Goal: Information Seeking & Learning: Compare options

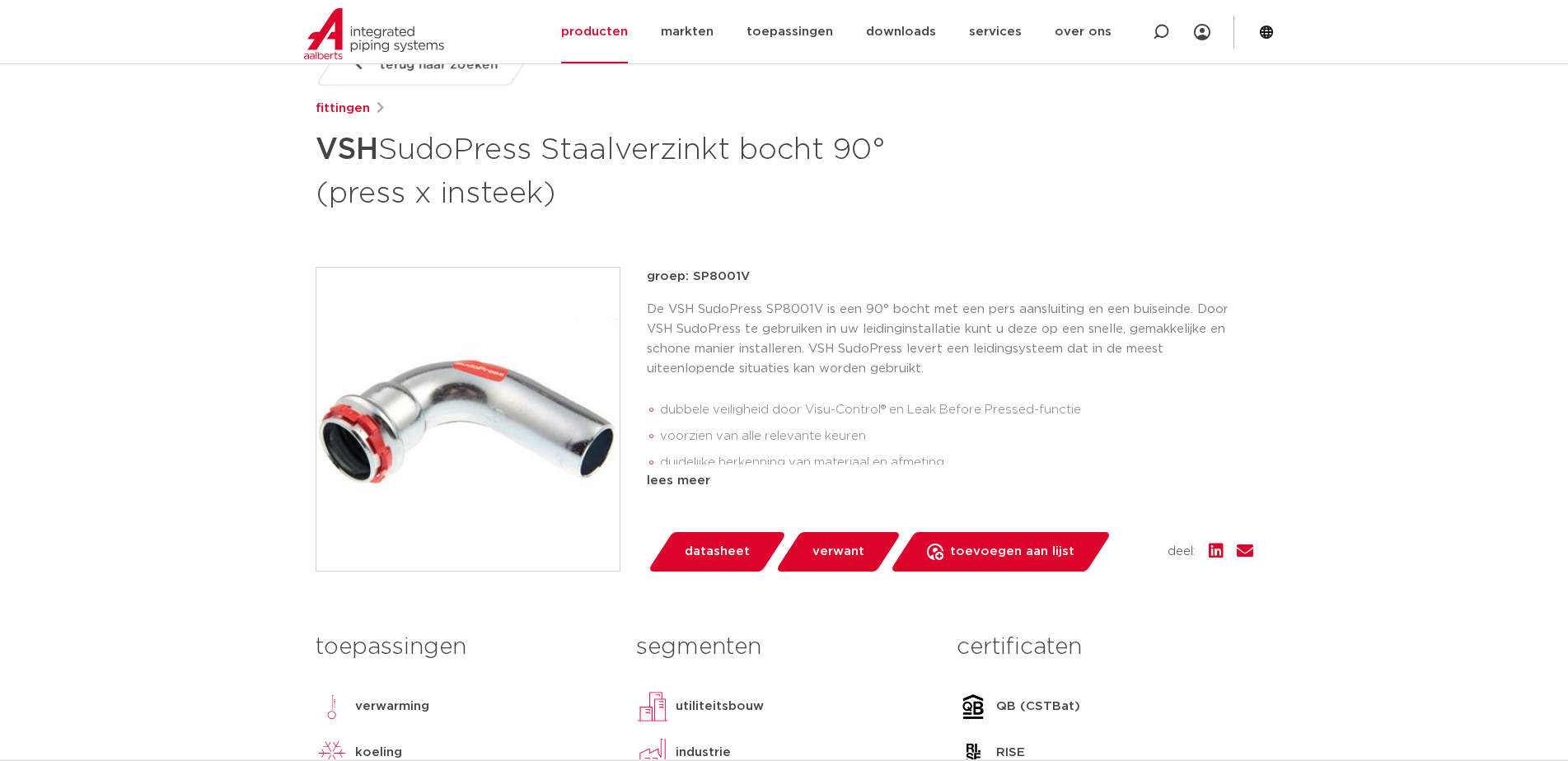
scroll to position [247, 0]
click at [365, 108] on link "fittingen" at bounding box center [342, 108] width 55 height 19
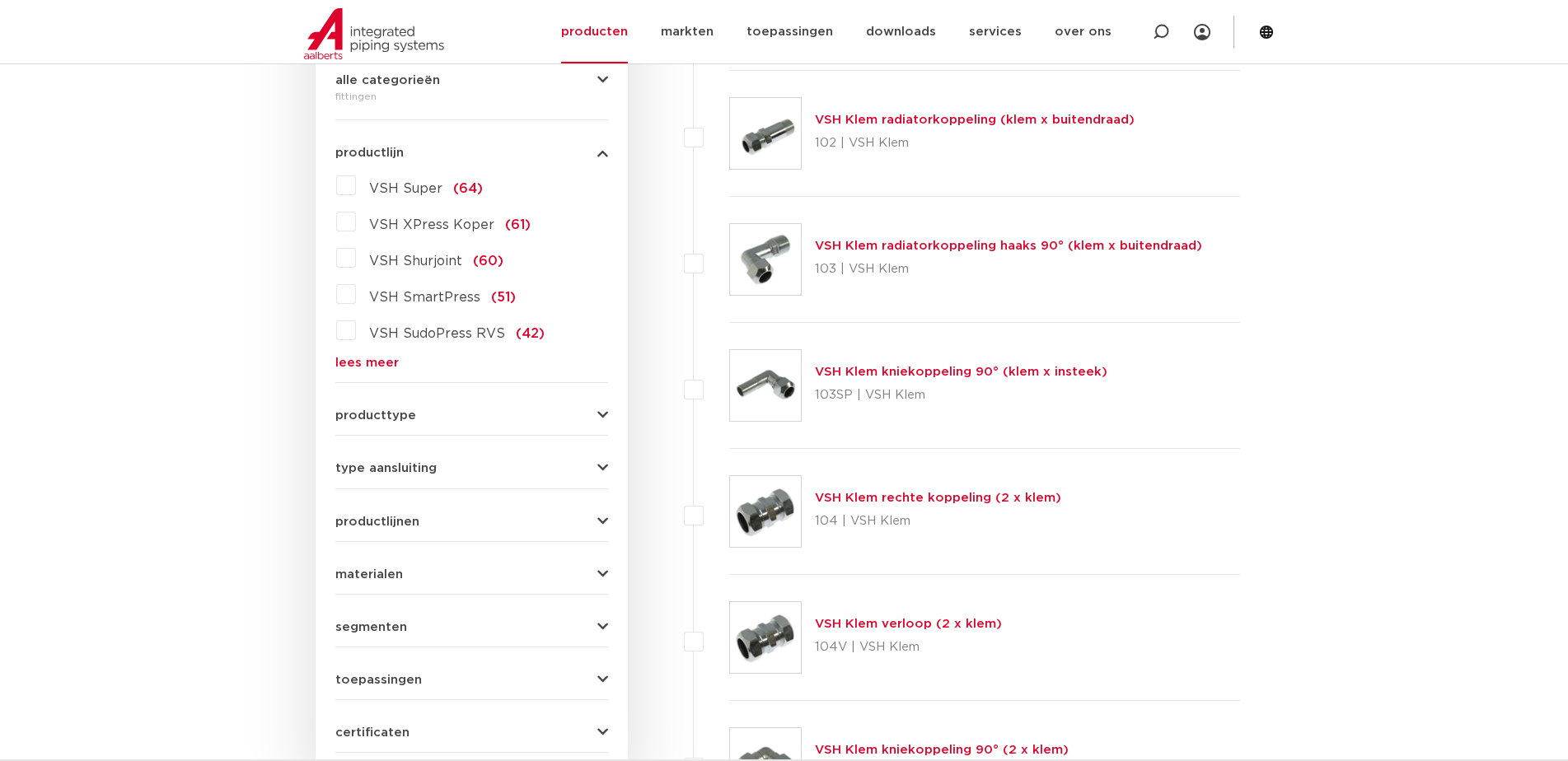
scroll to position [247, 0]
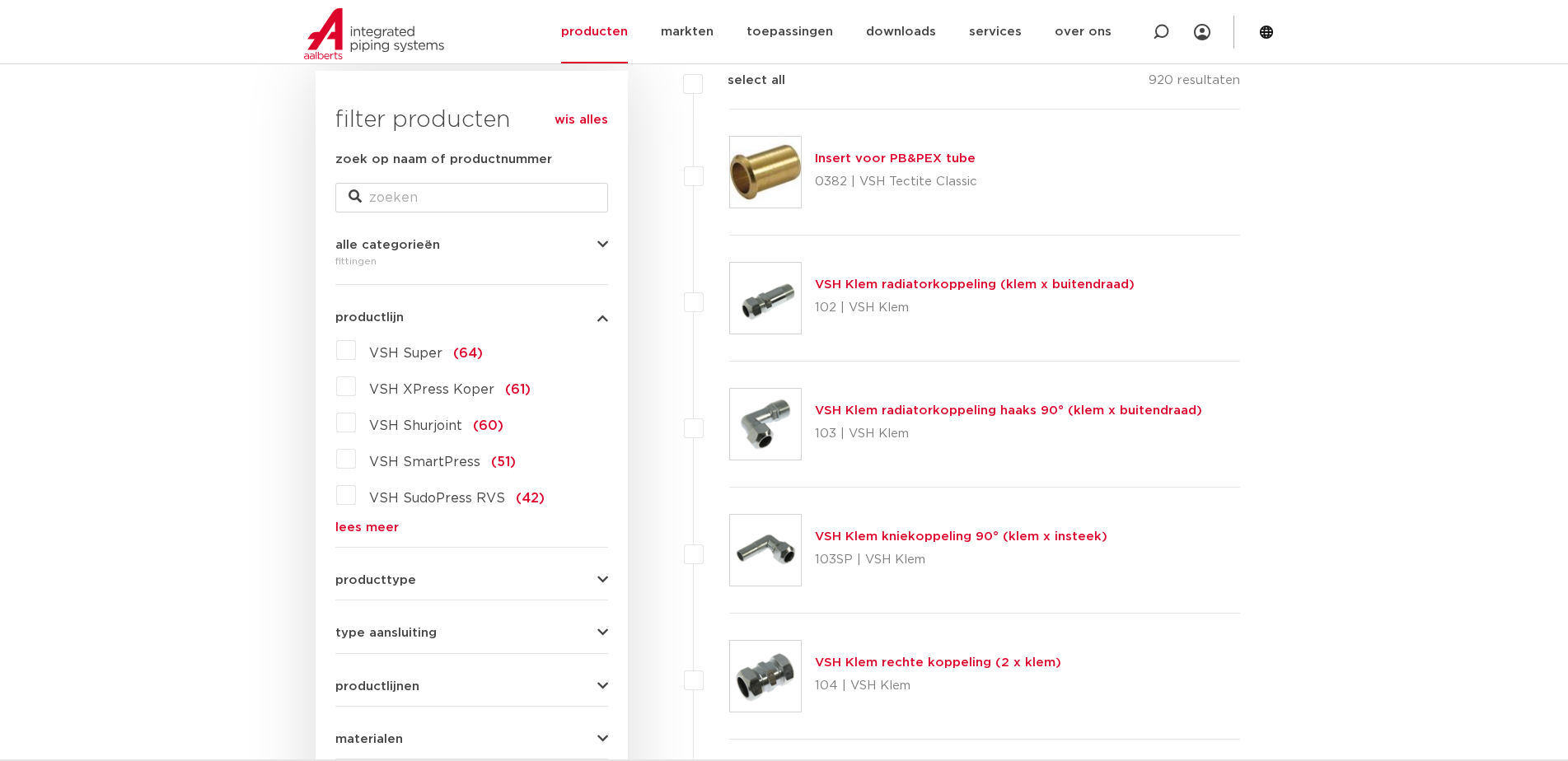
click at [368, 523] on link "lees meer" at bounding box center [472, 528] width 273 height 13
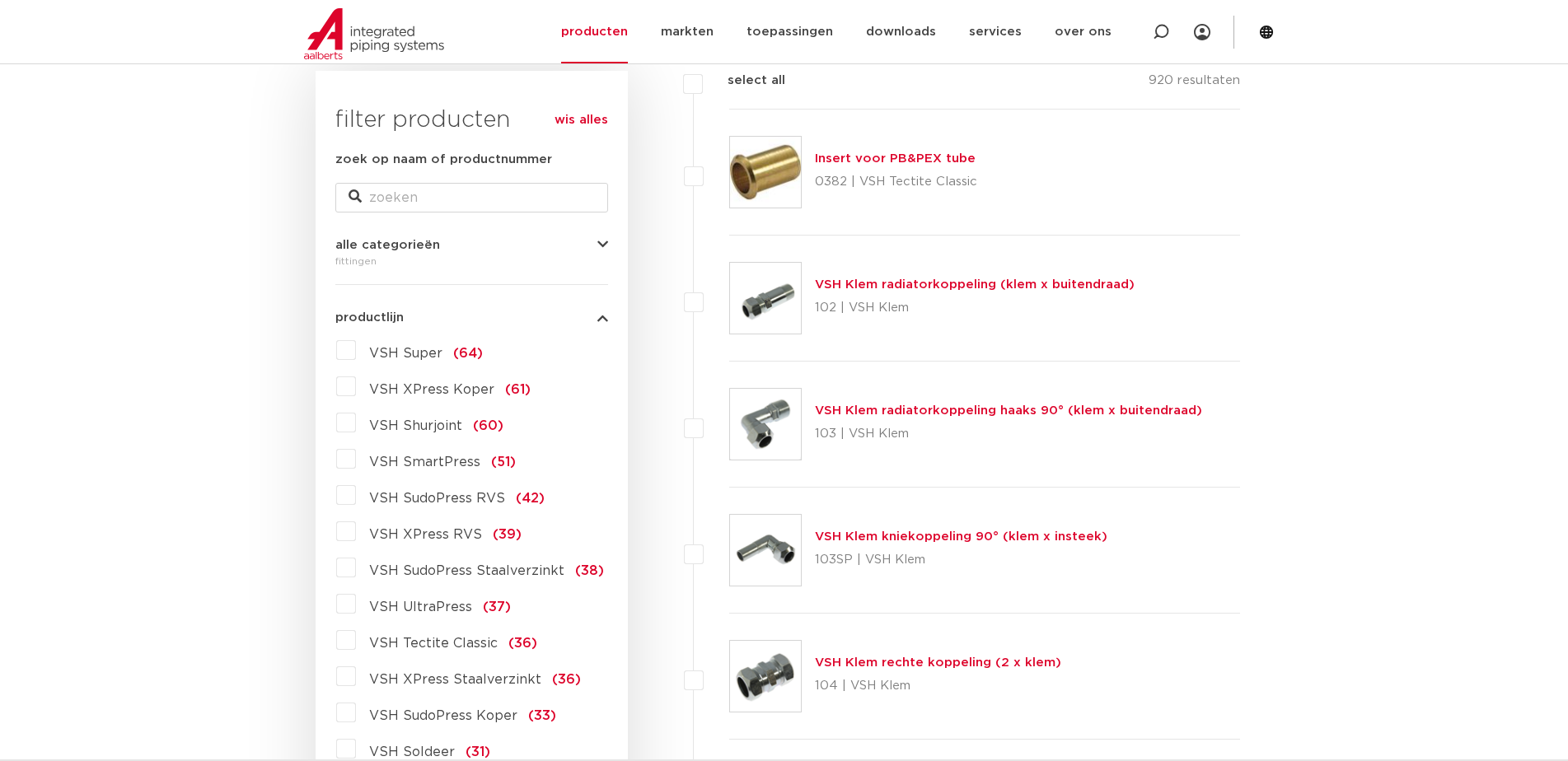
click at [486, 573] on span "VSH SudoPress Staalverzinkt" at bounding box center [467, 571] width 196 height 13
click at [0, 0] on input "VSH SudoPress Staalverzinkt (38)" at bounding box center [0, 0] width 0 height 0
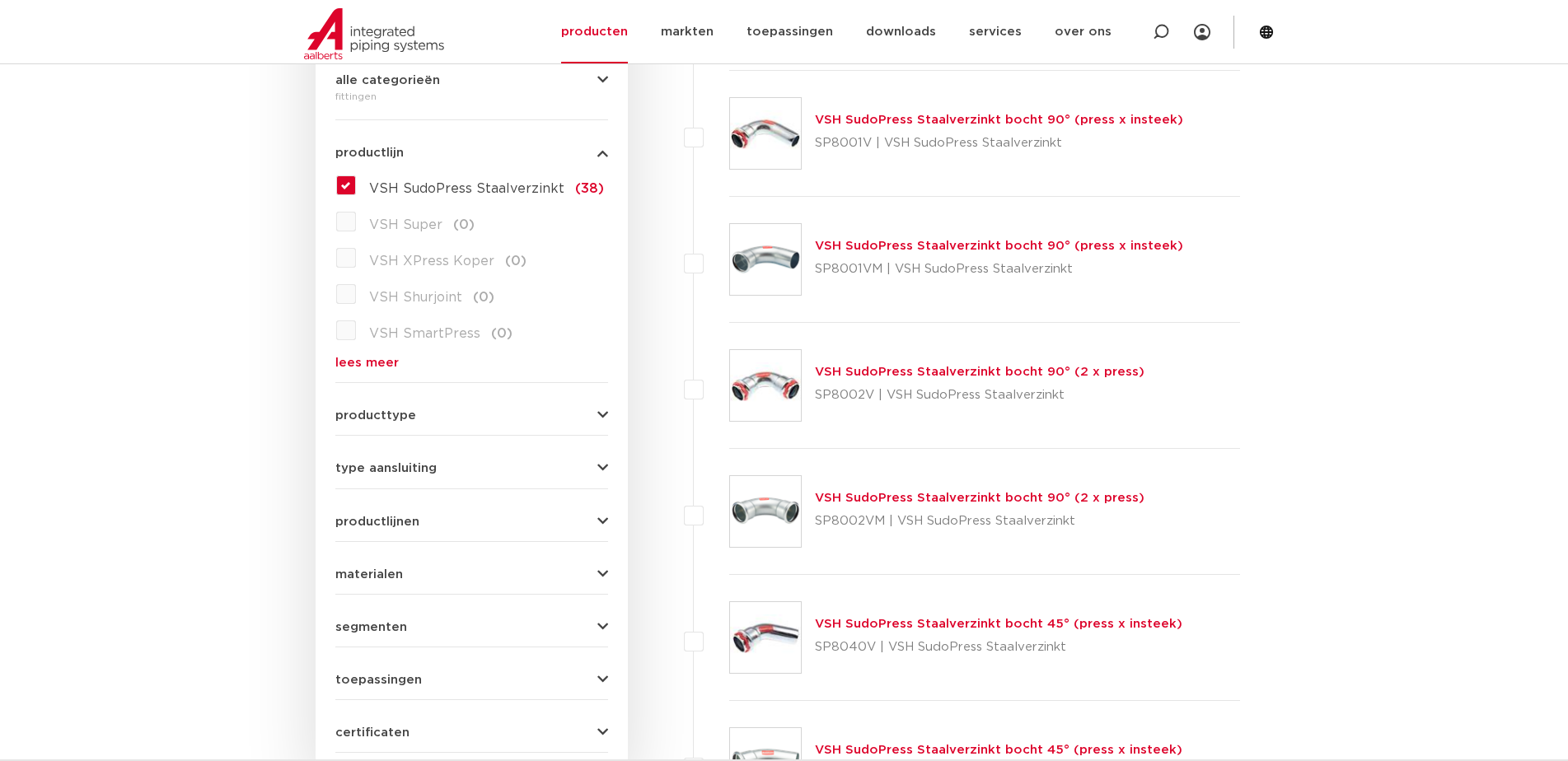
scroll to position [494, 0]
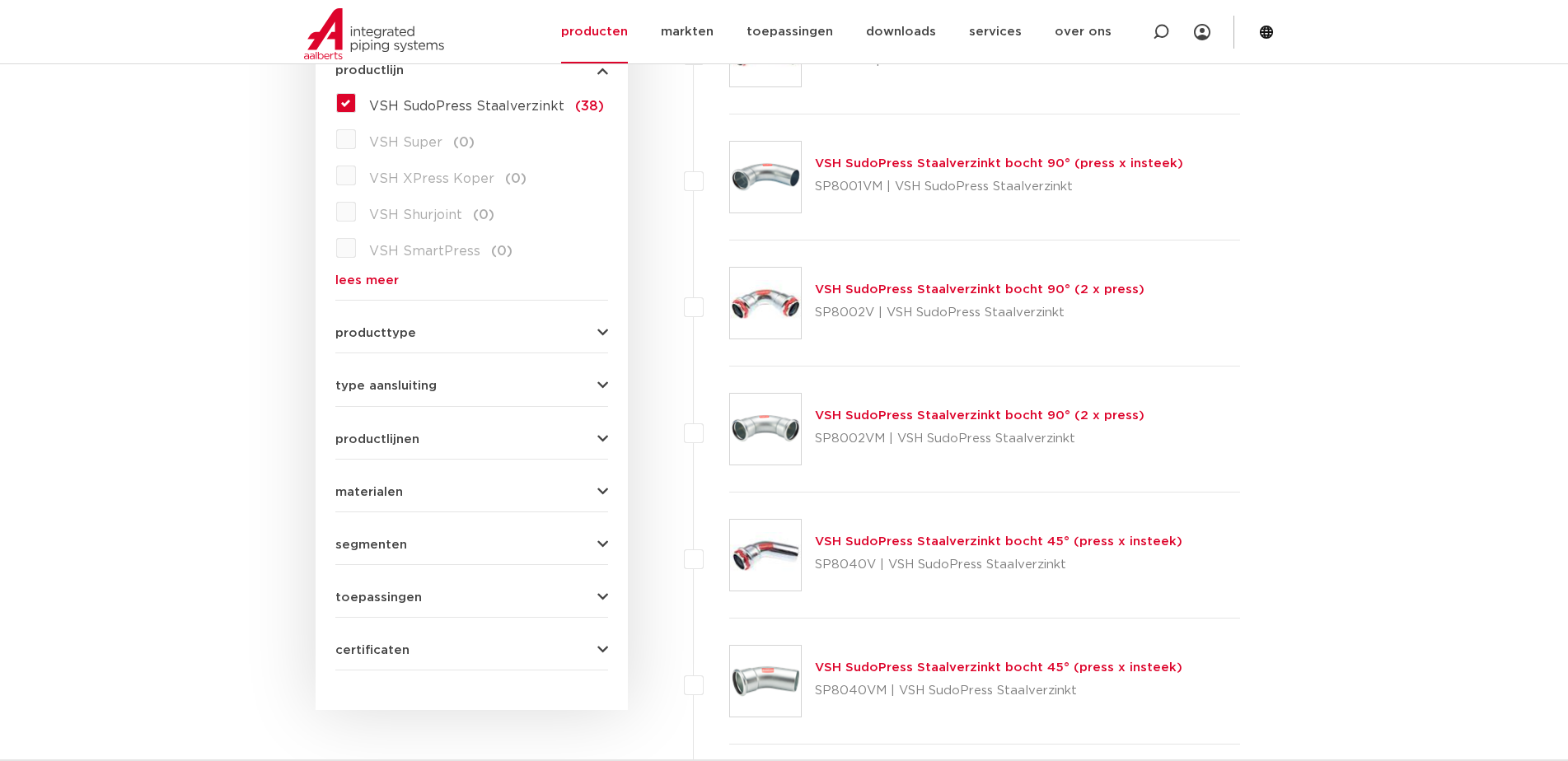
click at [1021, 677] on div "VSH SudoPress Staalverzinkt bocht 45° (press x insteek) SP8040VM | VSH SudoPres…" at bounding box center [999, 681] width 368 height 46
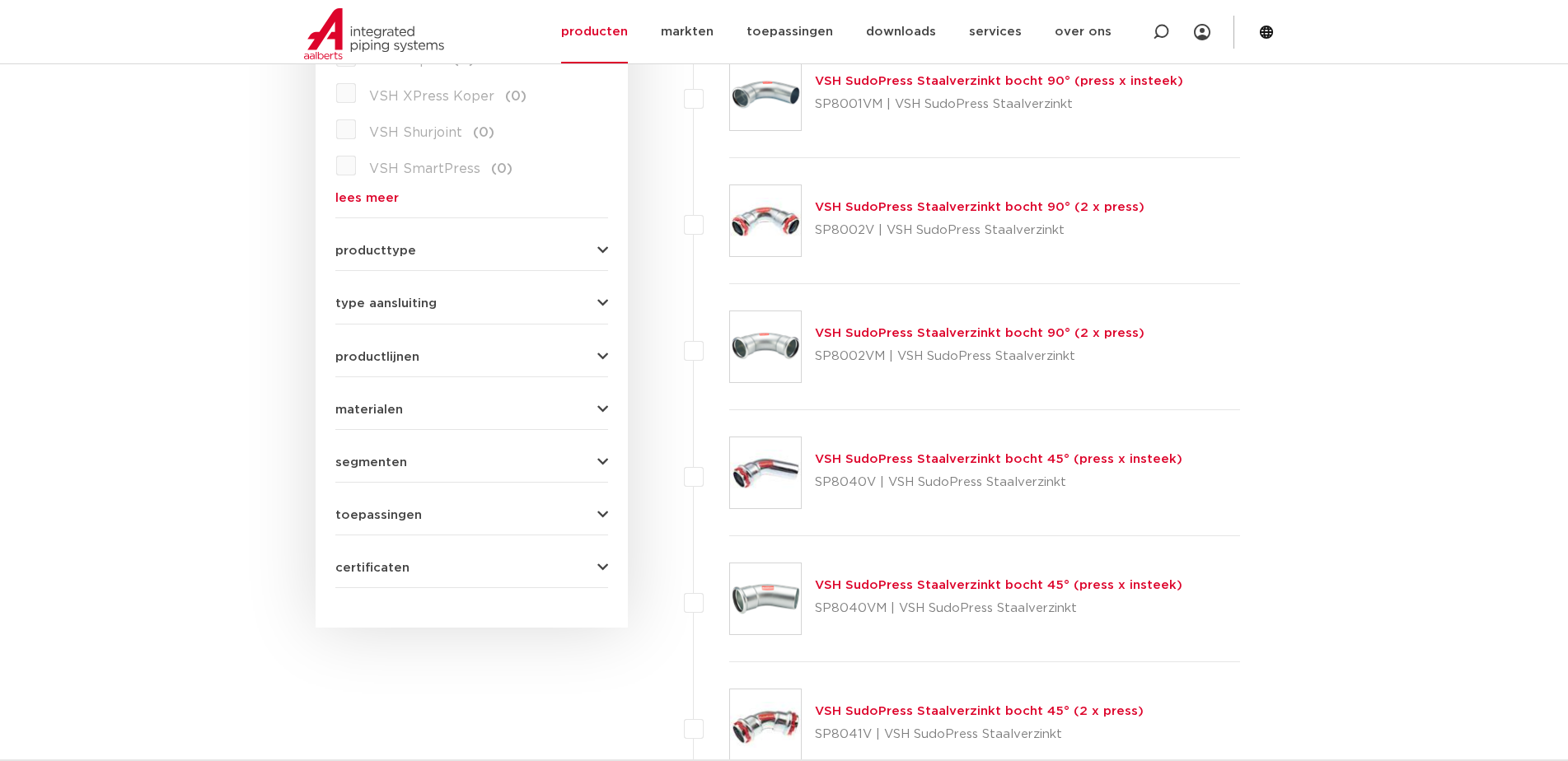
scroll to position [742, 0]
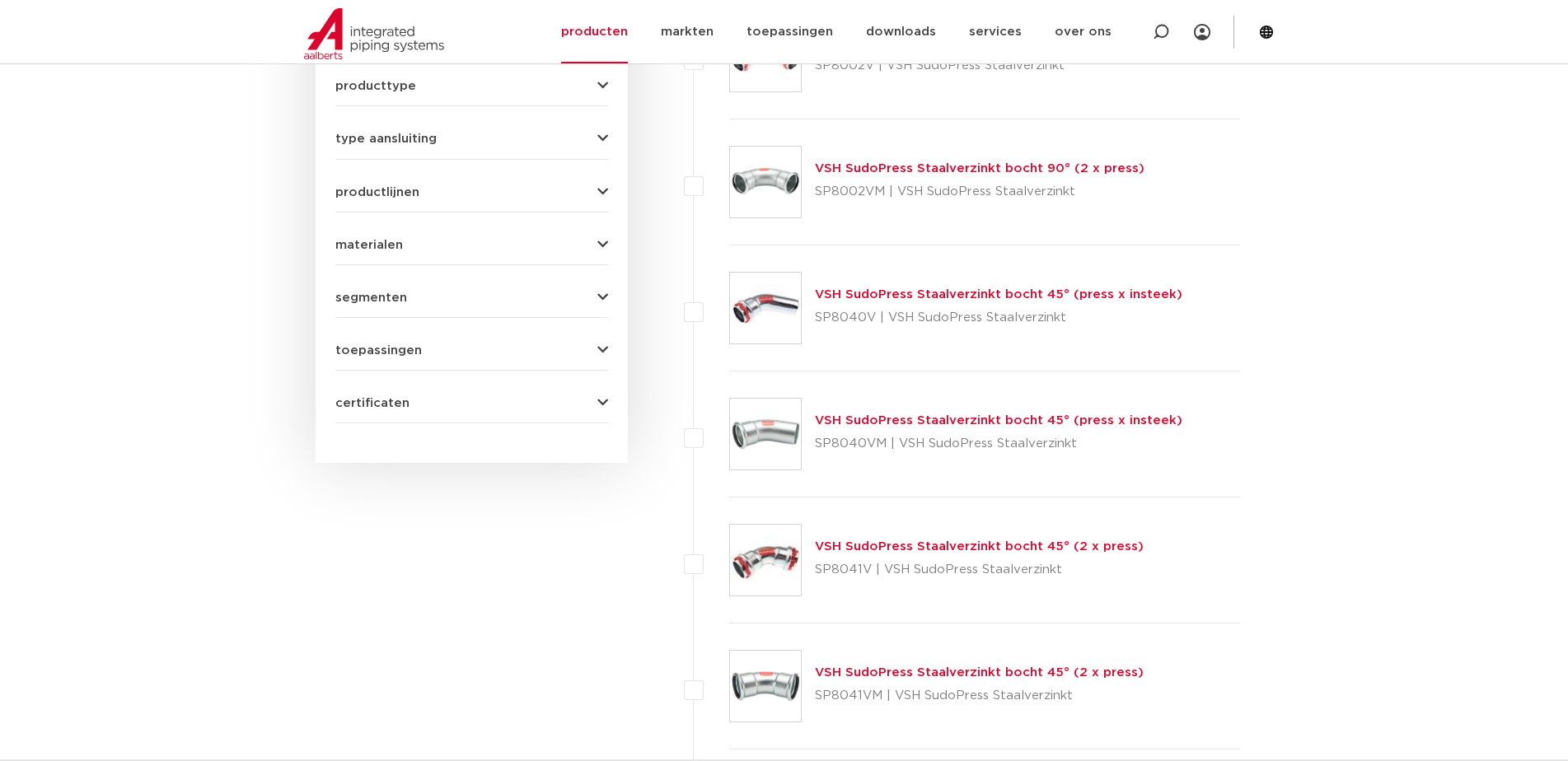
click at [899, 423] on link "VSH SudoPress Staalverzinkt bocht 45° (press x insteek)" at bounding box center [999, 421] width 368 height 13
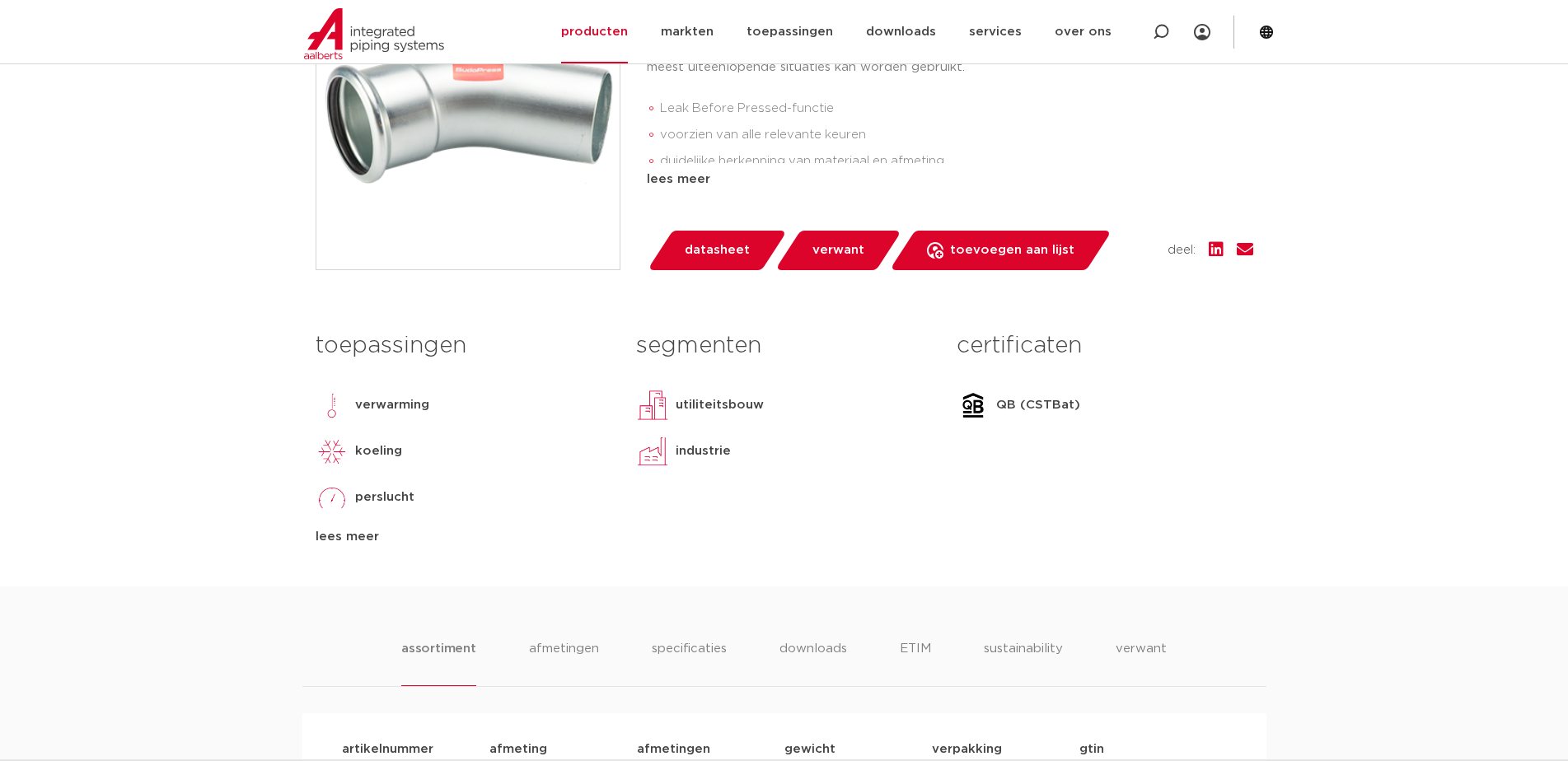
scroll to position [247, 0]
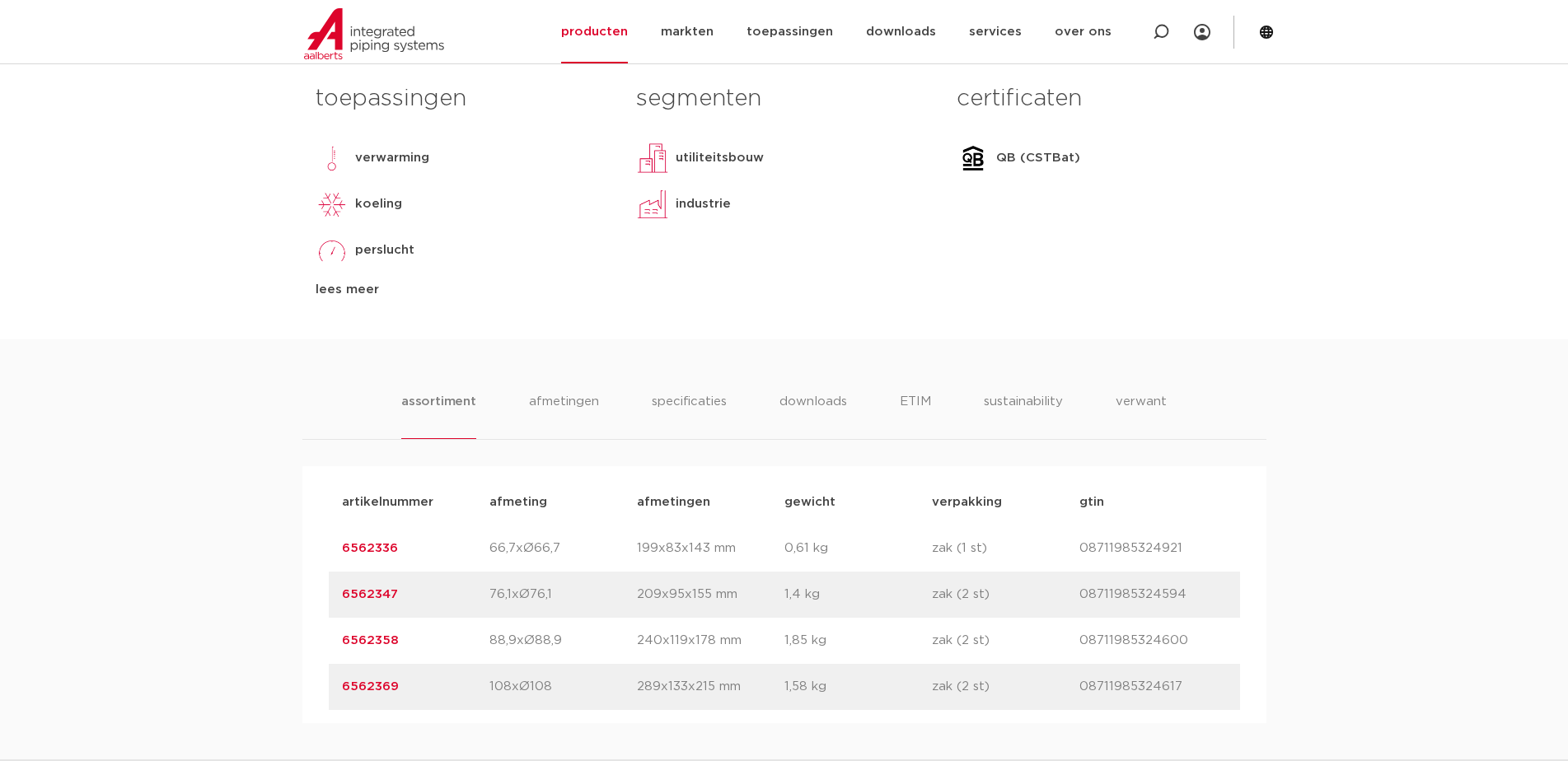
scroll to position [576, 0]
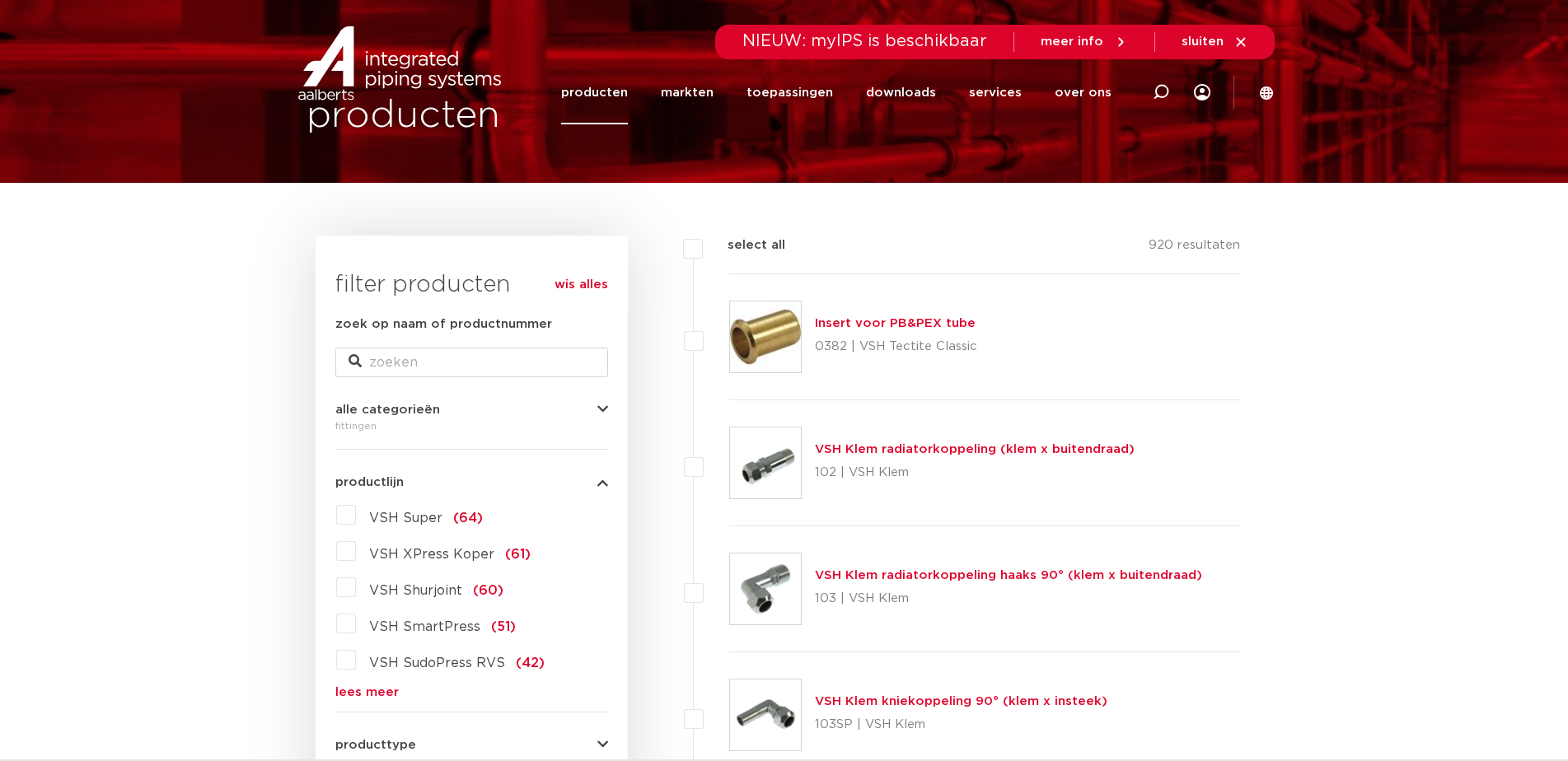
scroll to position [164, 0]
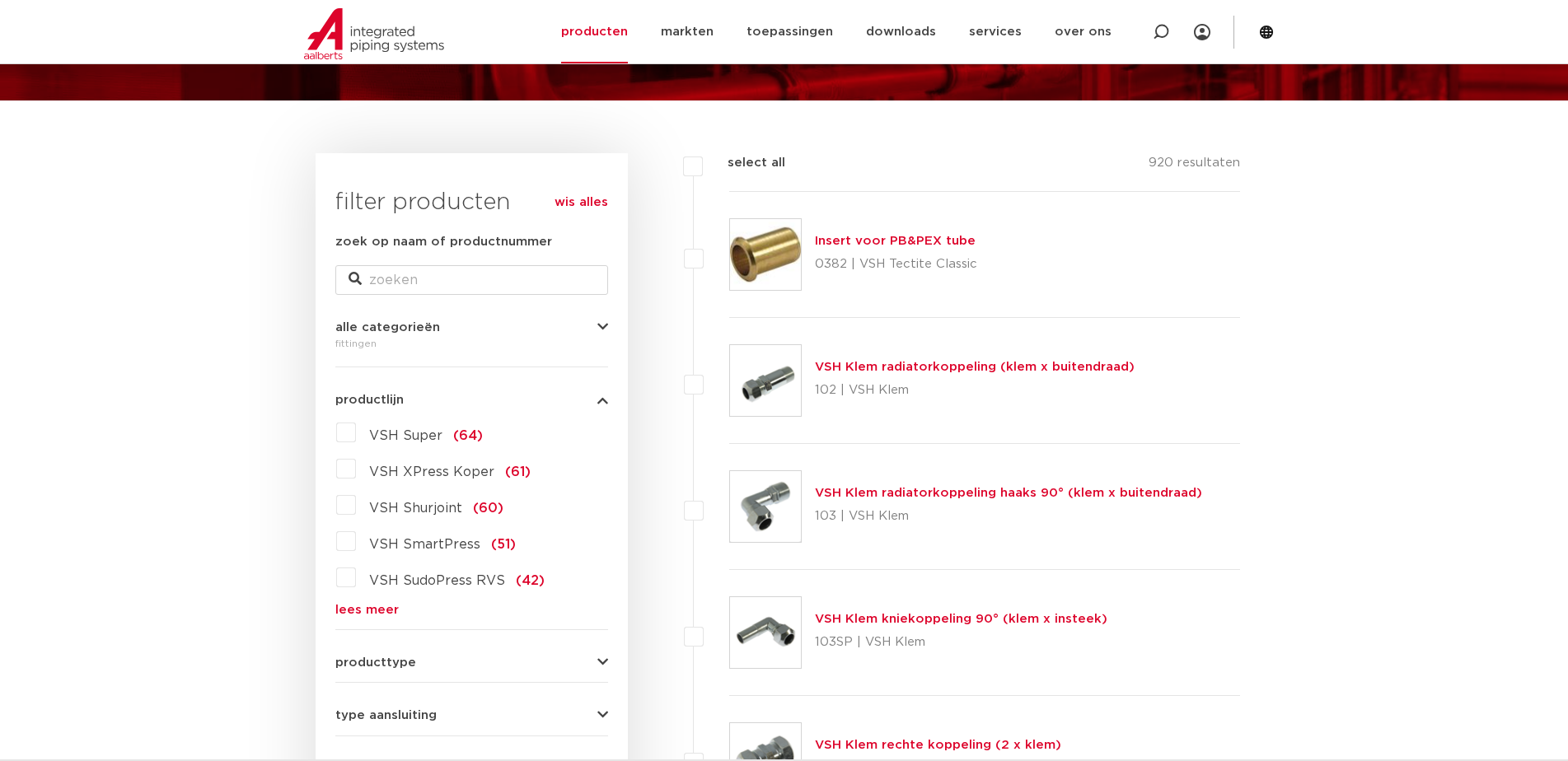
click at [368, 615] on link "lees meer" at bounding box center [472, 609] width 273 height 13
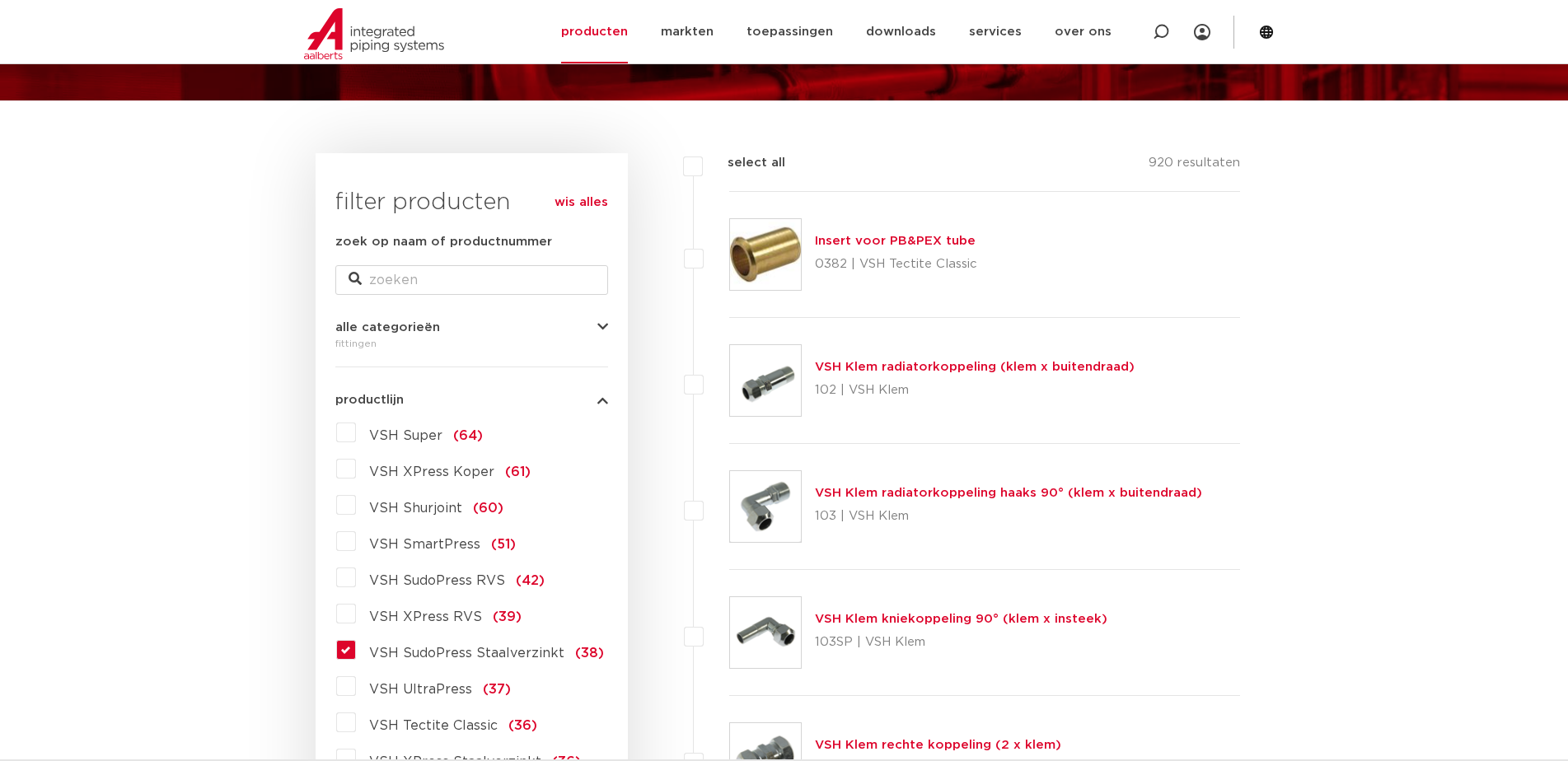
scroll to position [247, 0]
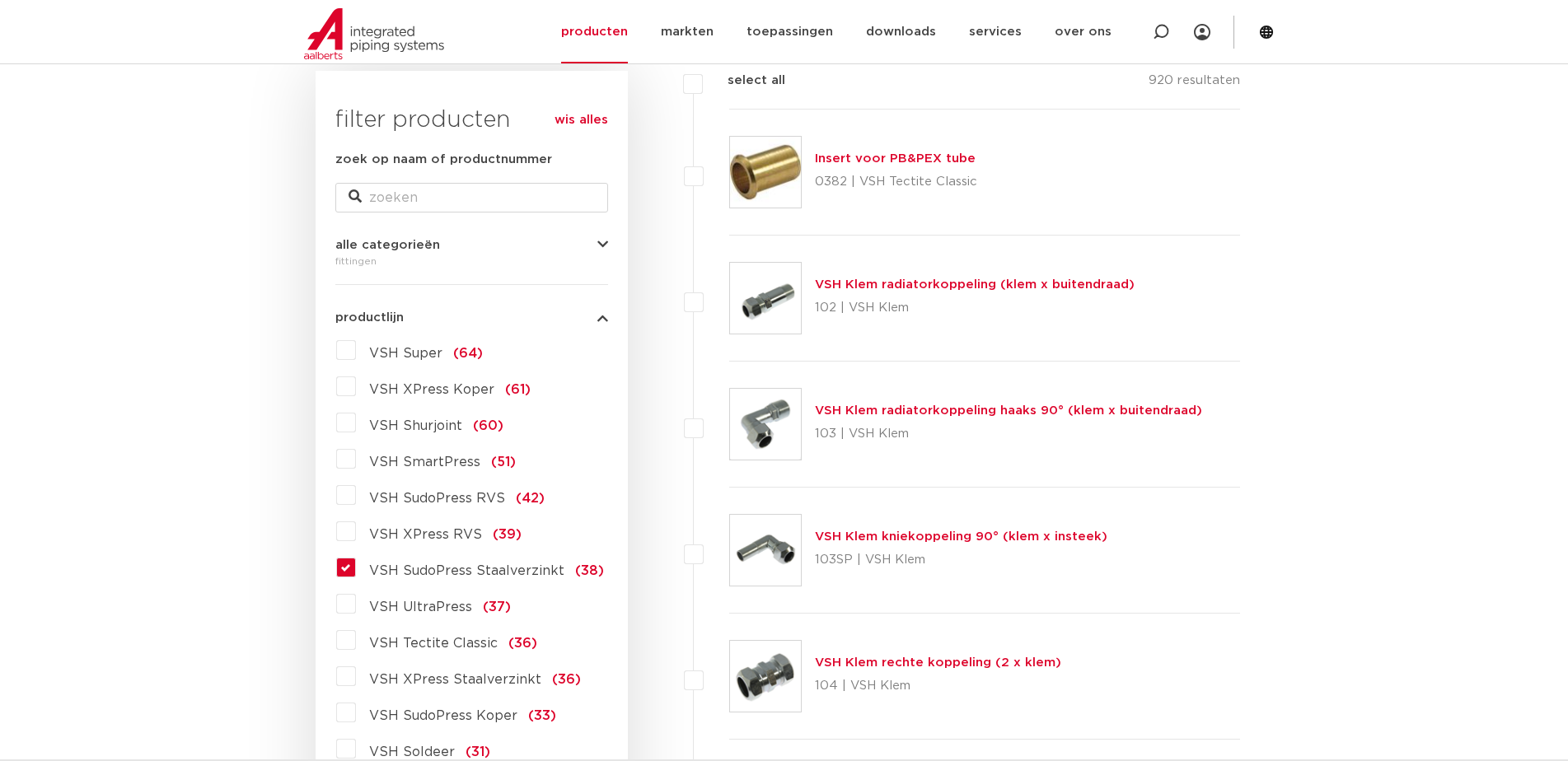
click at [464, 577] on span "VSH SudoPress Staalverzinkt" at bounding box center [467, 571] width 196 height 13
click at [0, 0] on input "VSH SudoPress Staalverzinkt (38)" at bounding box center [0, 0] width 0 height 0
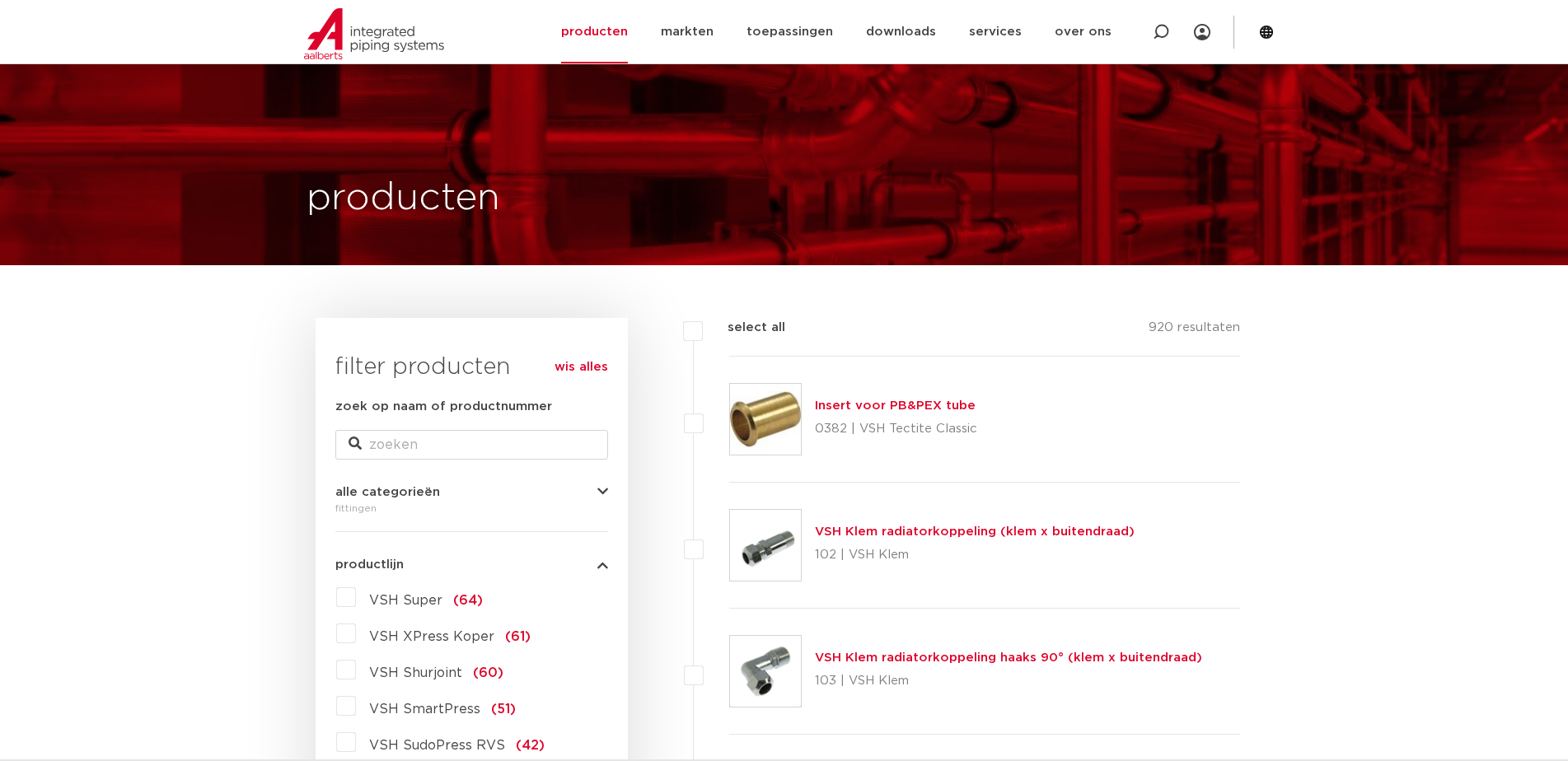
click at [368, 760] on link "lees meer" at bounding box center [472, 774] width 273 height 13
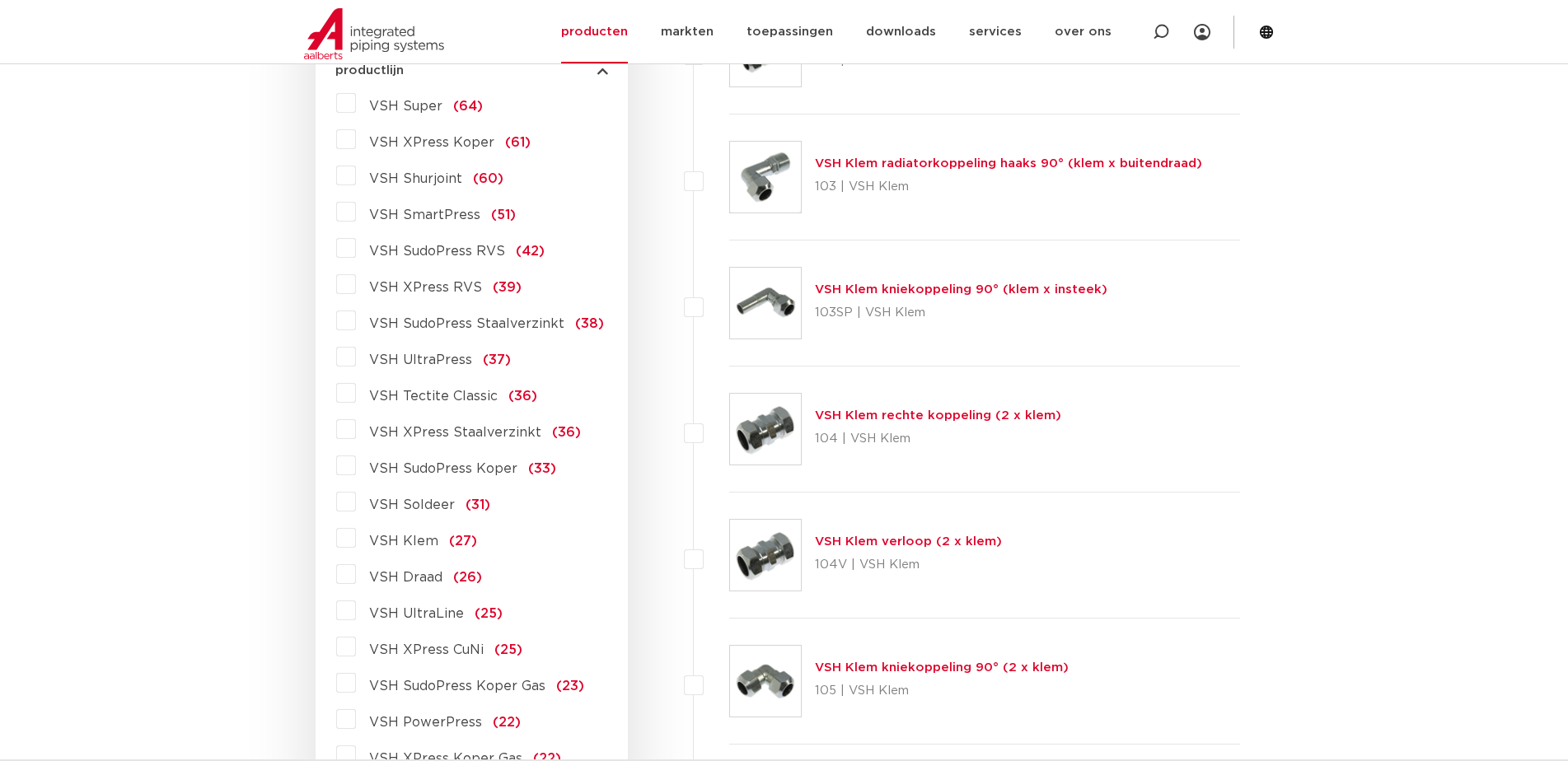
click at [356, 317] on label "VSH SudoPress Staalverzinkt (38)" at bounding box center [480, 320] width 248 height 26
click at [0, 0] on input "VSH SudoPress Staalverzinkt (38)" at bounding box center [0, 0] width 0 height 0
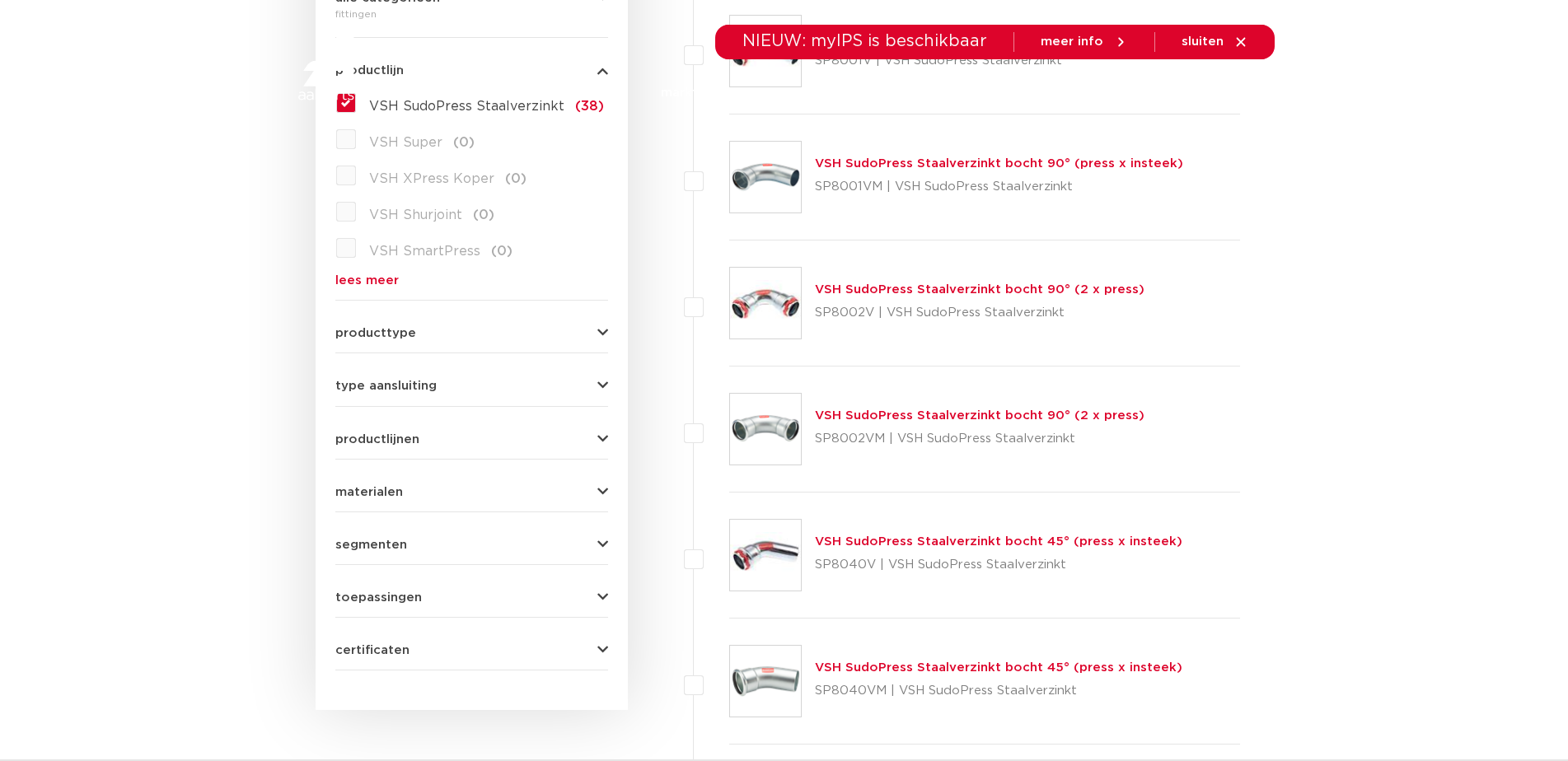
click at [929, 415] on link "VSH SudoPress Staalverzinkt bocht 90° (2 x press)" at bounding box center [980, 415] width 330 height 13
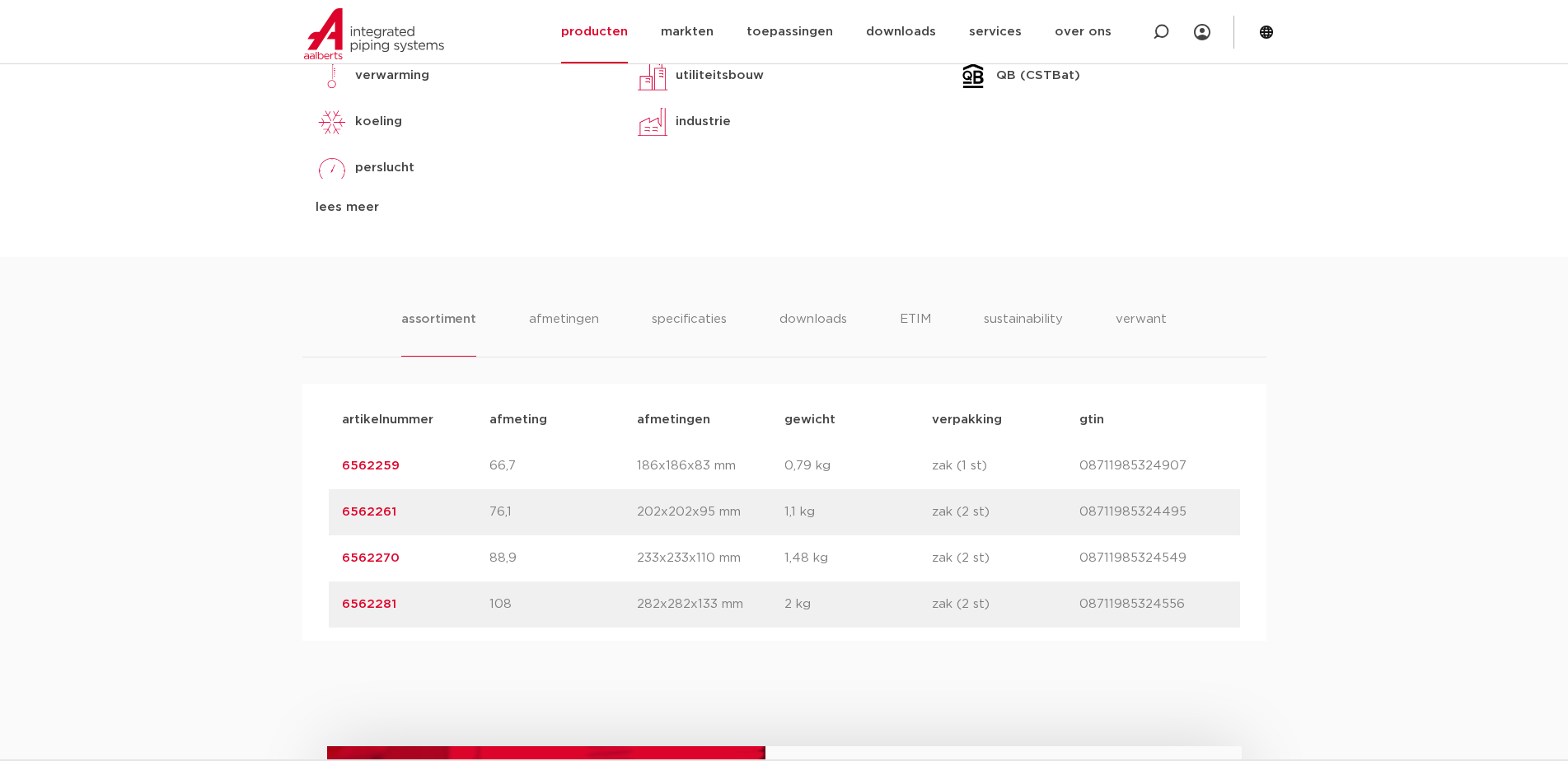
scroll to position [906, 0]
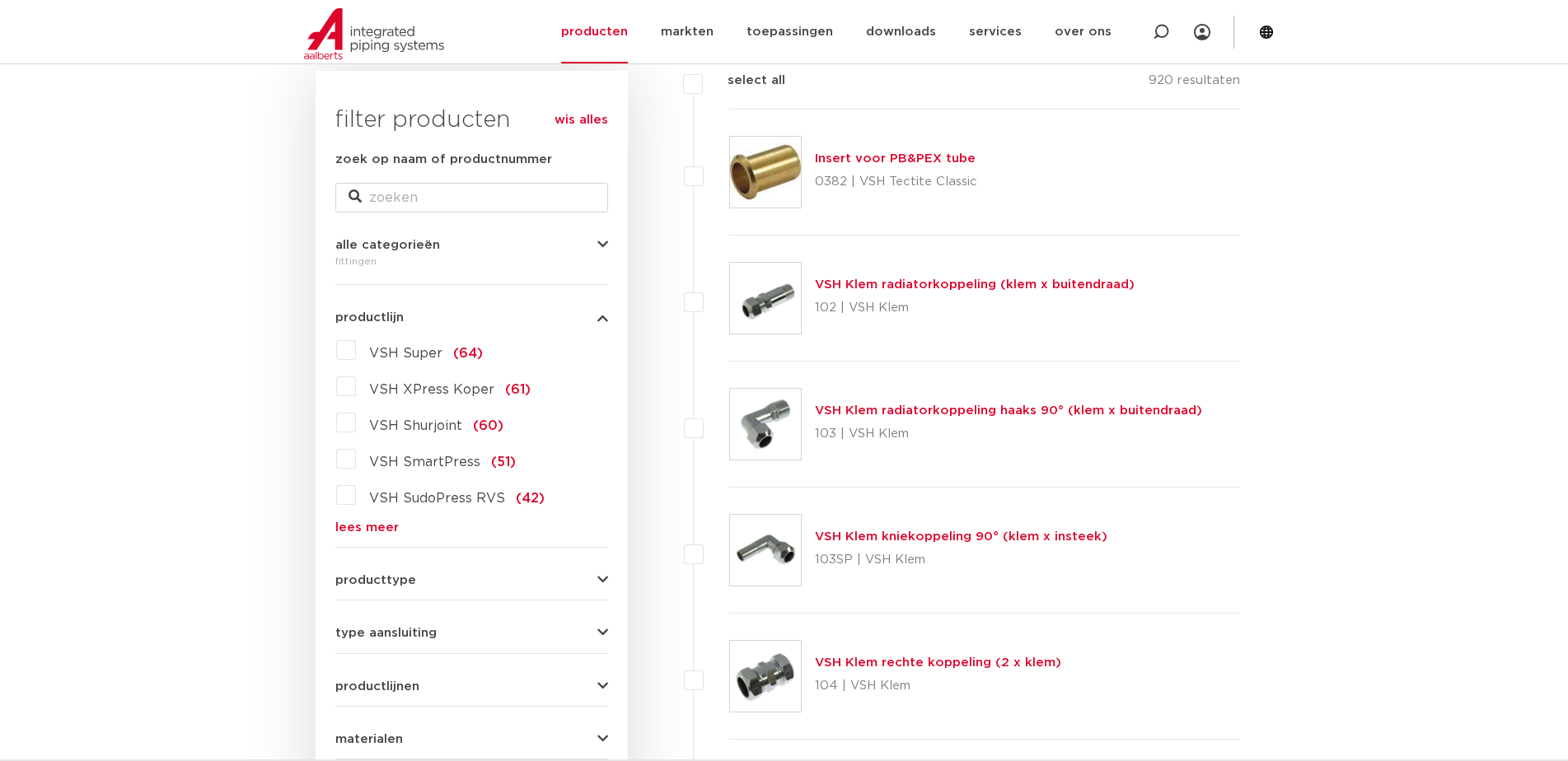
click at [379, 524] on link "lees meer" at bounding box center [472, 528] width 273 height 13
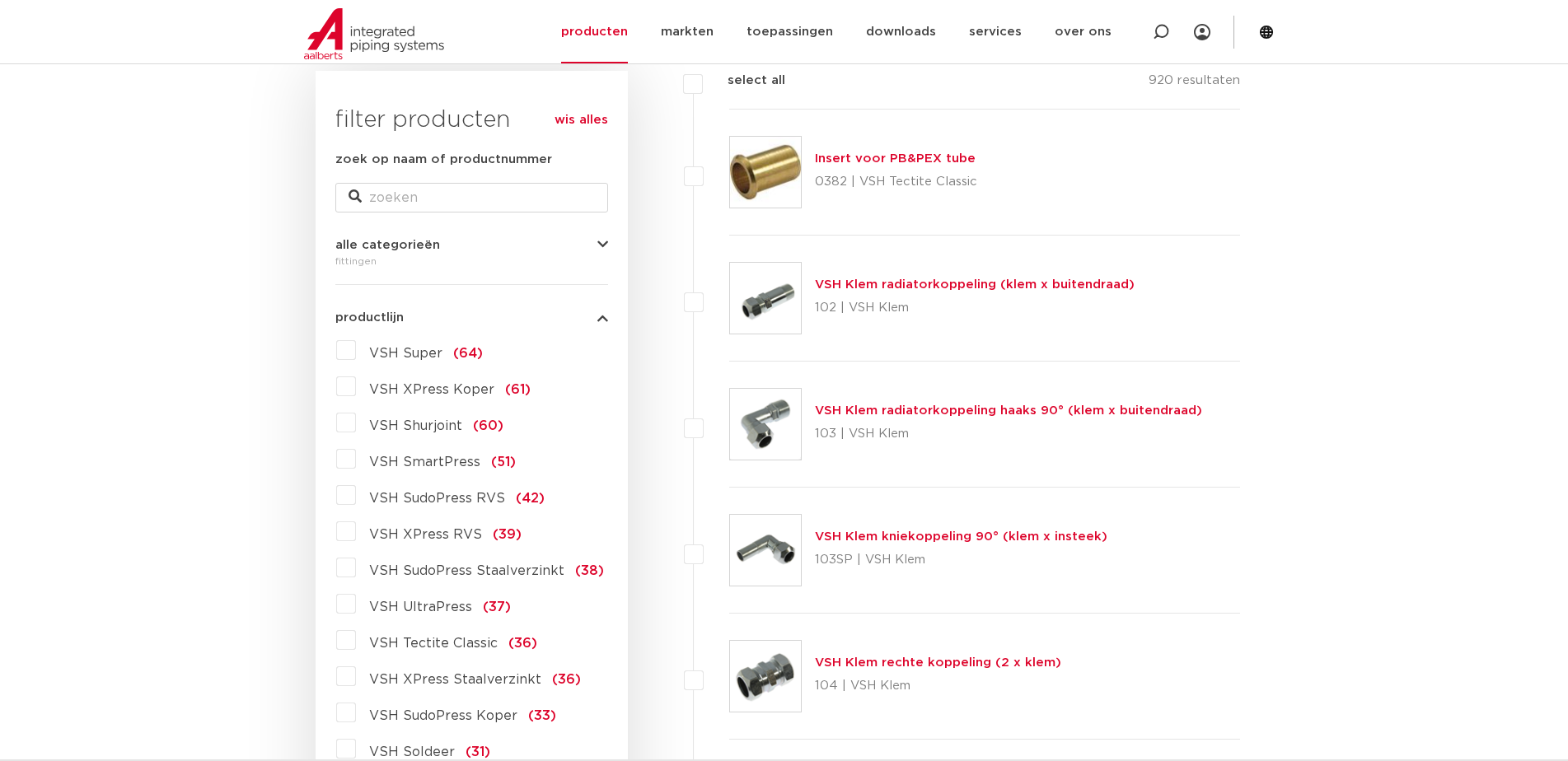
click at [356, 567] on label "VSH SudoPress Staalverzinkt (38)" at bounding box center [480, 567] width 248 height 26
click at [0, 0] on input "VSH SudoPress Staalverzinkt (38)" at bounding box center [0, 0] width 0 height 0
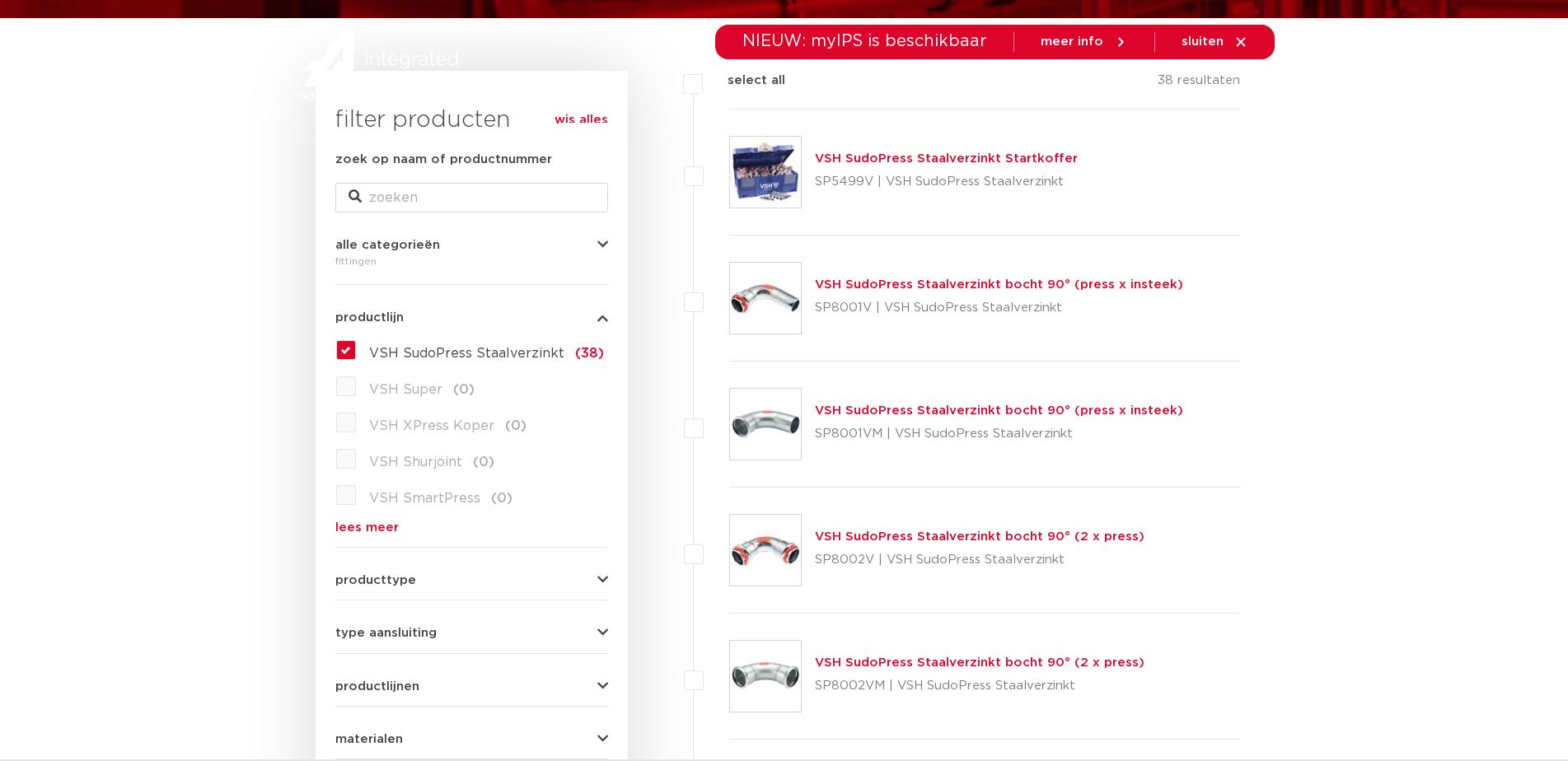
click at [961, 415] on link "VSH SudoPress Staalverzinkt bocht 90° (press x insteek)" at bounding box center [999, 410] width 368 height 13
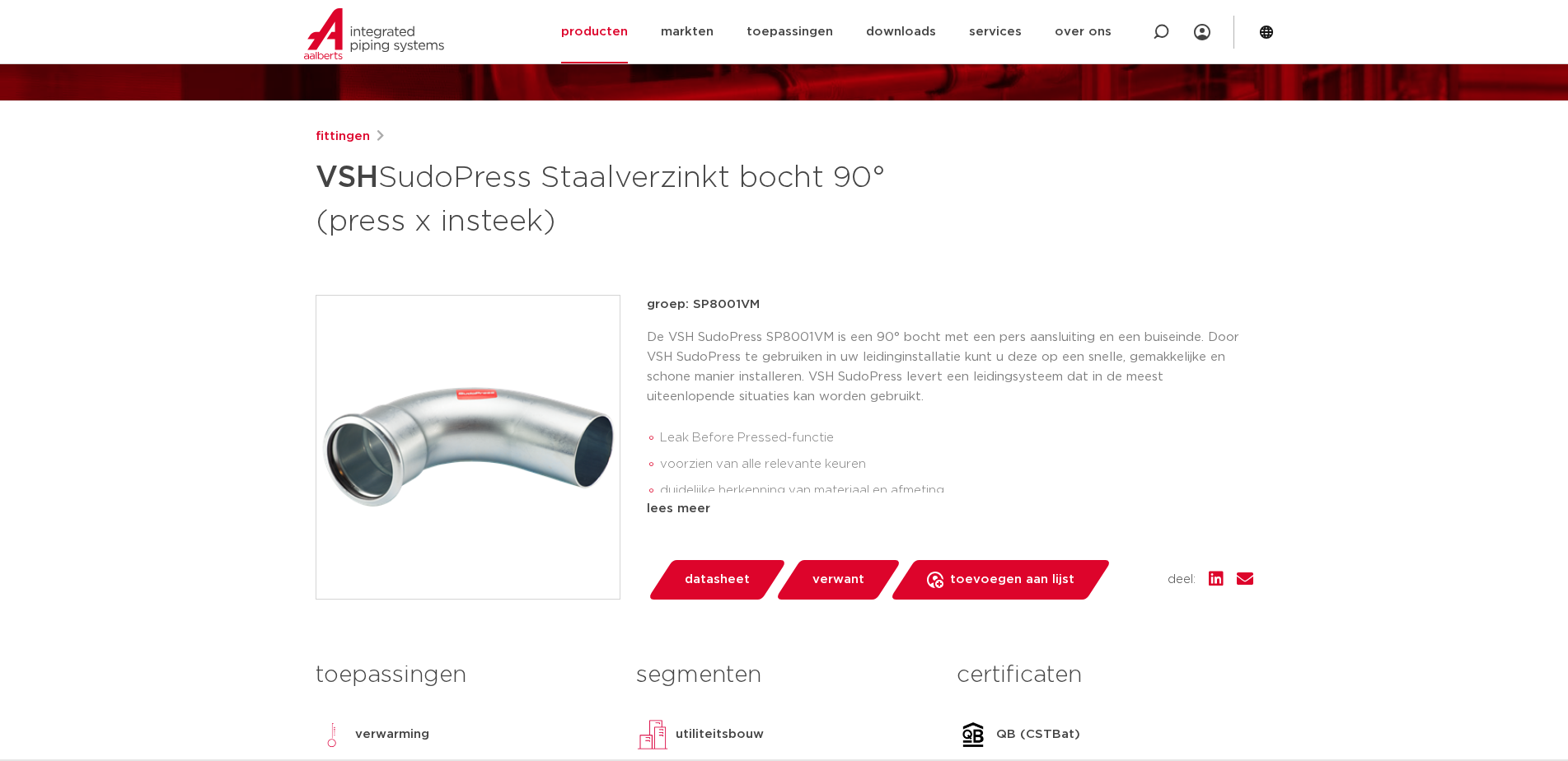
scroll to position [83, 0]
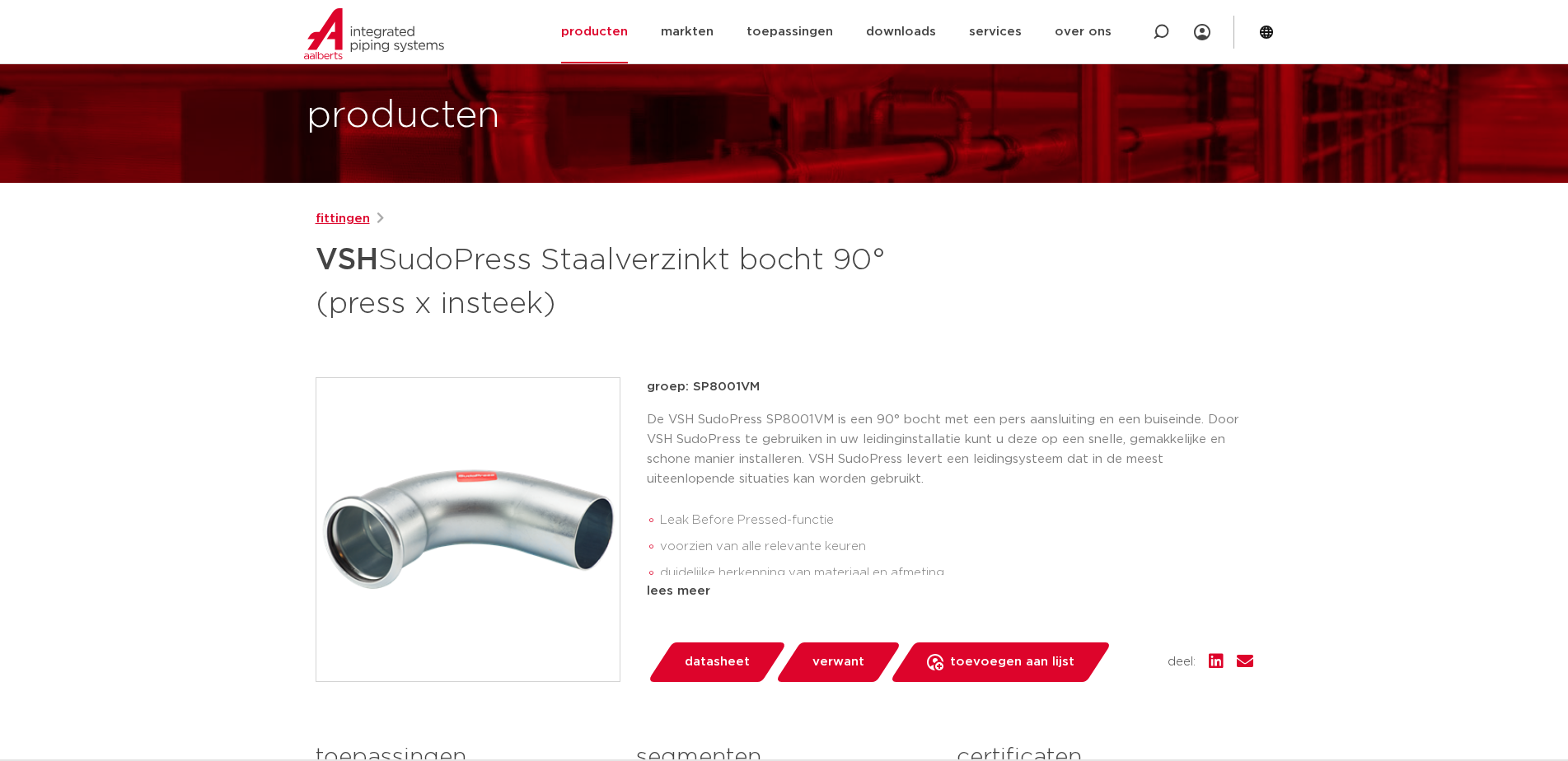
click at [352, 226] on link "fittingen" at bounding box center [342, 218] width 55 height 19
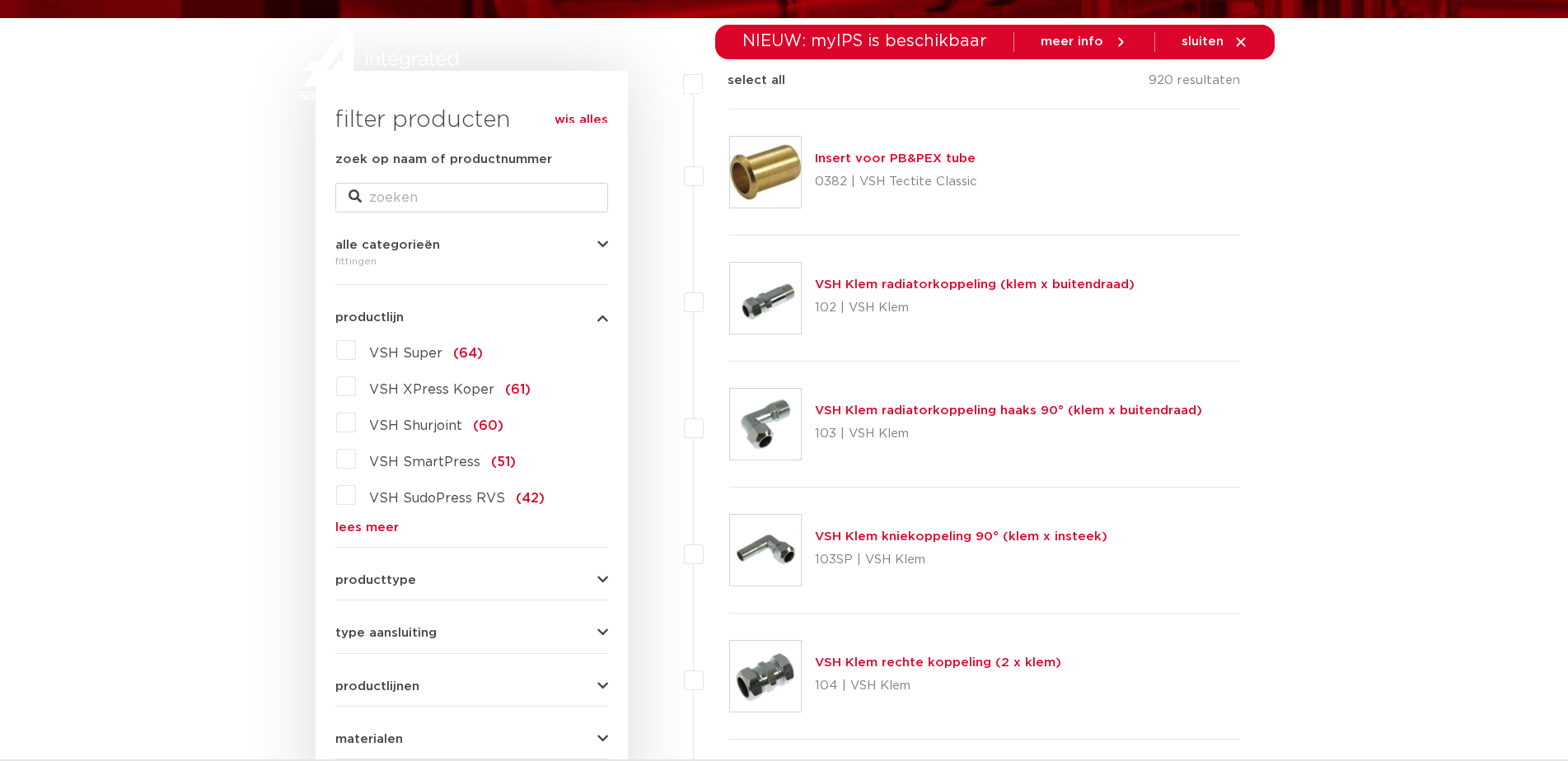
click at [371, 530] on link "lees meer" at bounding box center [472, 528] width 273 height 13
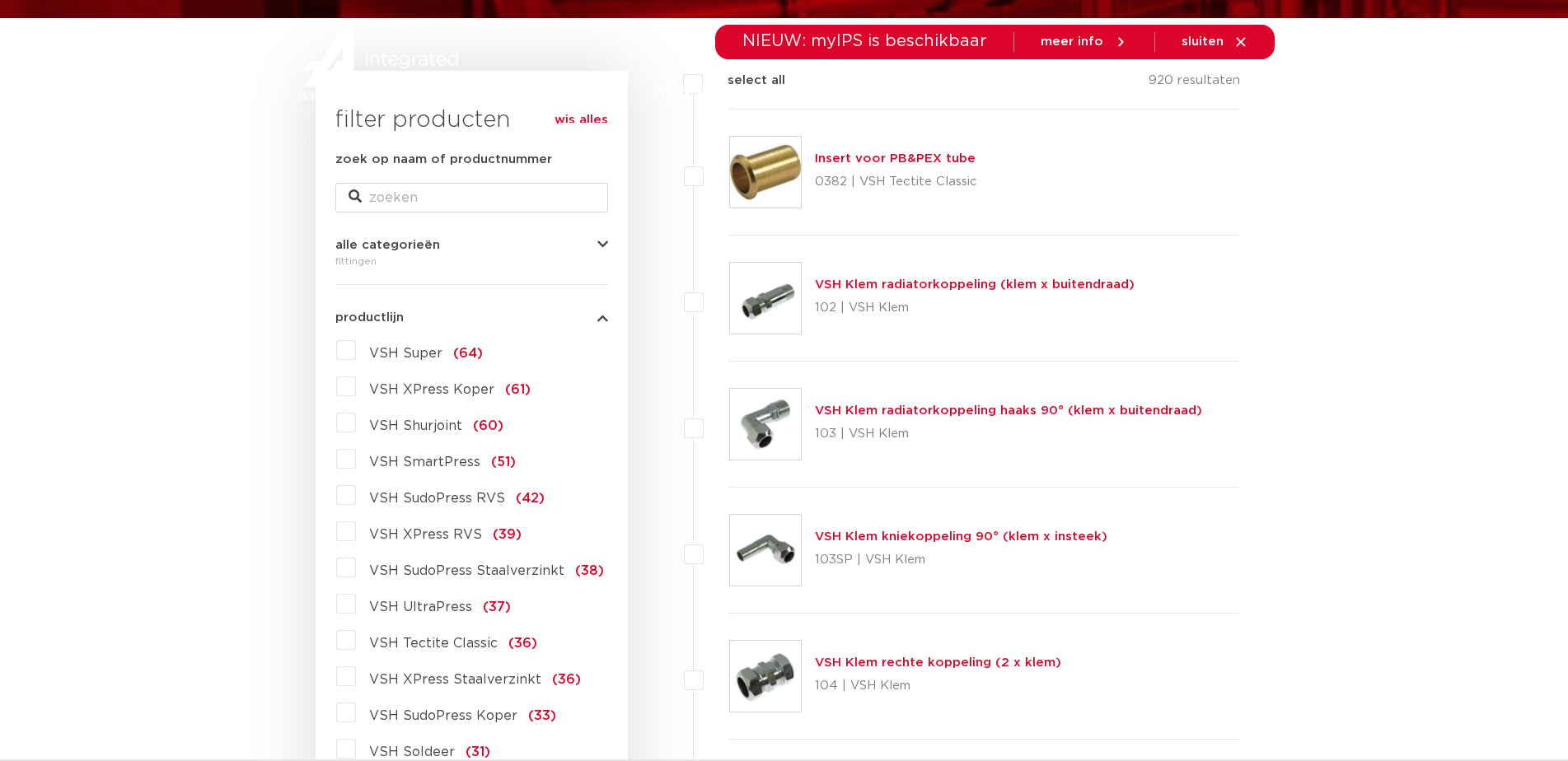
click at [433, 571] on span "VSH SudoPress Staalverzinkt" at bounding box center [467, 571] width 196 height 13
click at [0, 0] on input "VSH SudoPress Staalverzinkt (38)" at bounding box center [0, 0] width 0 height 0
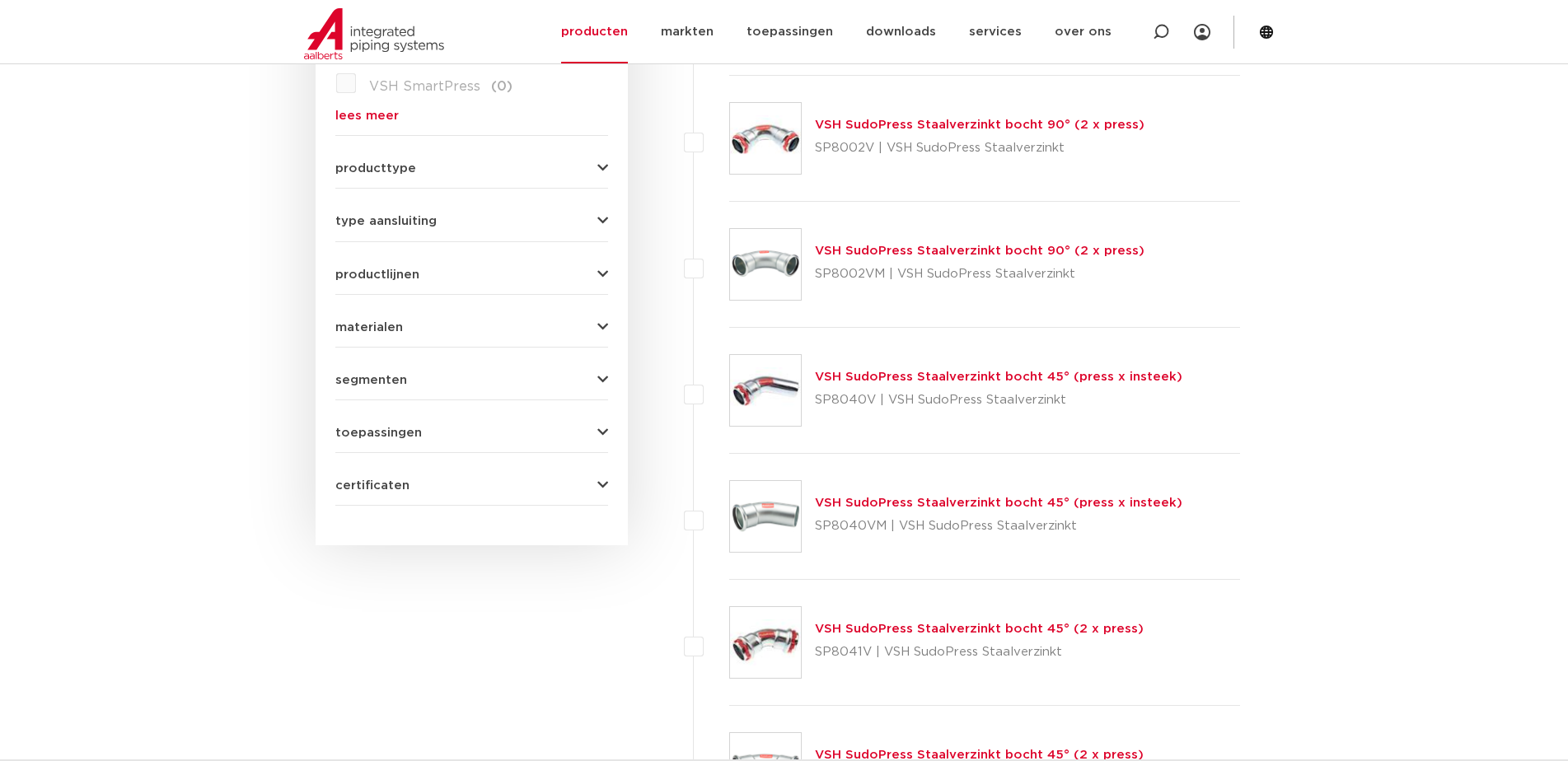
scroll to position [823, 0]
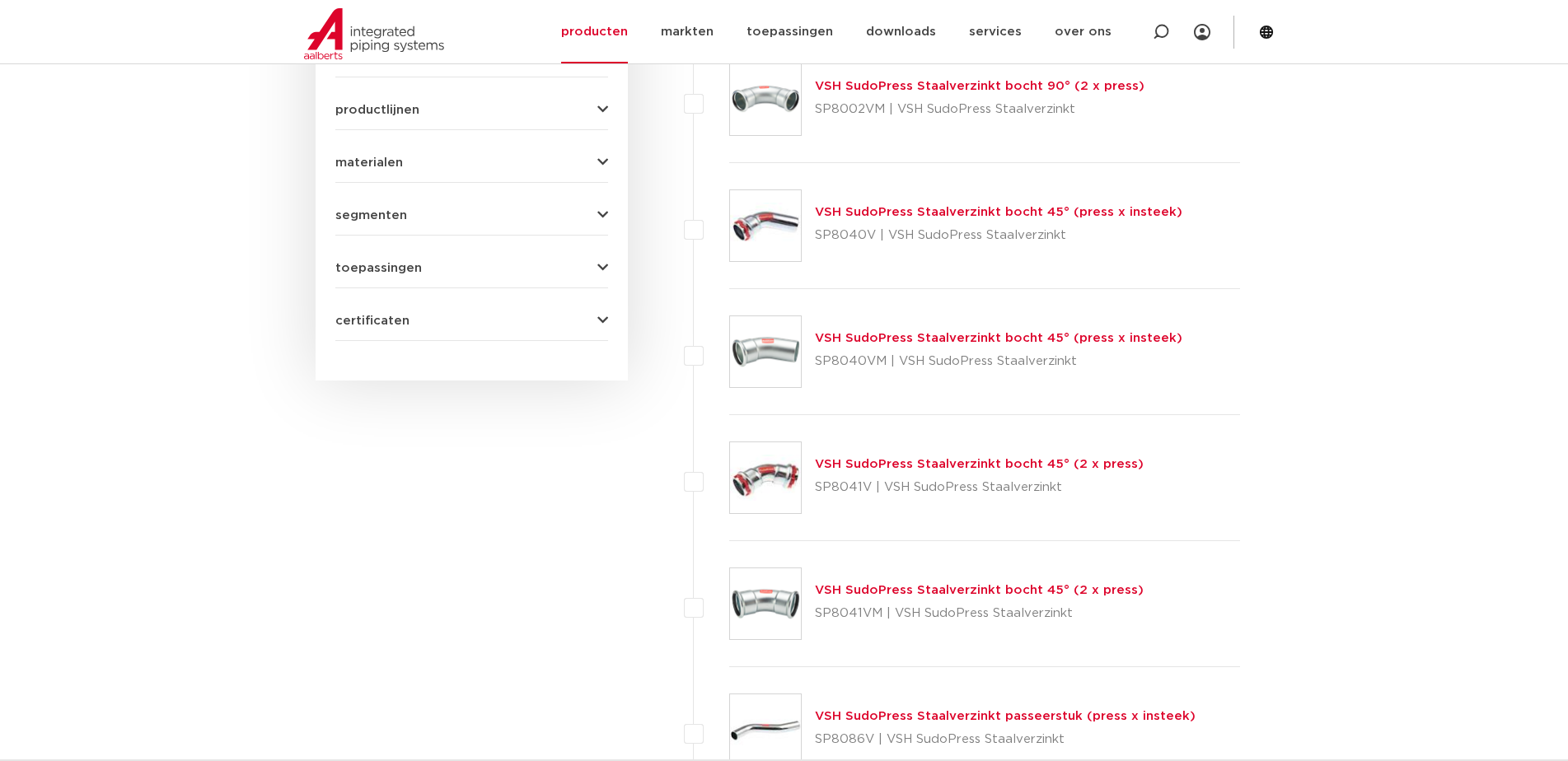
click at [984, 588] on link "VSH SudoPress Staalverzinkt bocht 45° (2 x press)" at bounding box center [980, 590] width 329 height 13
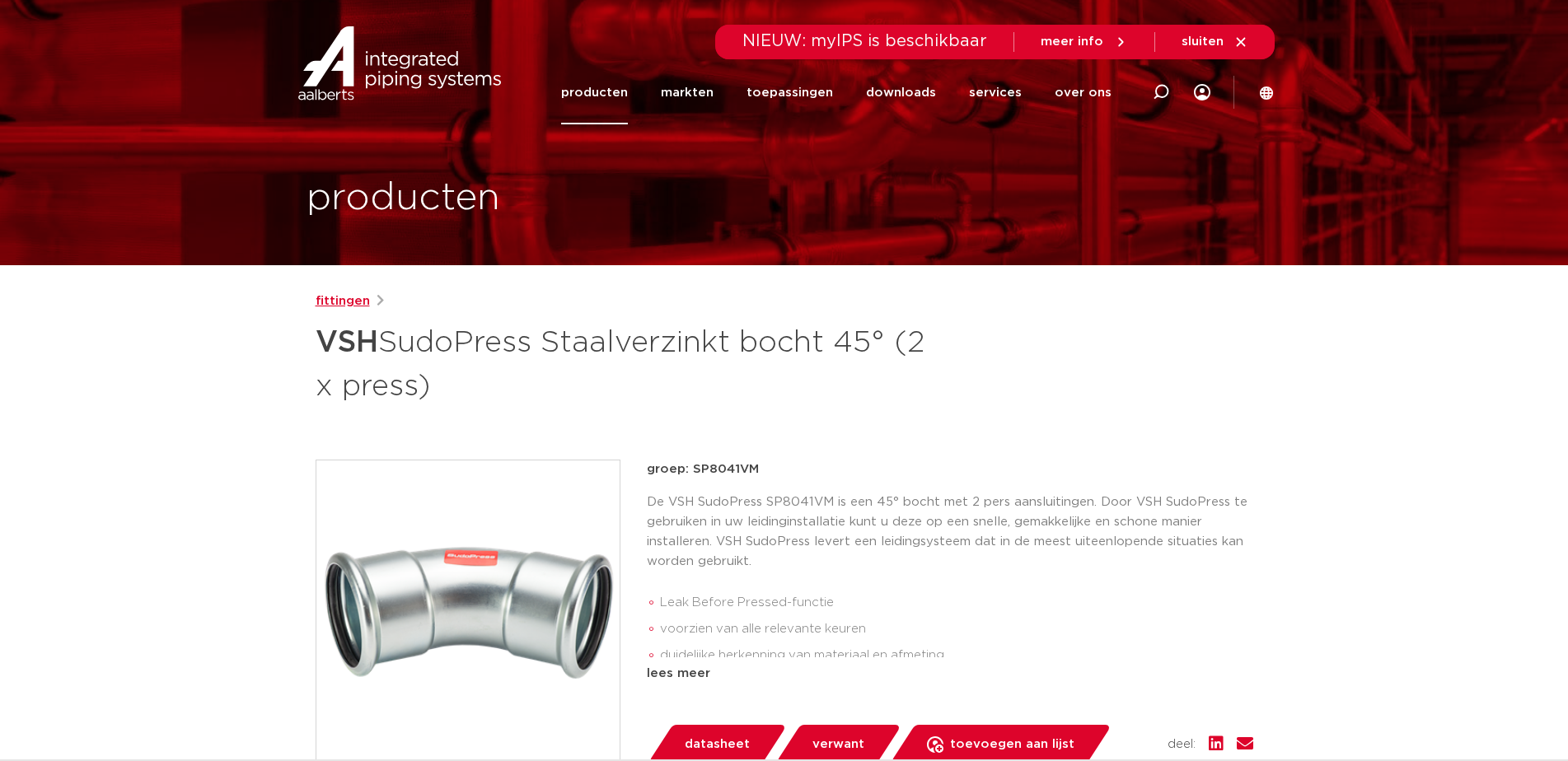
click at [342, 303] on link "fittingen" at bounding box center [342, 301] width 55 height 19
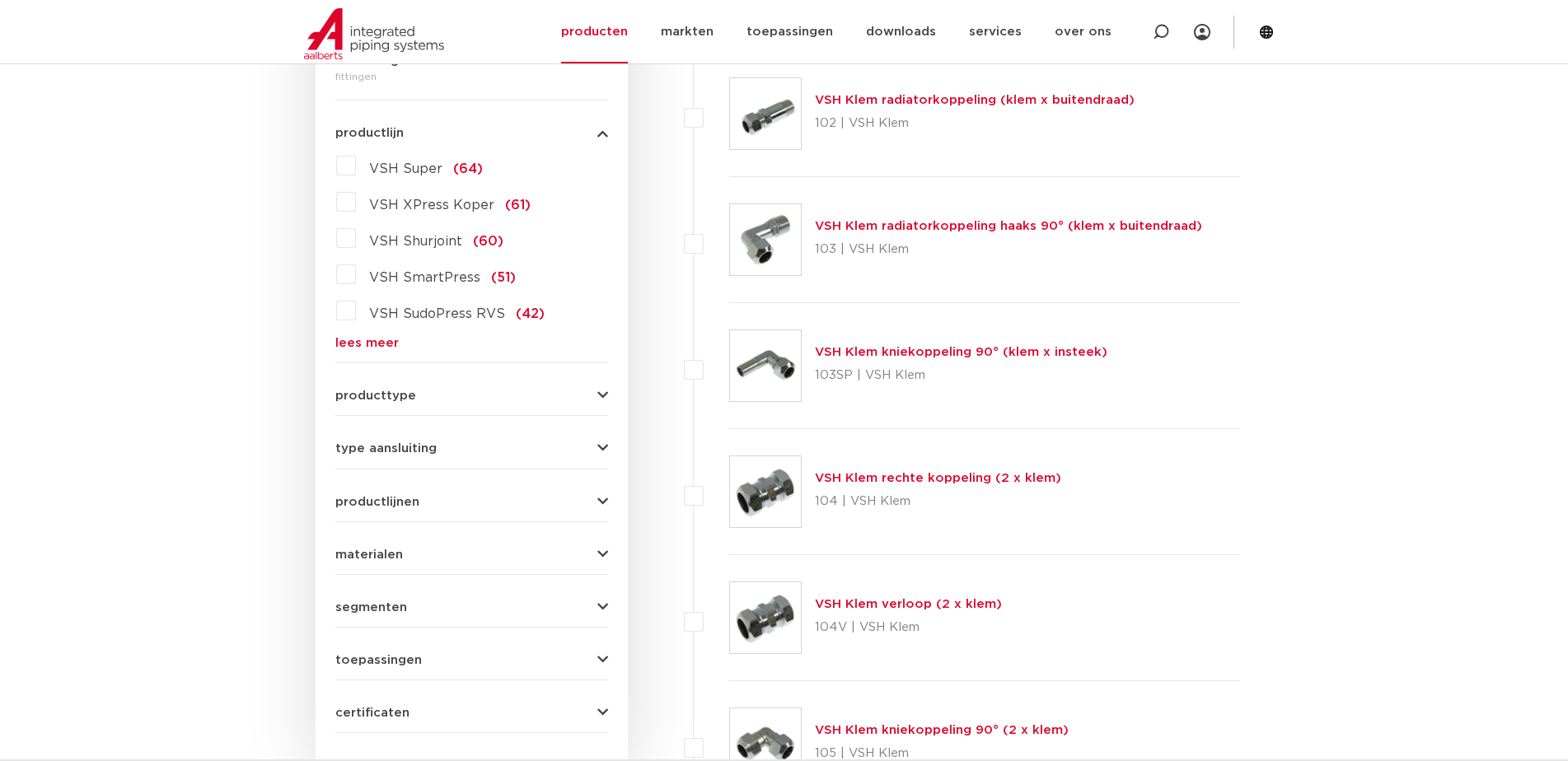
scroll to position [349, 0]
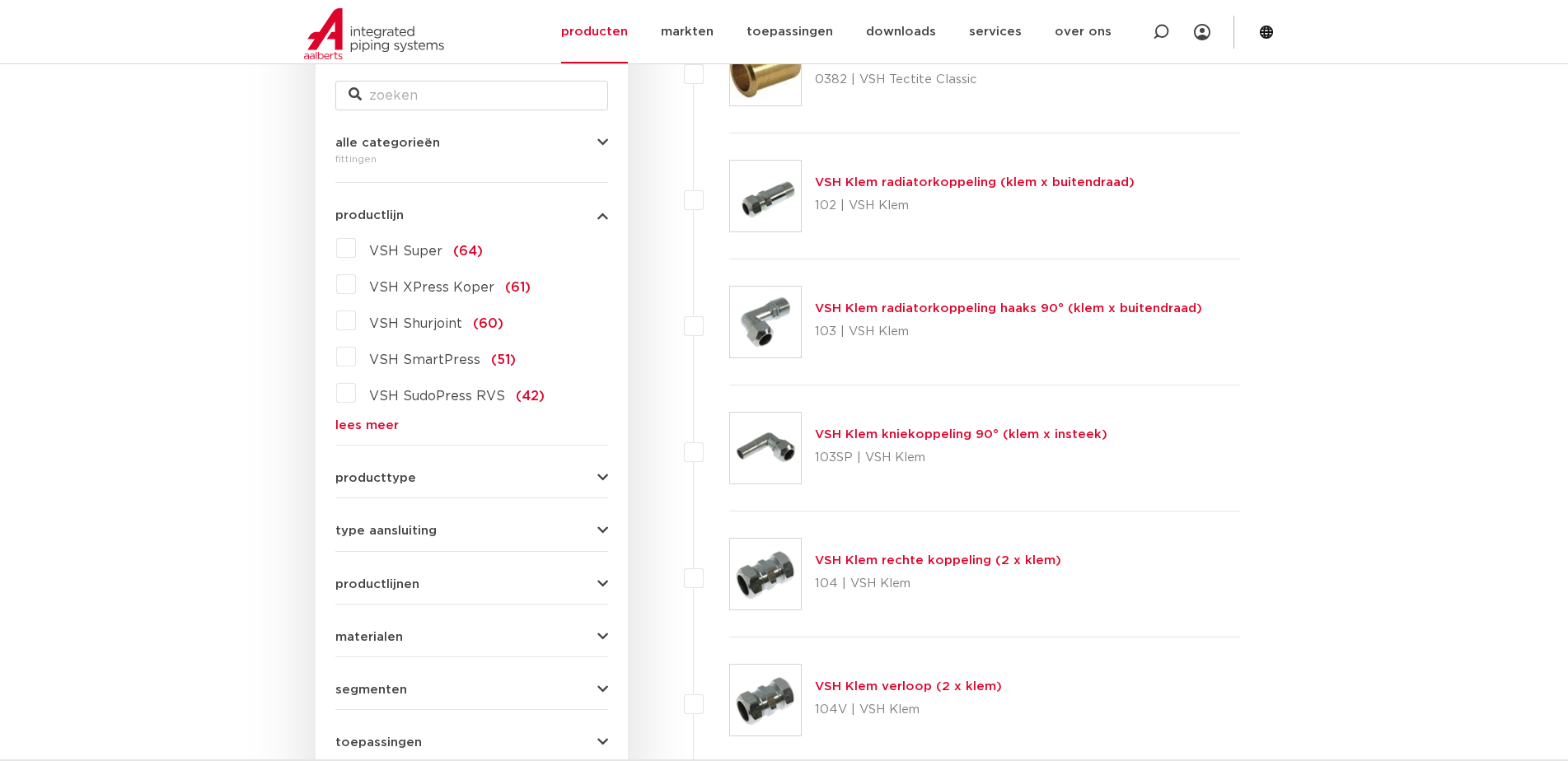
click at [383, 425] on link "lees meer" at bounding box center [472, 426] width 273 height 13
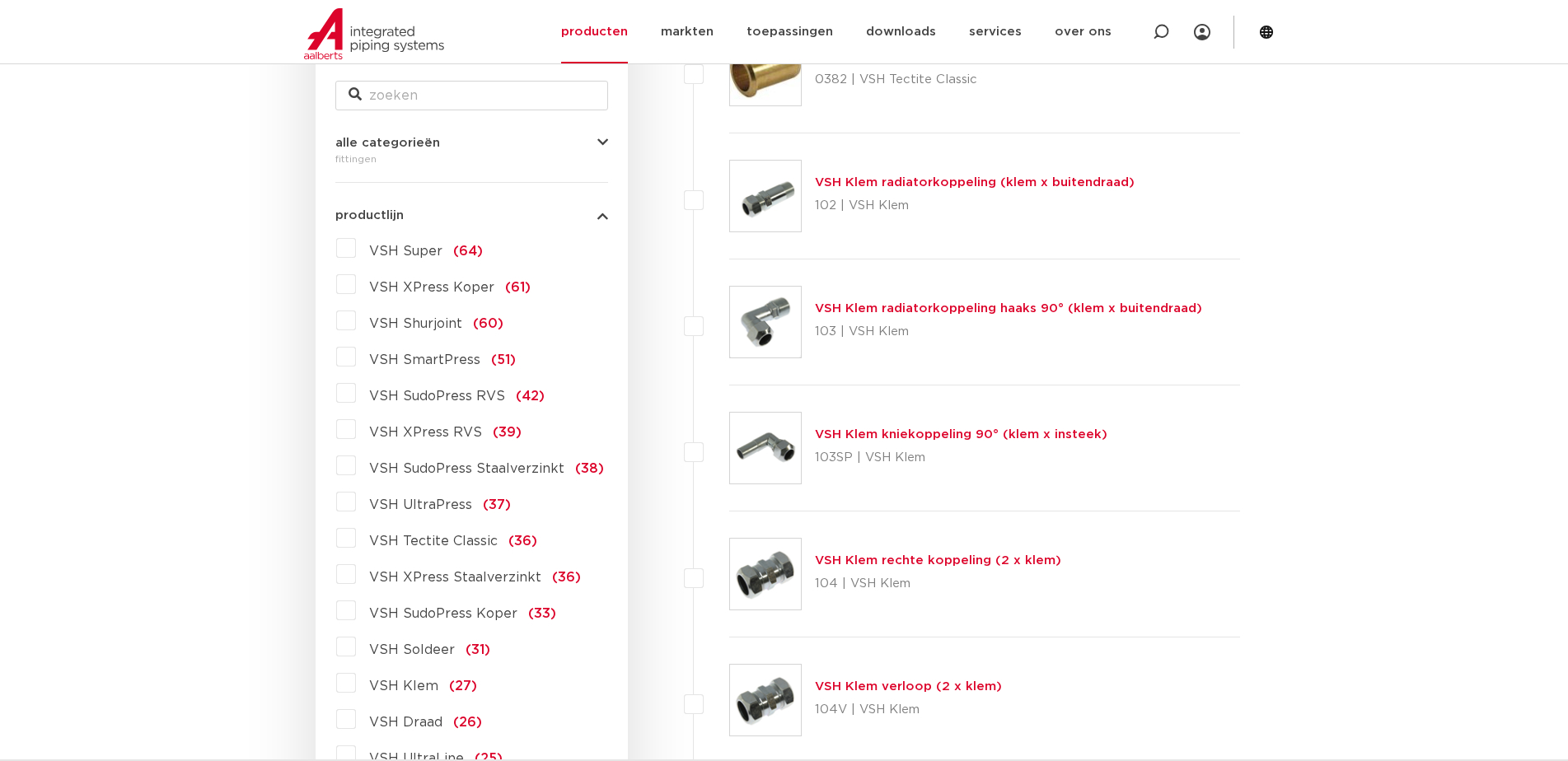
click at [492, 474] on span "VSH SudoPress Staalverzinkt" at bounding box center [467, 469] width 196 height 13
click at [0, 0] on input "VSH SudoPress Staalverzinkt (38)" at bounding box center [0, 0] width 0 height 0
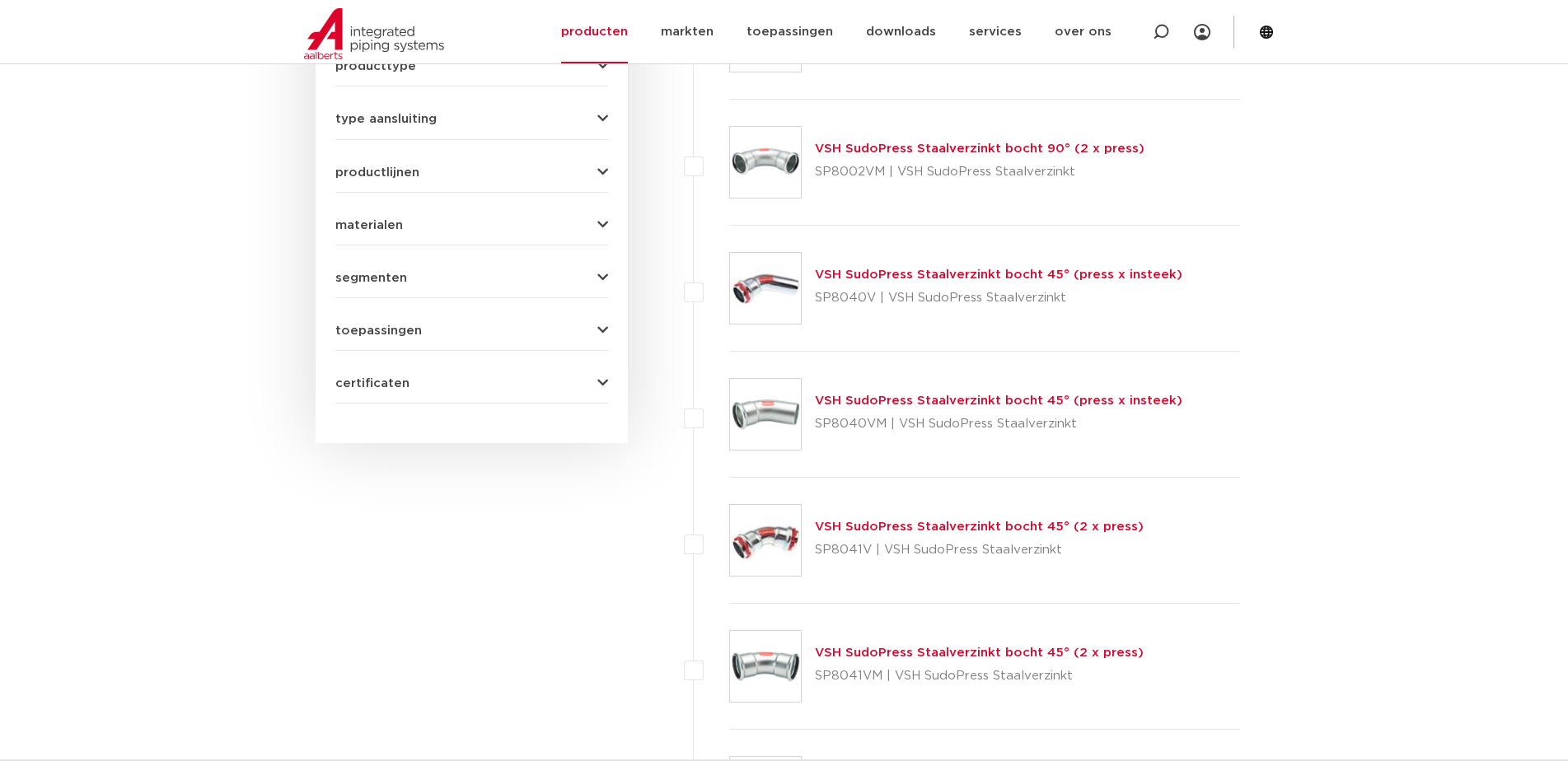
scroll to position [926, 0]
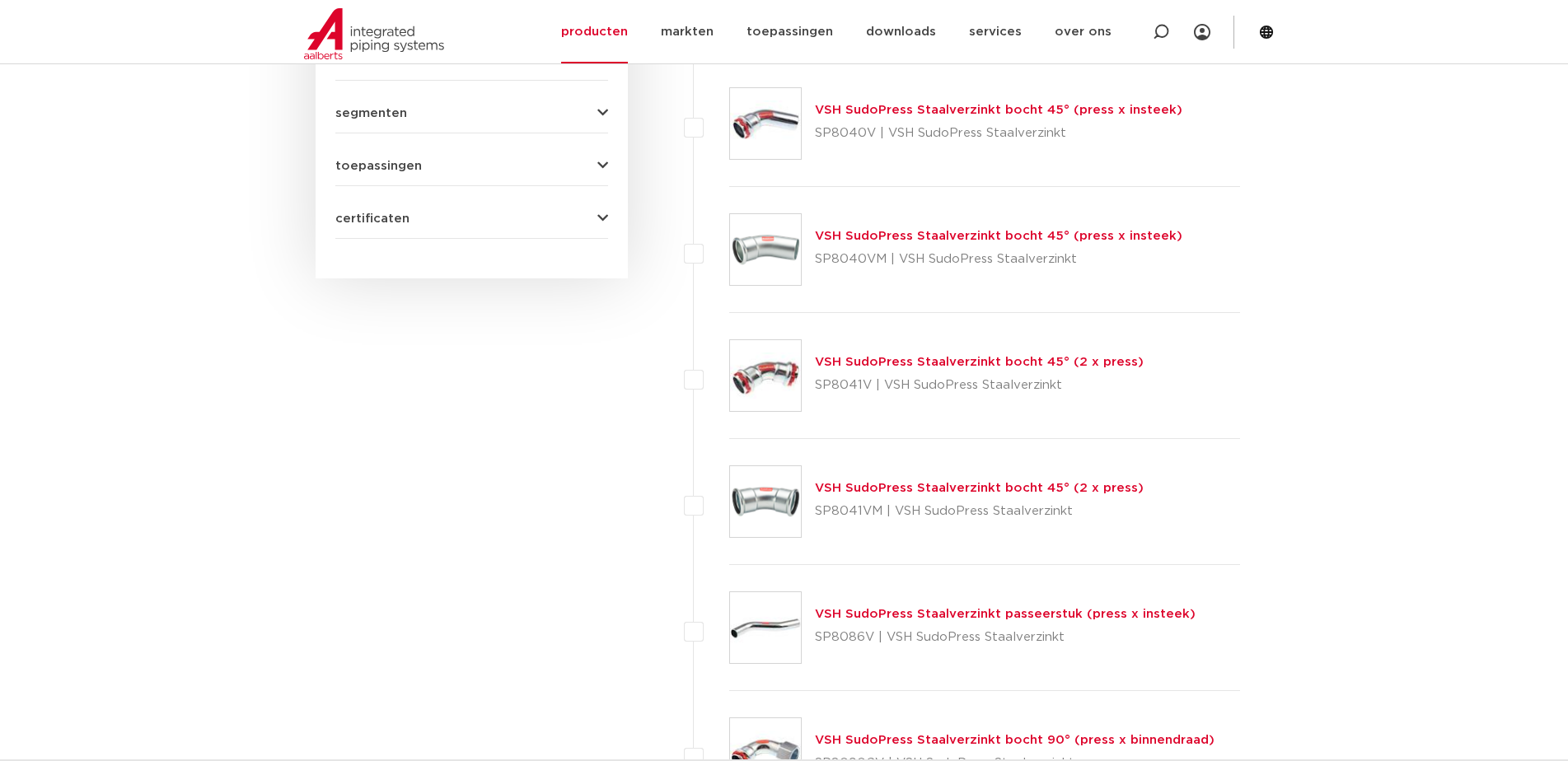
click at [1007, 236] on link "VSH SudoPress Staalverzinkt bocht 45° (press x insteek)" at bounding box center [999, 236] width 368 height 13
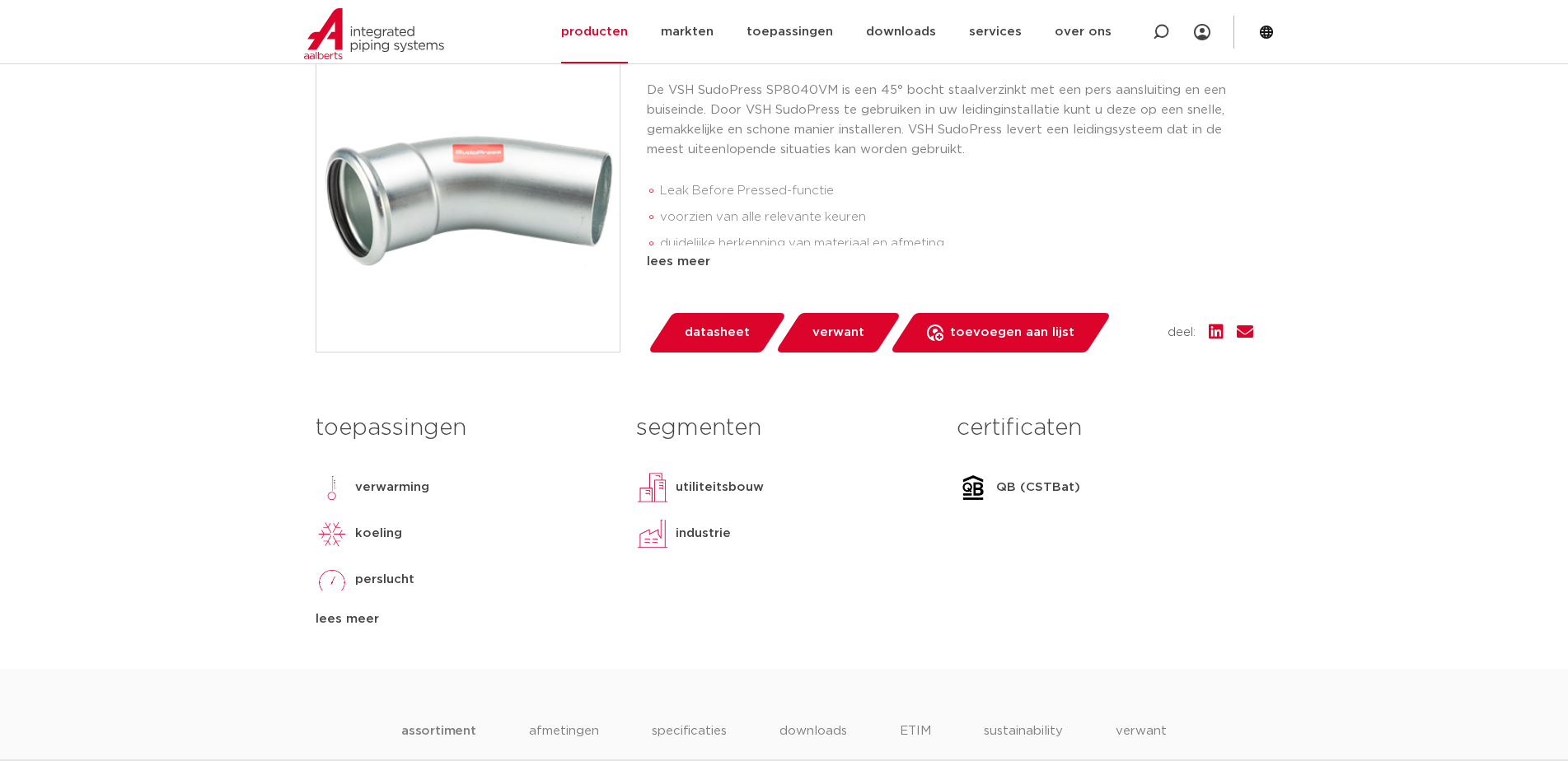
scroll to position [164, 0]
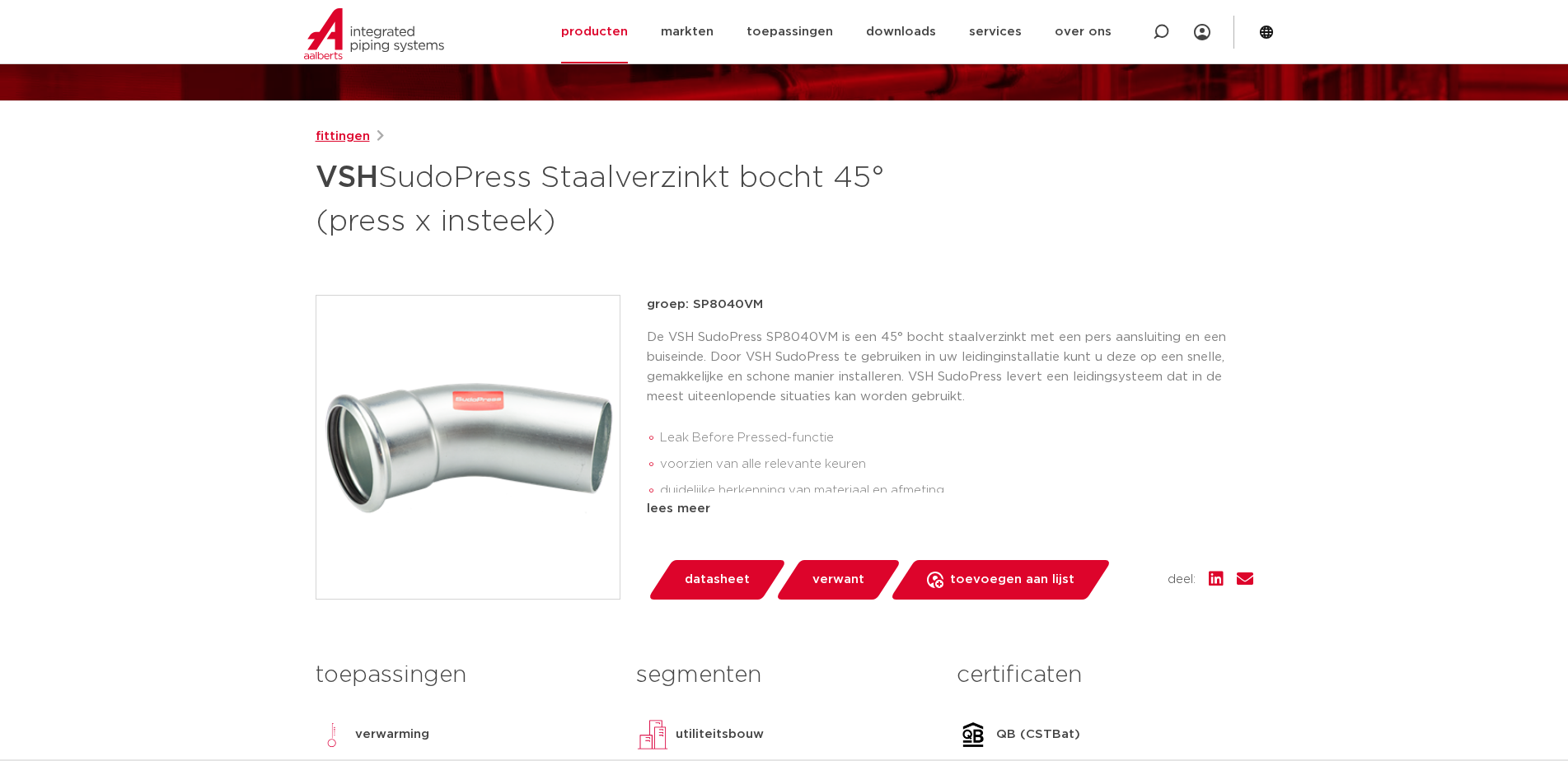
click at [347, 136] on link "fittingen" at bounding box center [342, 137] width 55 height 19
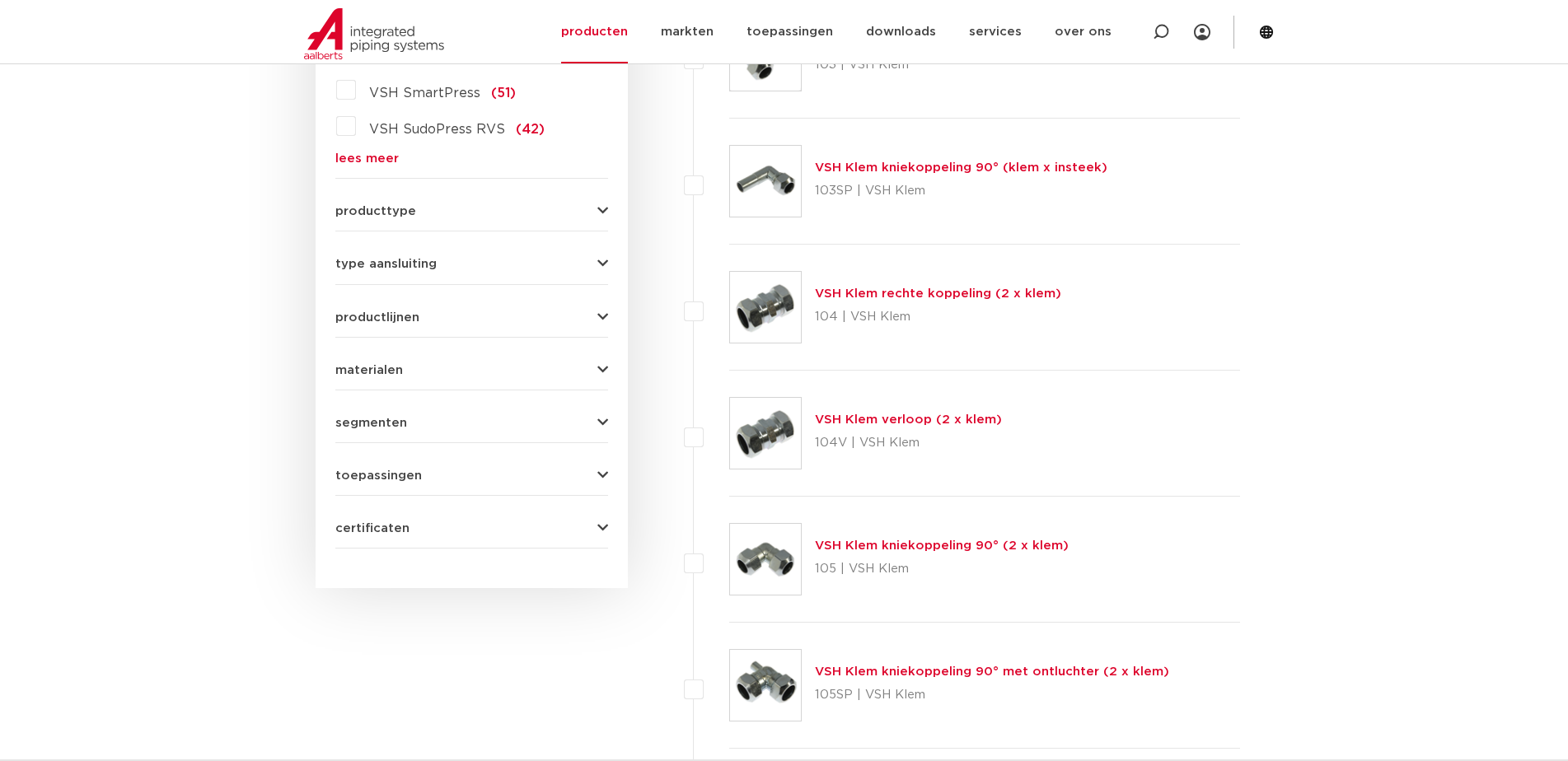
scroll to position [533, 0]
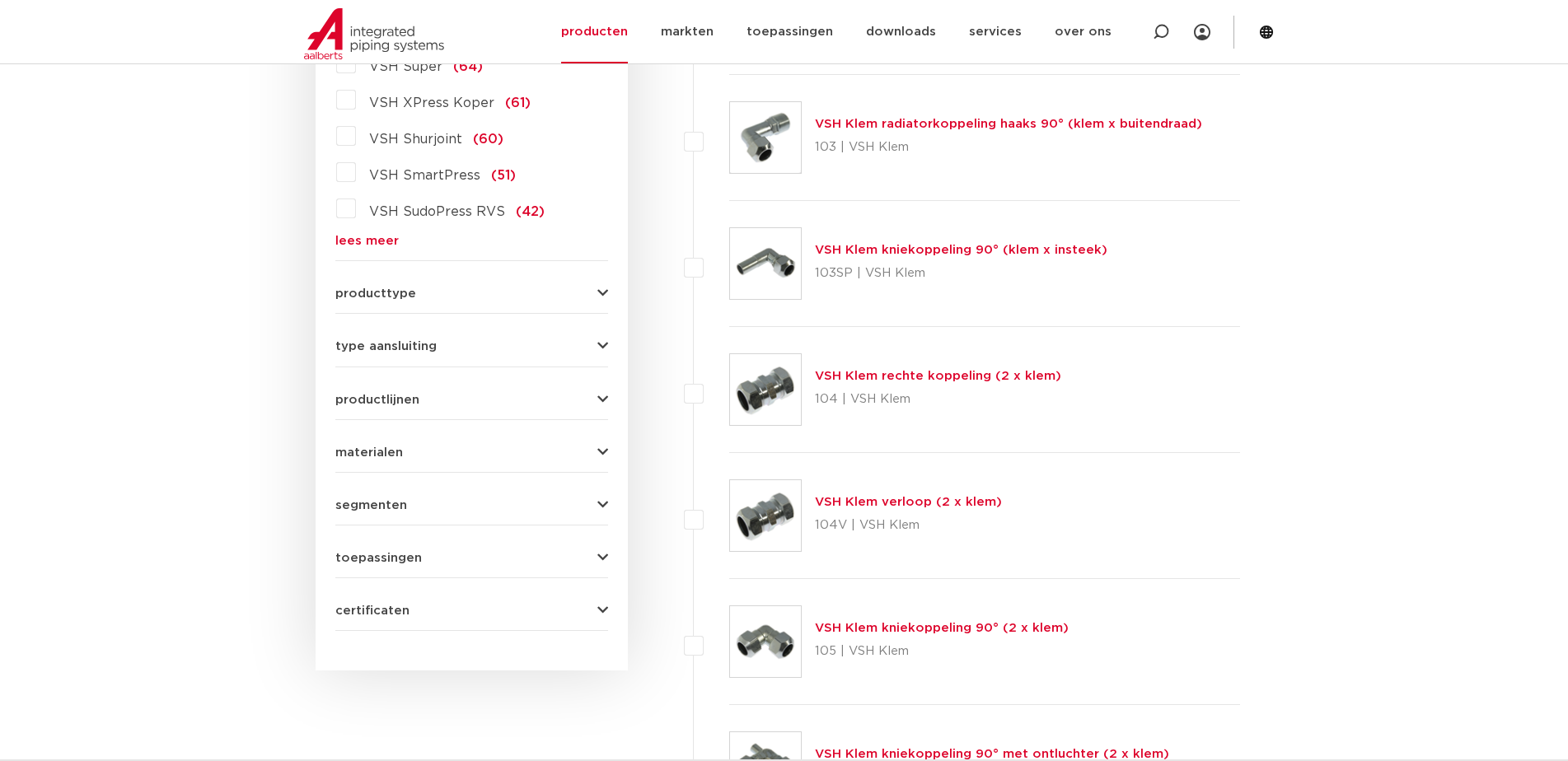
click at [381, 243] on link "lees meer" at bounding box center [472, 241] width 273 height 13
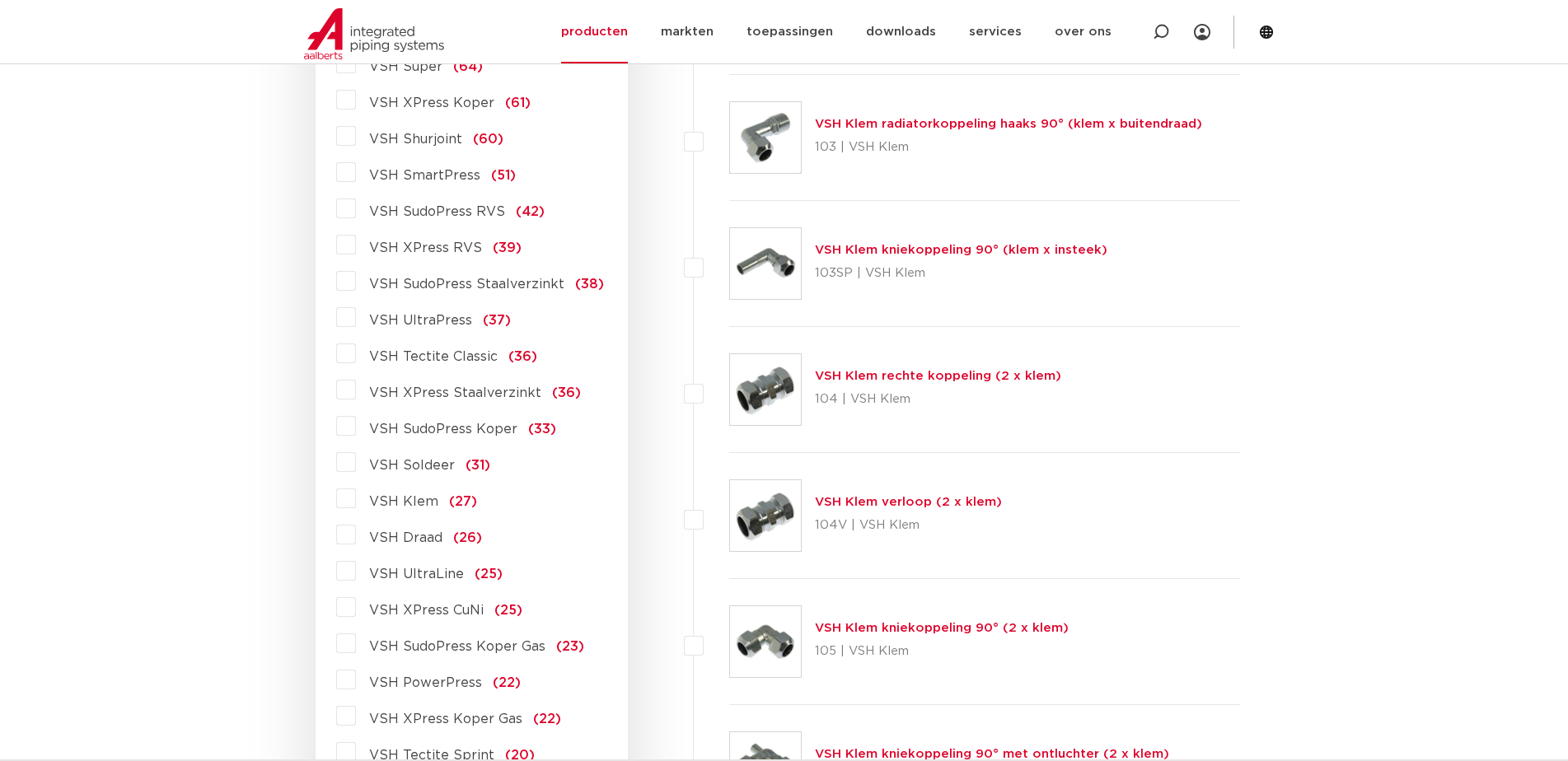
click at [356, 276] on label "VSH SudoPress Staalverzinkt (38)" at bounding box center [480, 281] width 248 height 26
click at [0, 0] on input "VSH SudoPress Staalverzinkt (38)" at bounding box center [0, 0] width 0 height 0
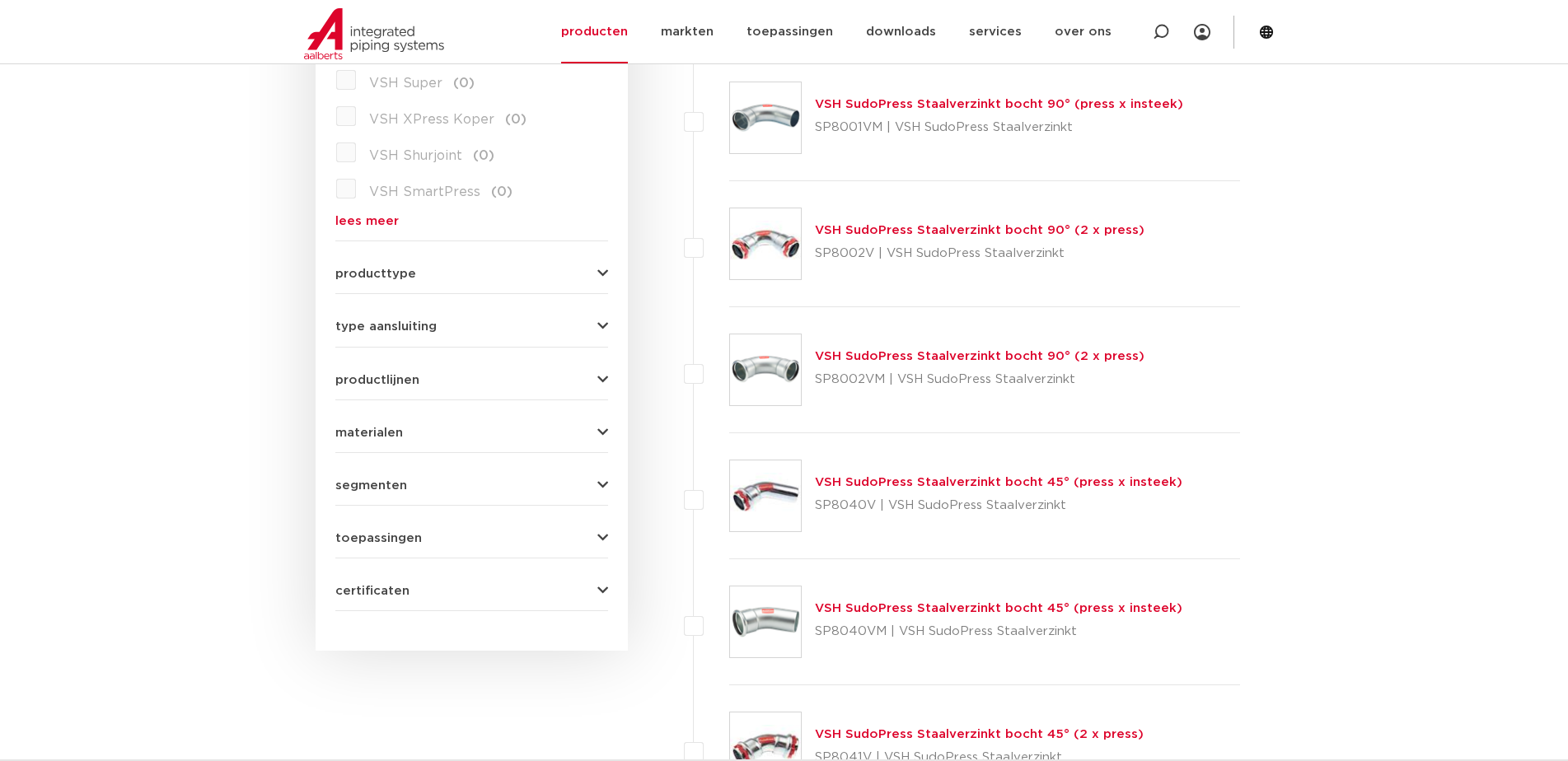
click at [969, 606] on link "VSH SudoPress Staalverzinkt bocht 45° (press x insteek)" at bounding box center [999, 608] width 368 height 13
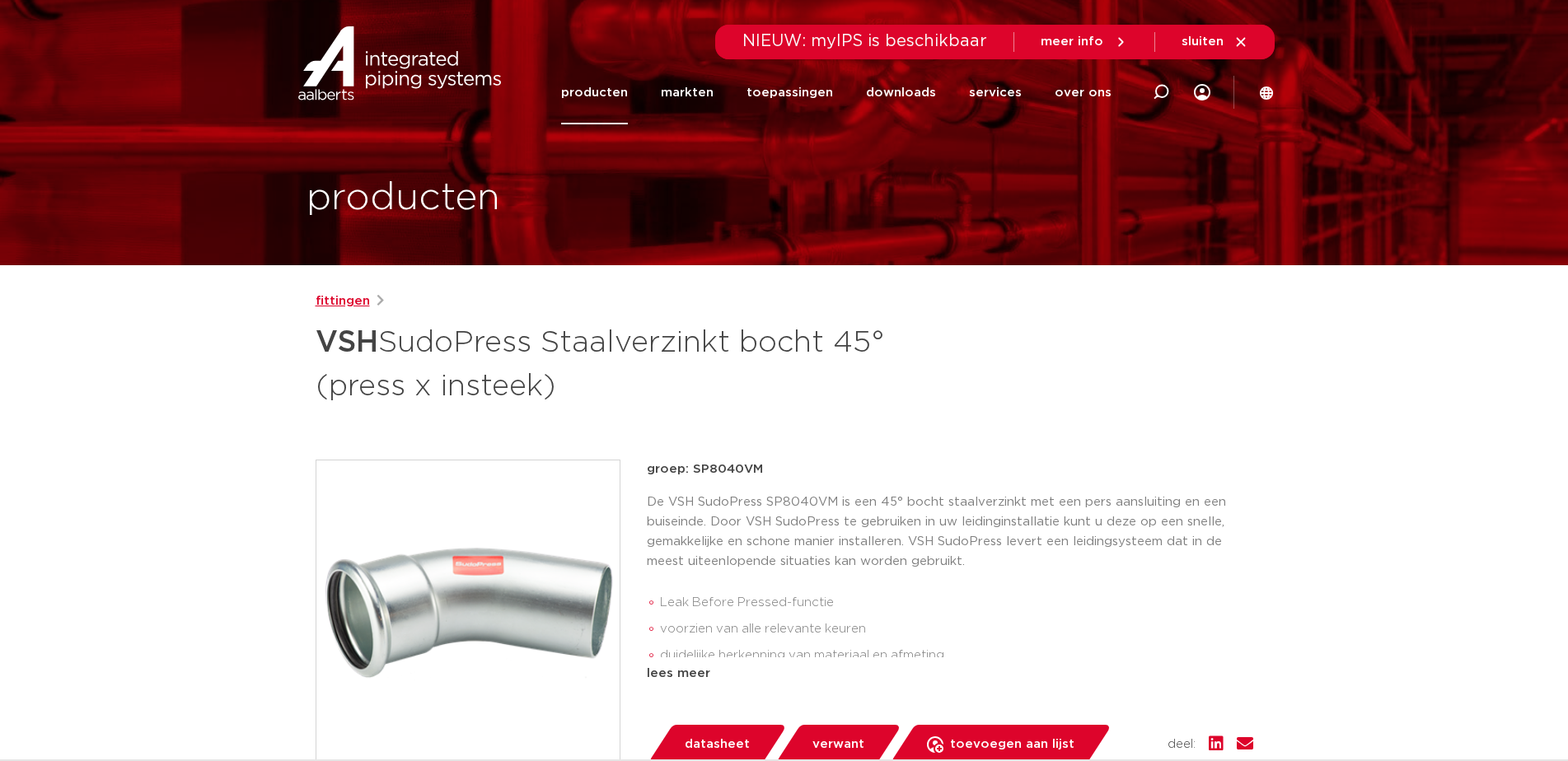
click at [342, 304] on link "fittingen" at bounding box center [342, 301] width 55 height 19
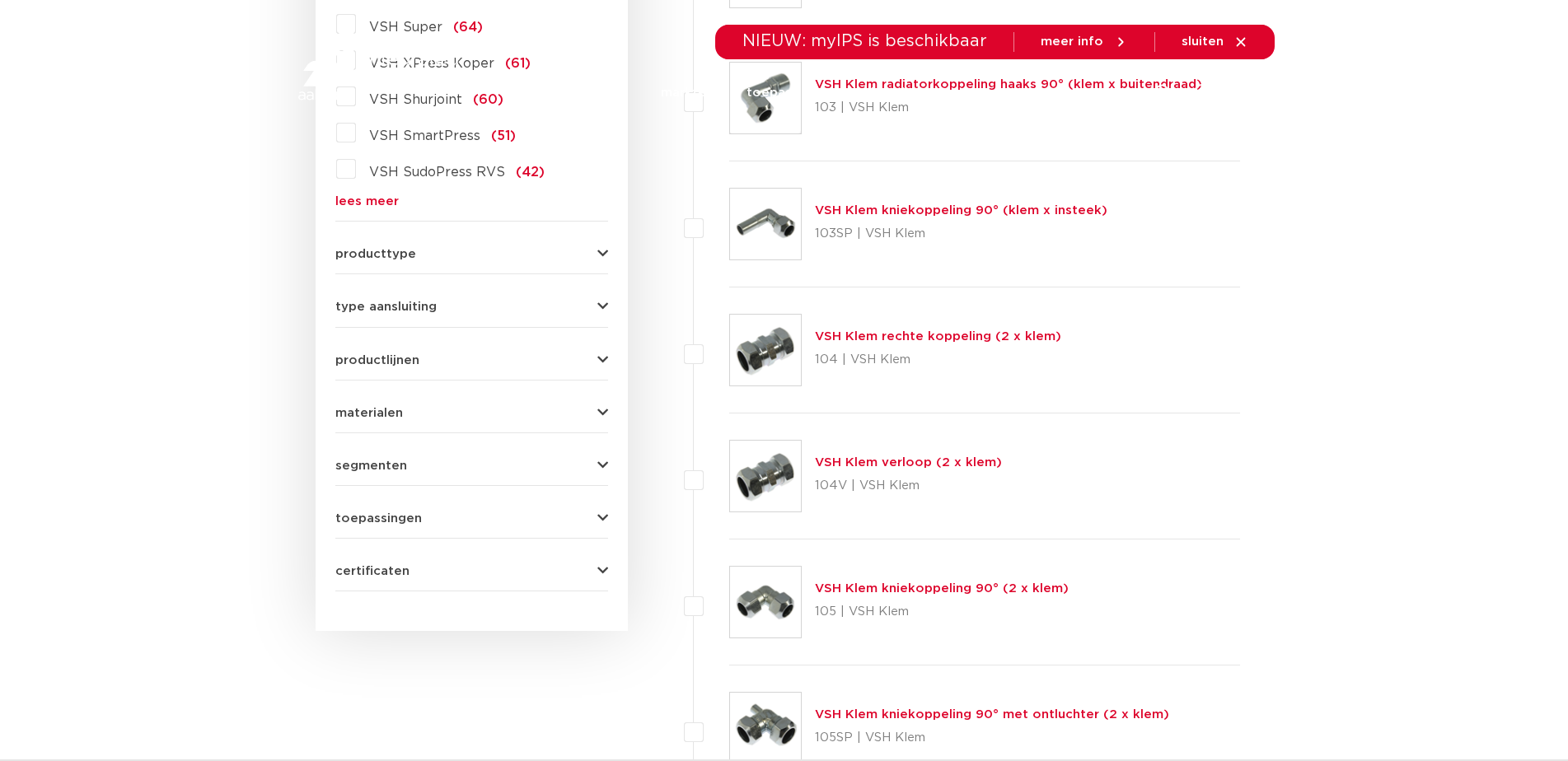
click at [376, 201] on link "lees meer" at bounding box center [472, 201] width 273 height 13
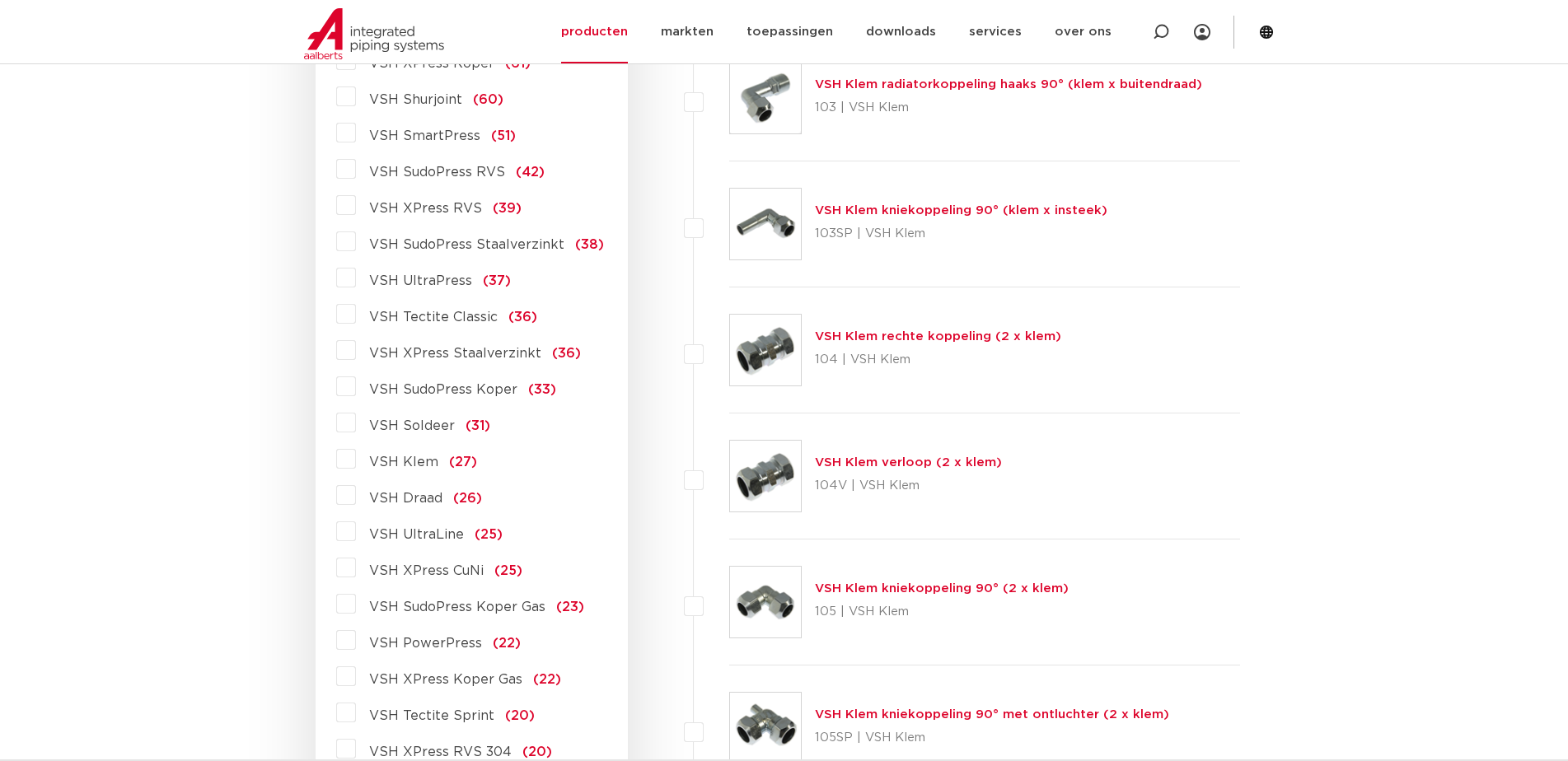
scroll to position [491, 0]
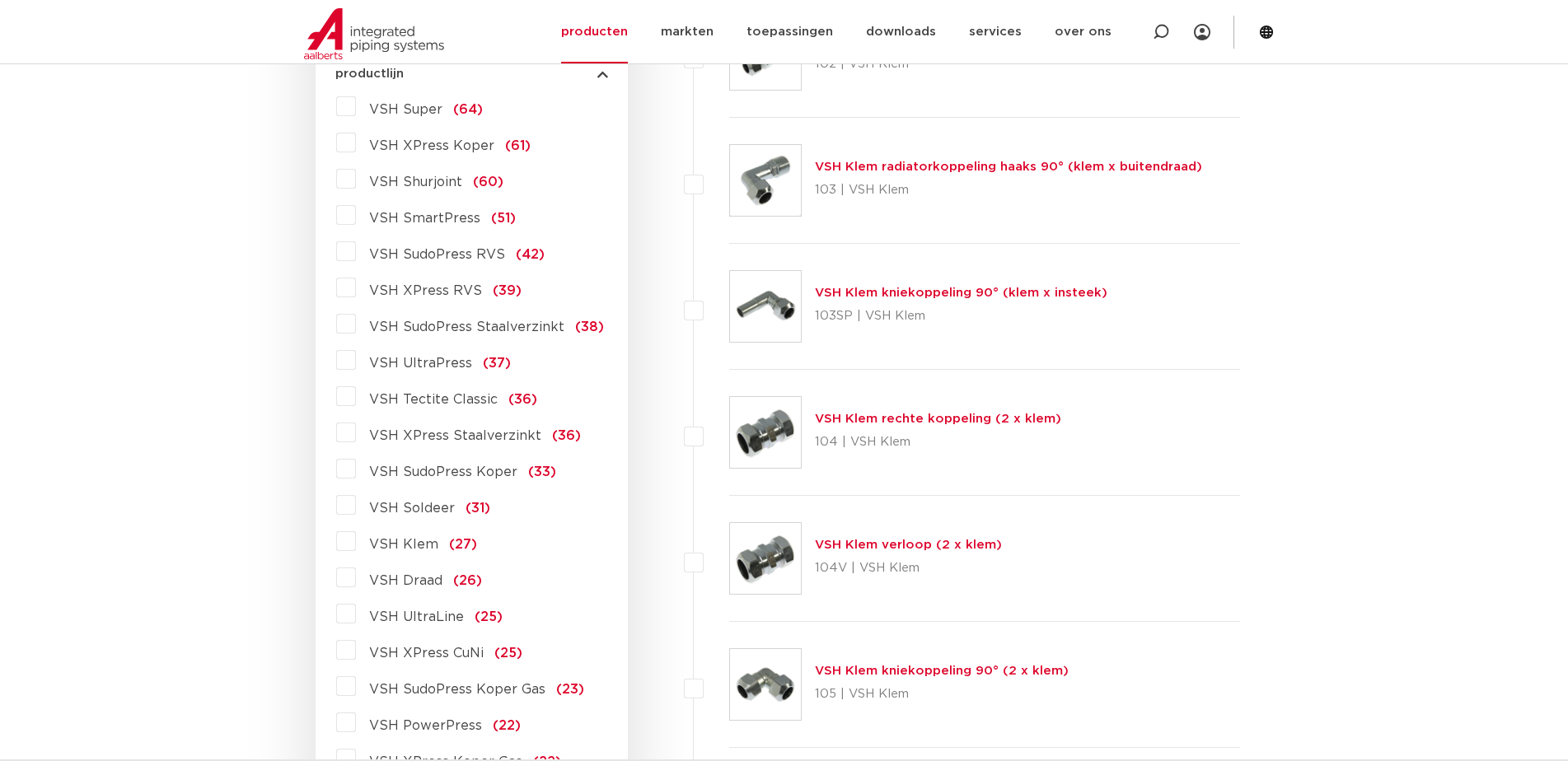
click at [356, 321] on label "VSH SudoPress Staalverzinkt (38)" at bounding box center [480, 324] width 248 height 26
click at [0, 0] on input "VSH SudoPress Staalverzinkt (38)" at bounding box center [0, 0] width 0 height 0
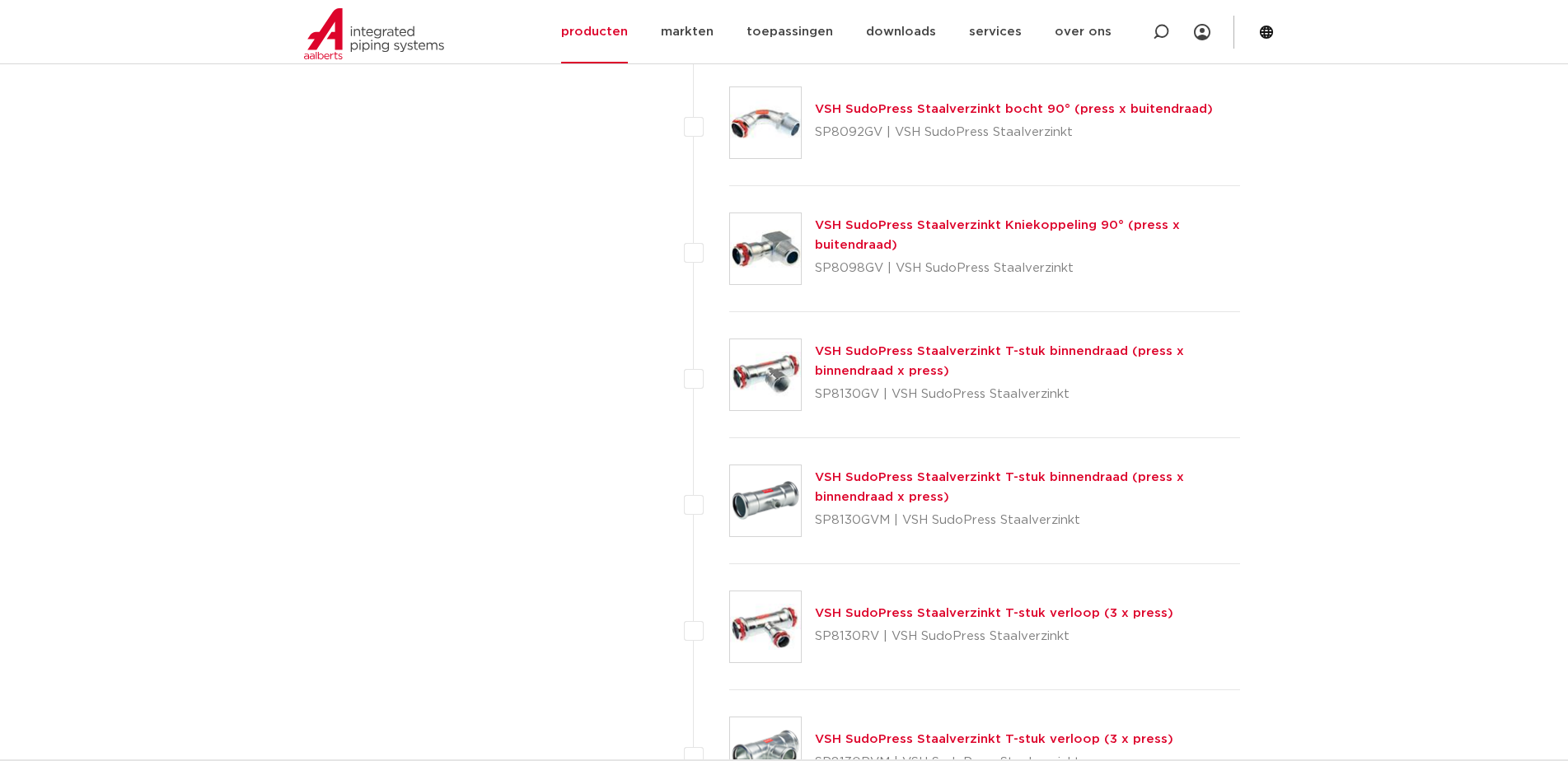
scroll to position [1974, 0]
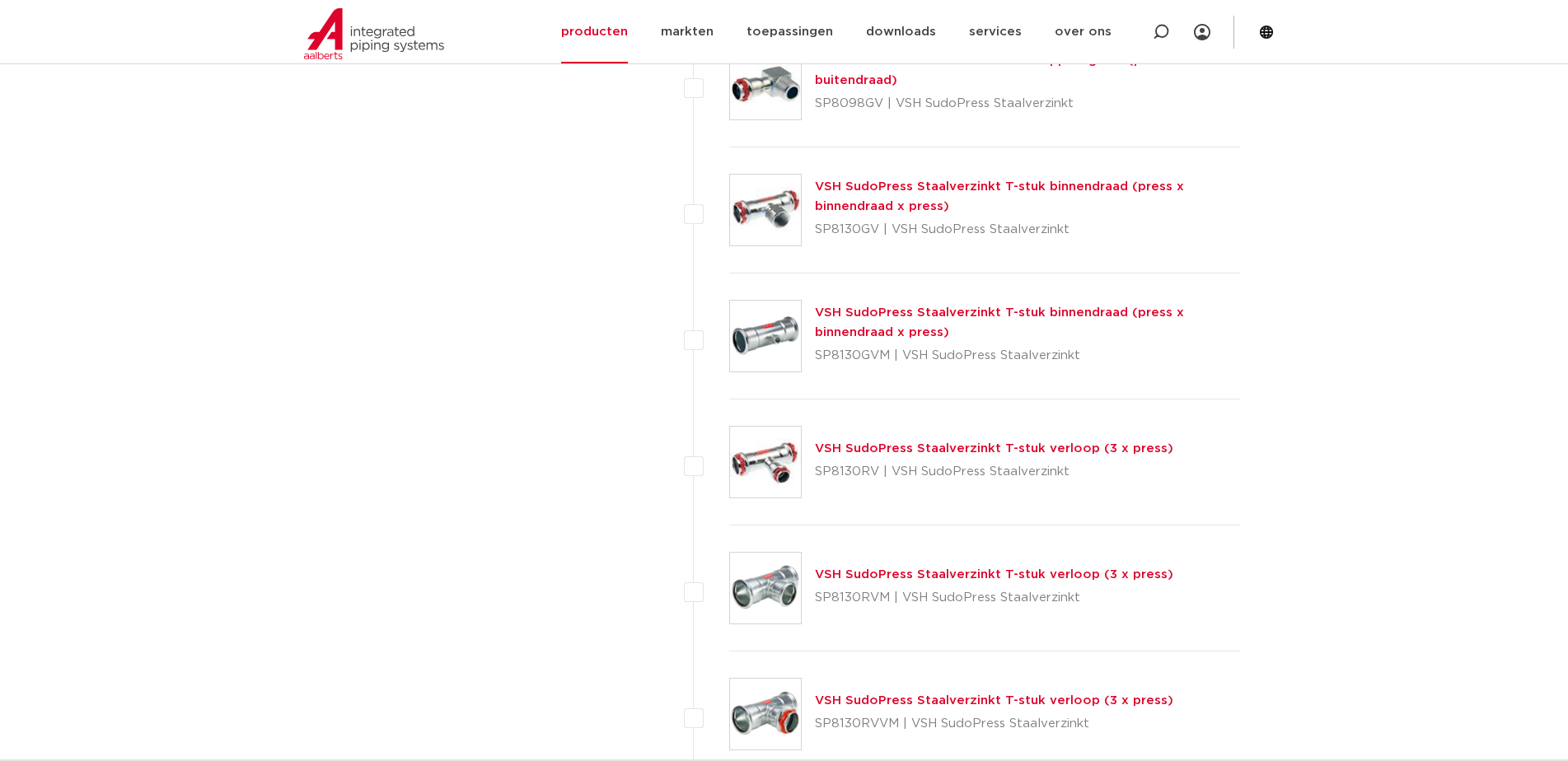
click at [962, 583] on div "VSH SudoPress Staalverzinkt T-stuk verloop (3 x press) SP8130RVM | VSH SudoPres…" at bounding box center [994, 588] width 358 height 46
click at [964, 575] on link "VSH SudoPress Staalverzinkt T-stuk verloop (3 x press)" at bounding box center [994, 574] width 358 height 13
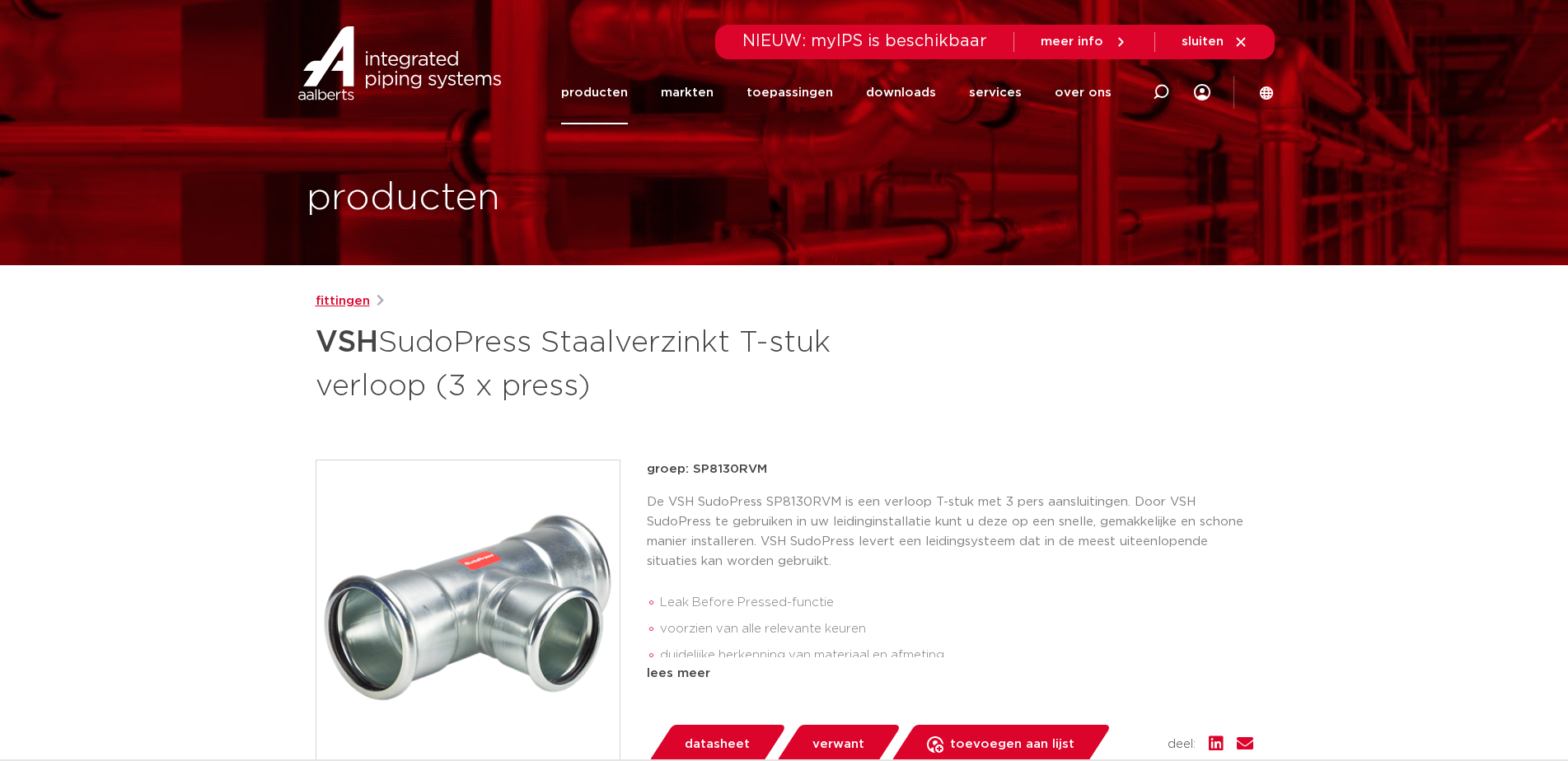
click at [365, 306] on link "fittingen" at bounding box center [342, 301] width 55 height 19
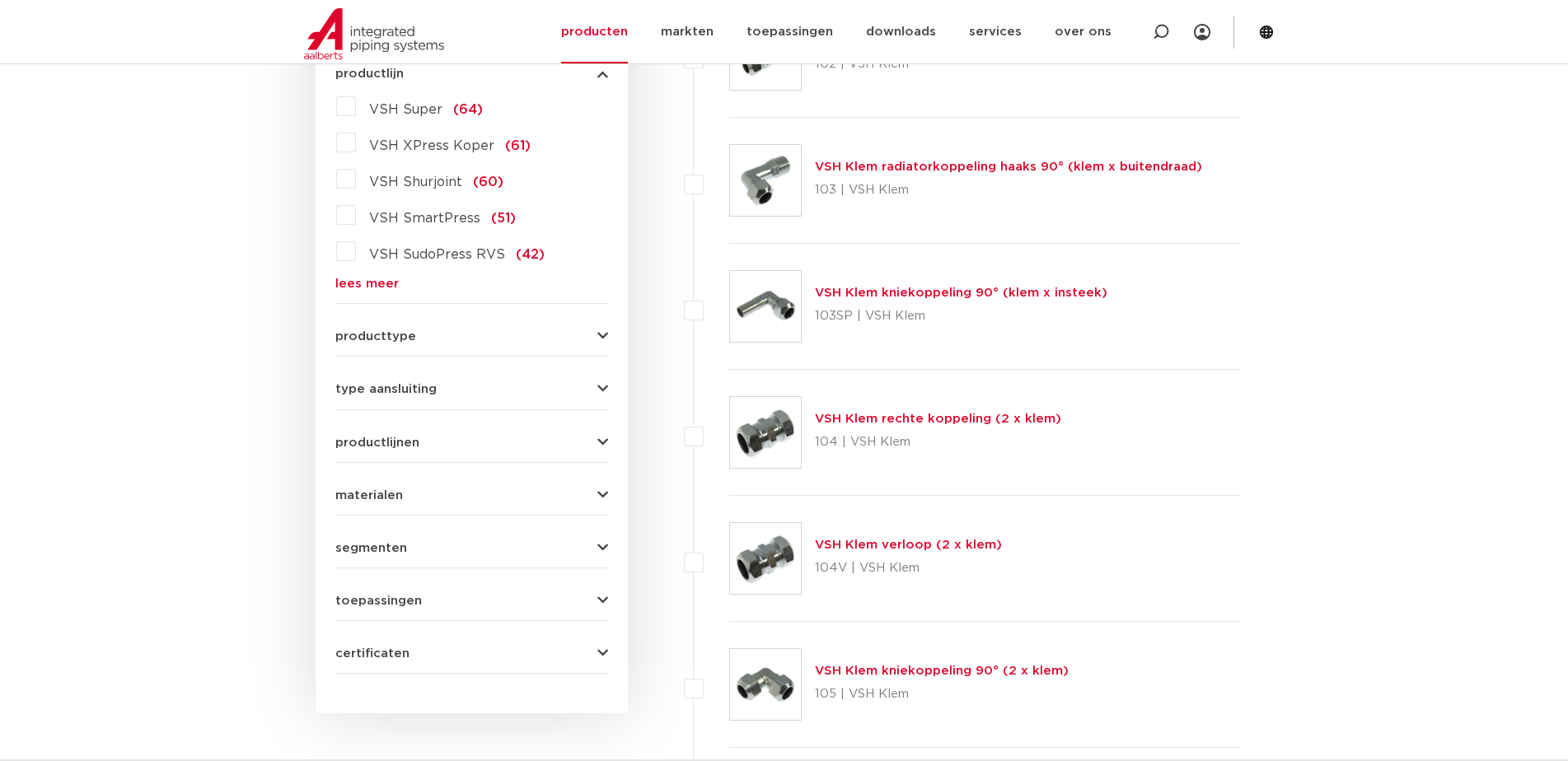
scroll to position [79, 0]
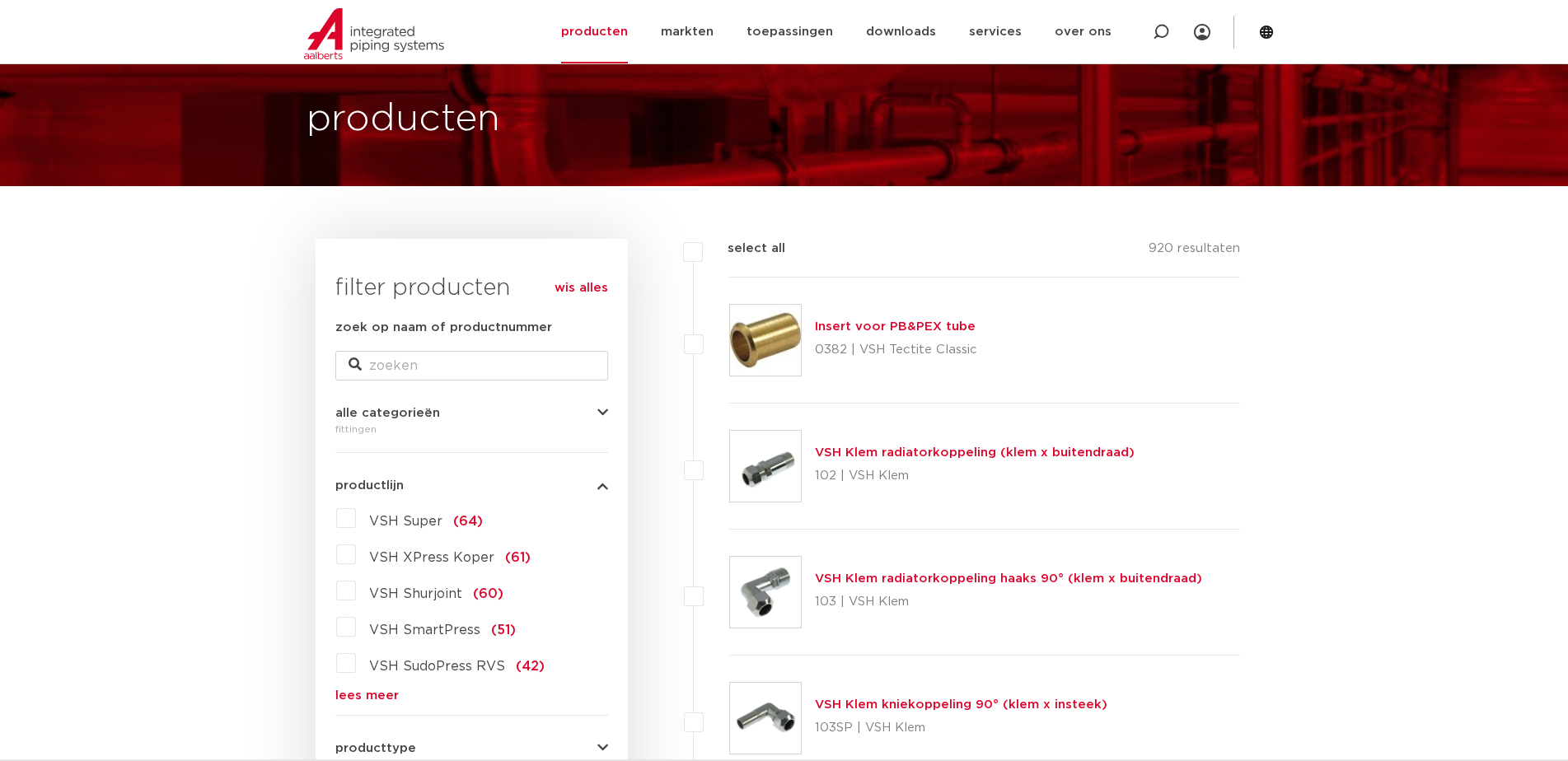
click at [379, 698] on link "lees meer" at bounding box center [472, 695] width 273 height 13
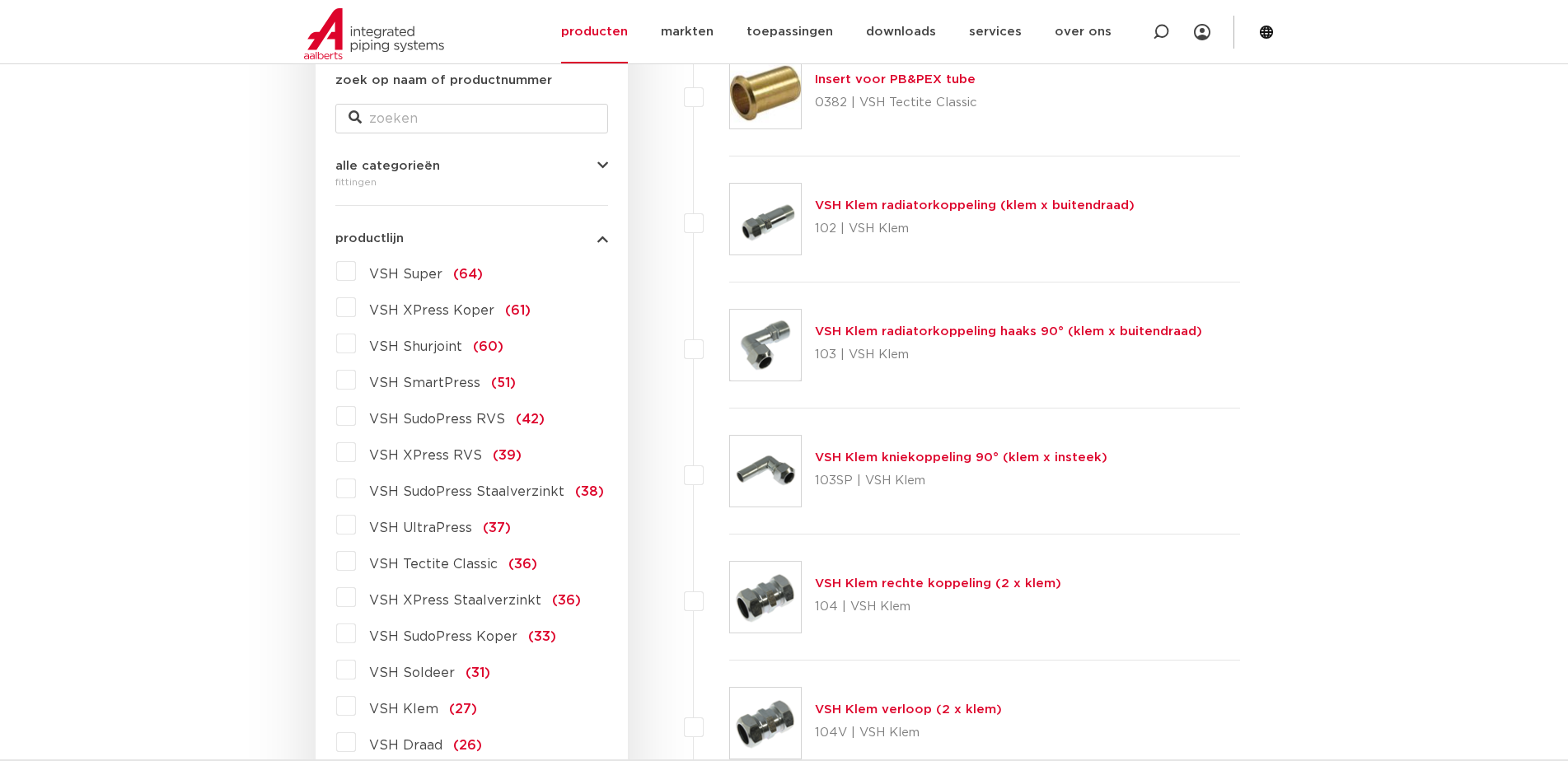
click at [356, 598] on label "VSH XPress Staalverzinkt (36)" at bounding box center [468, 597] width 225 height 26
click at [0, 0] on input "VSH XPress Staalverzinkt (36)" at bounding box center [0, 0] width 0 height 0
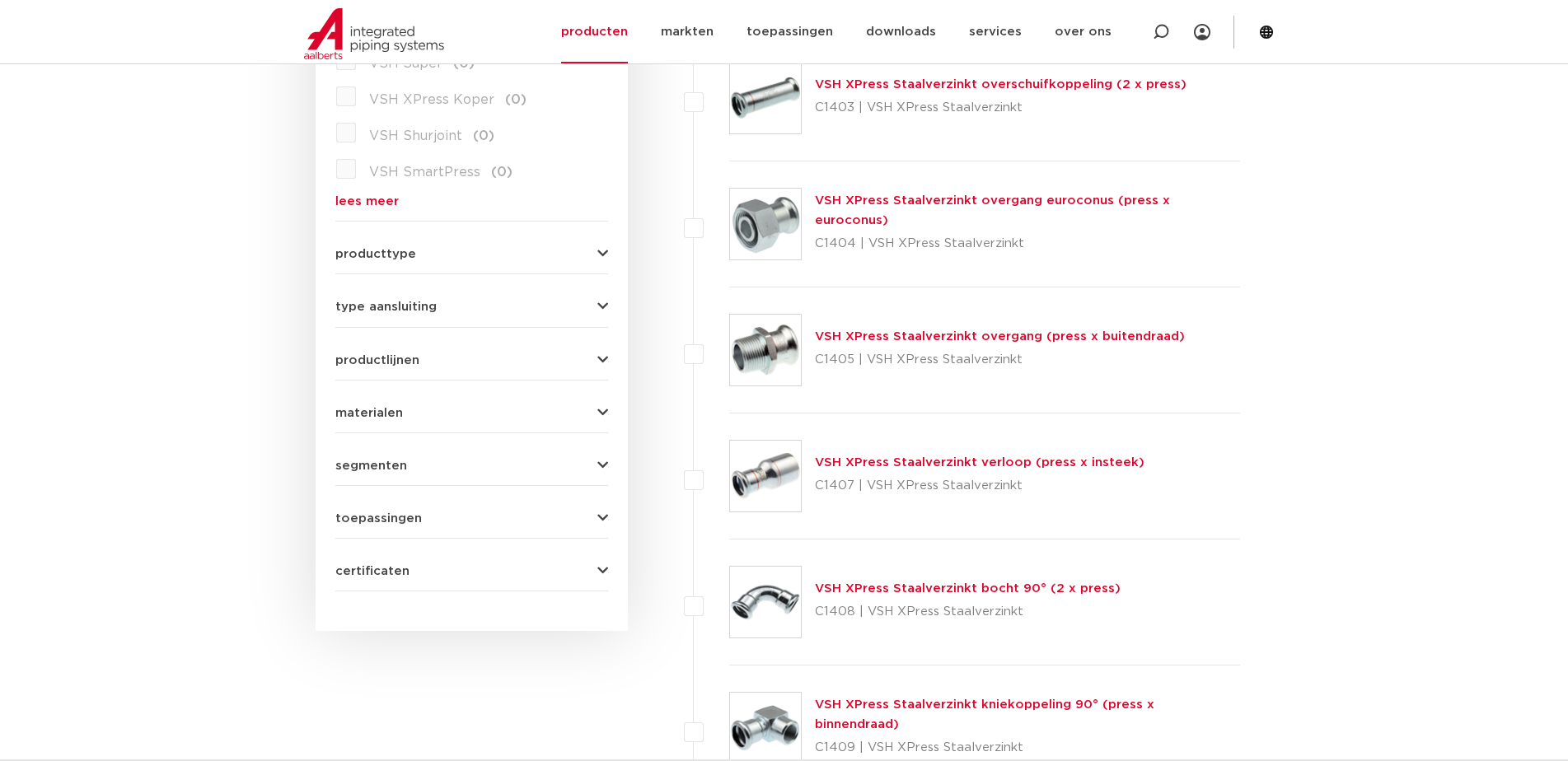
scroll to position [409, 0]
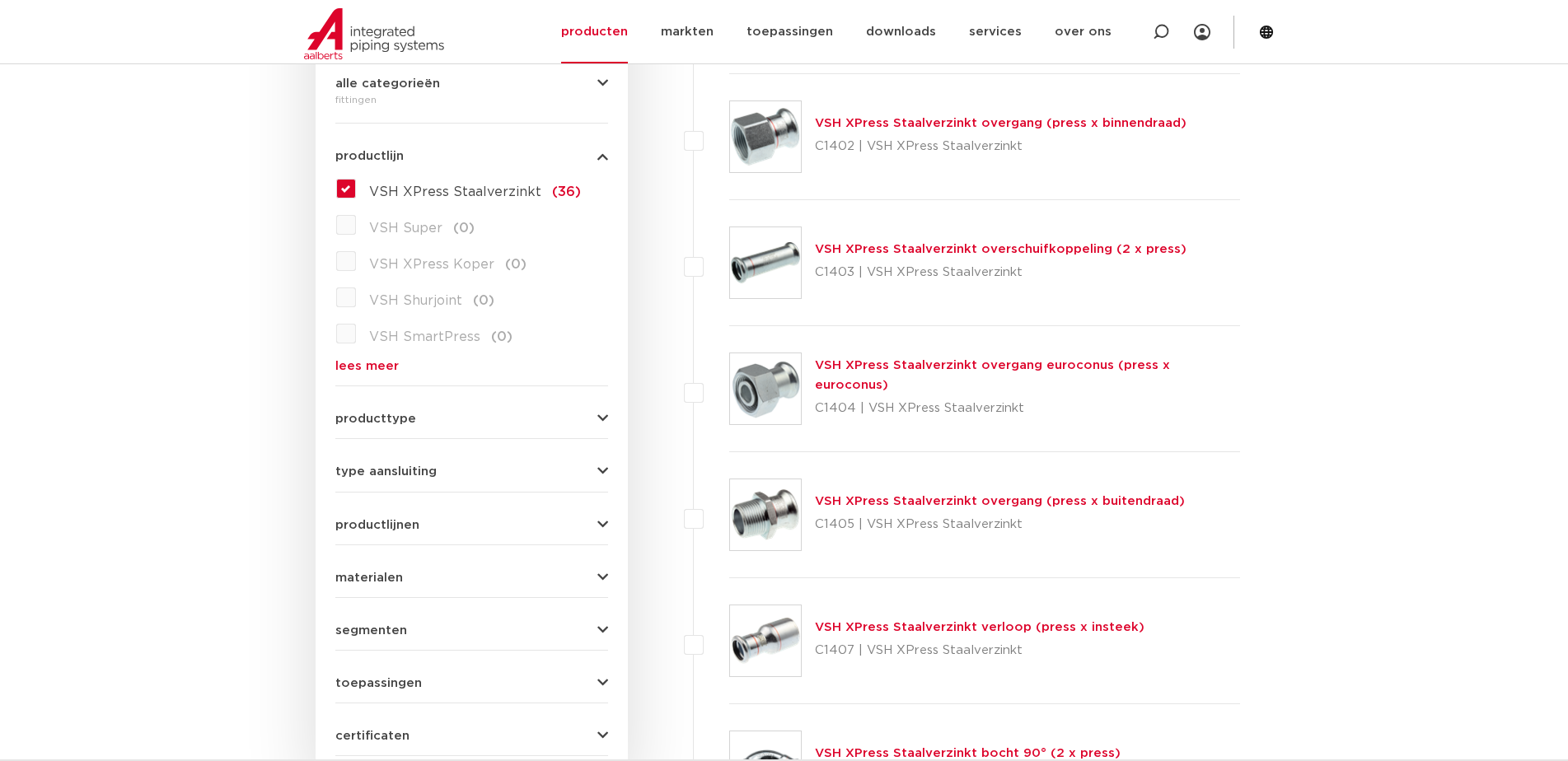
click at [356, 188] on label "VSH XPress Staalverzinkt (36)" at bounding box center [468, 188] width 225 height 26
click at [0, 0] on input "VSH XPress Staalverzinkt (36)" at bounding box center [0, 0] width 0 height 0
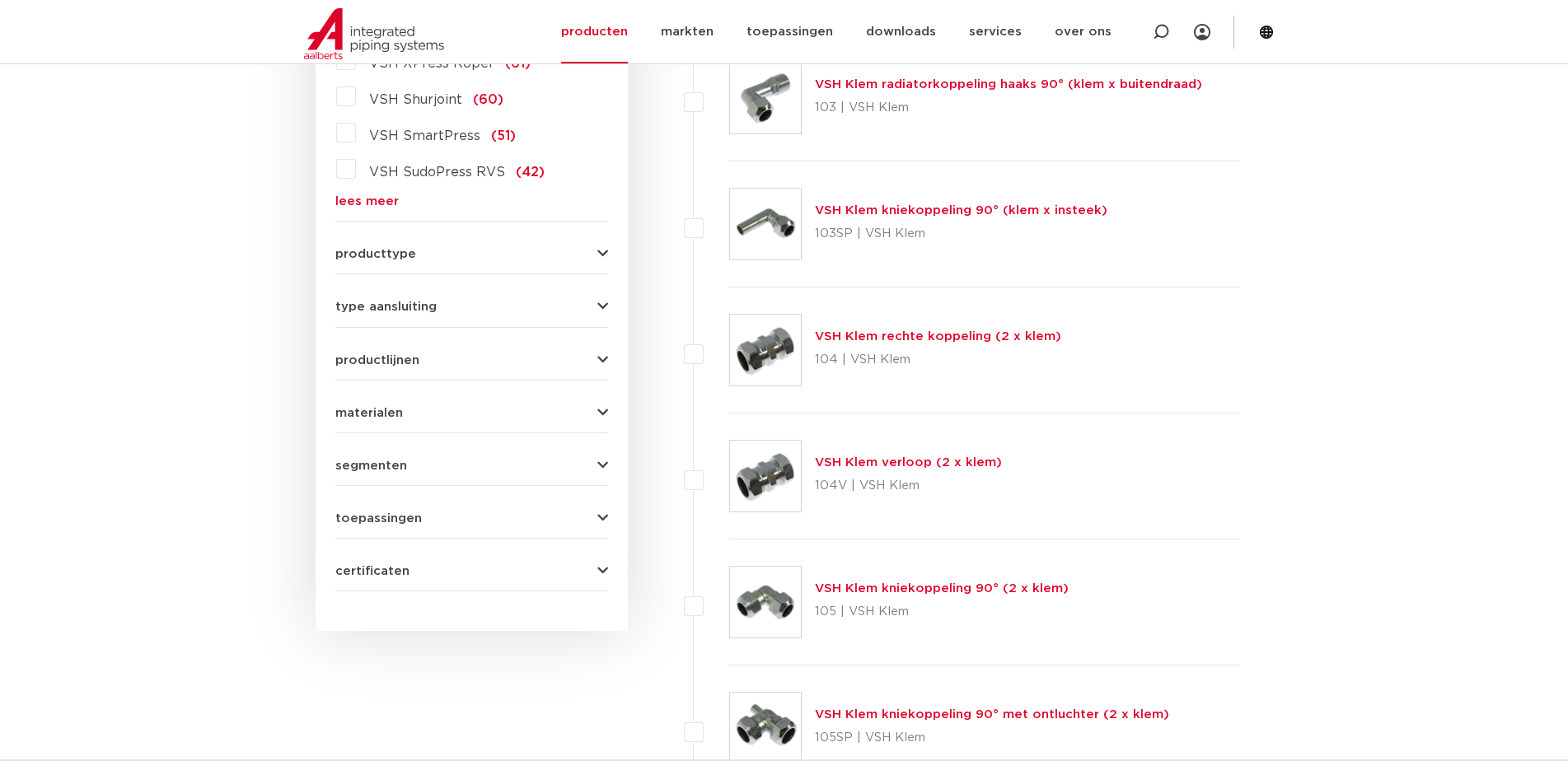
click at [375, 200] on link "lees meer" at bounding box center [472, 201] width 273 height 13
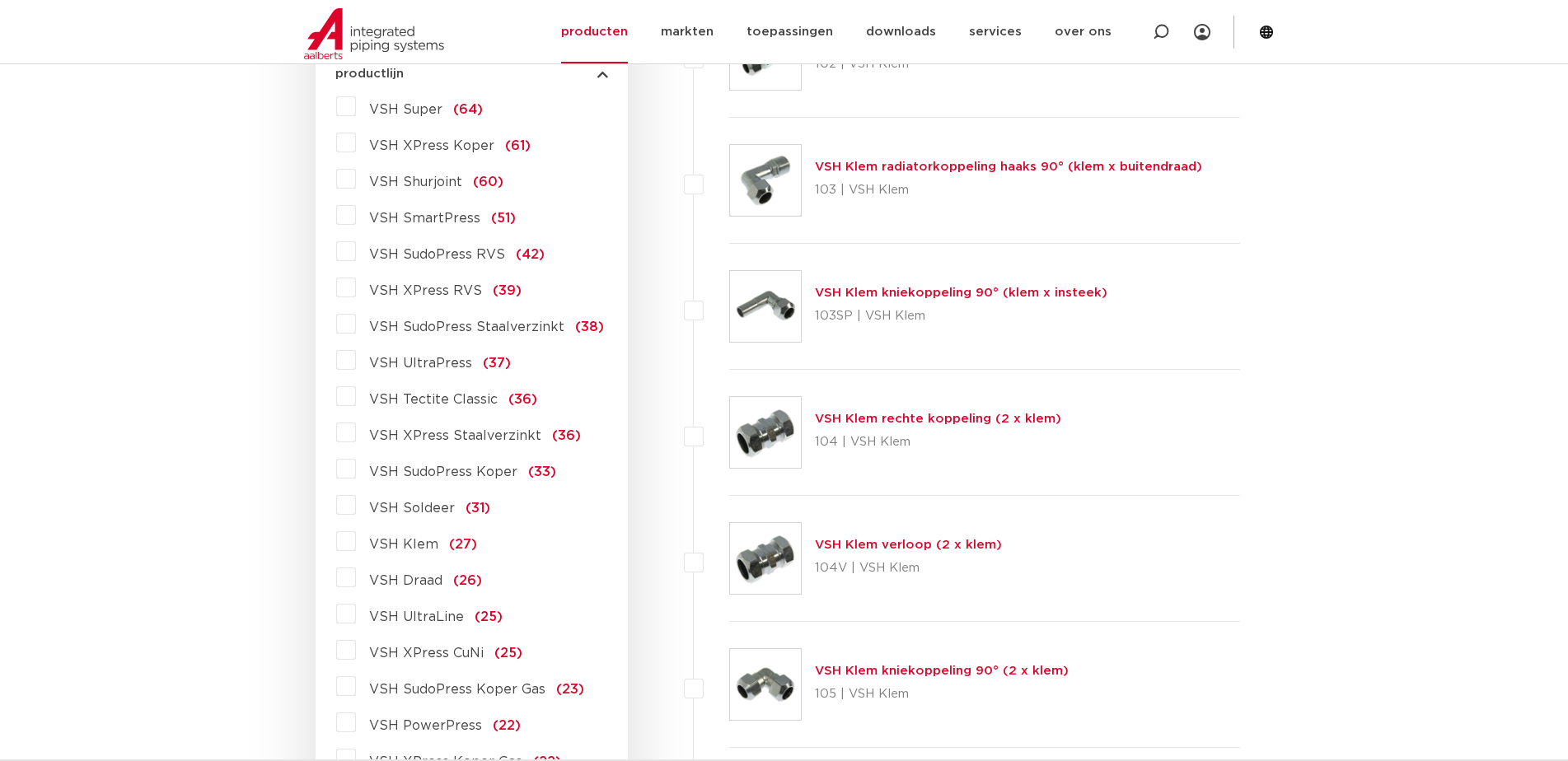
scroll to position [326, 0]
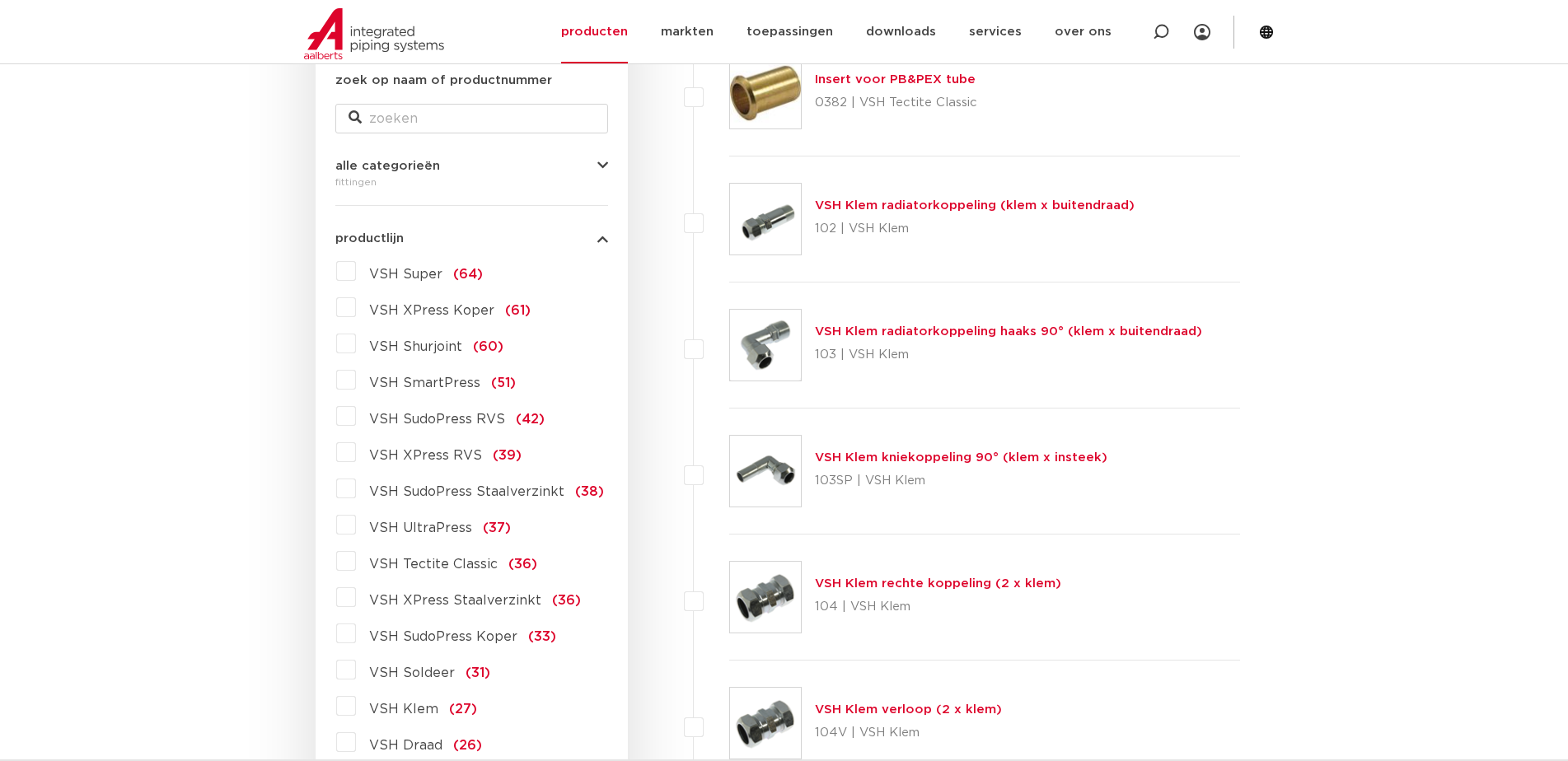
click at [605, 240] on icon "button" at bounding box center [603, 238] width 11 height 13
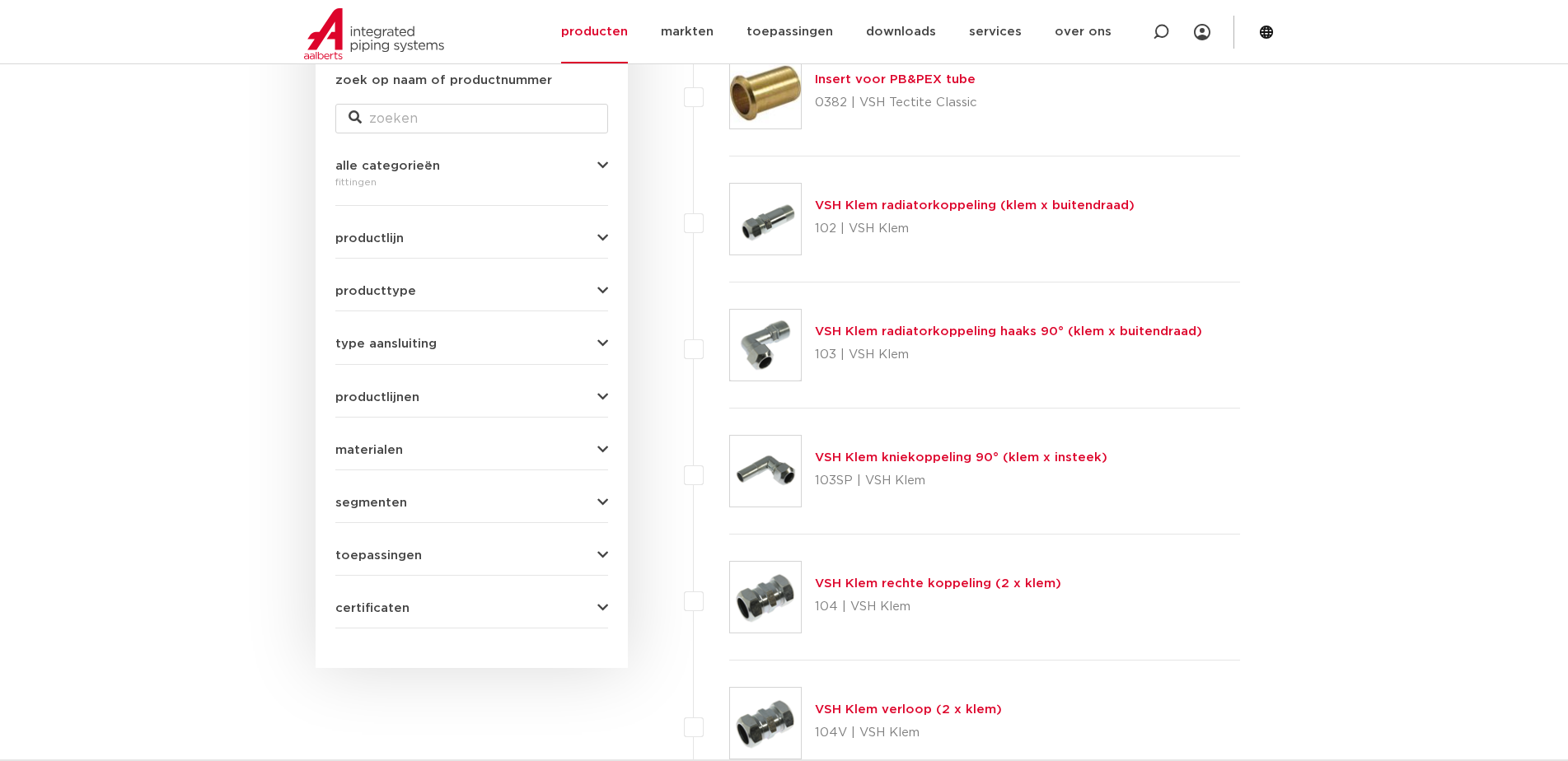
click at [602, 244] on icon "button" at bounding box center [603, 238] width 11 height 13
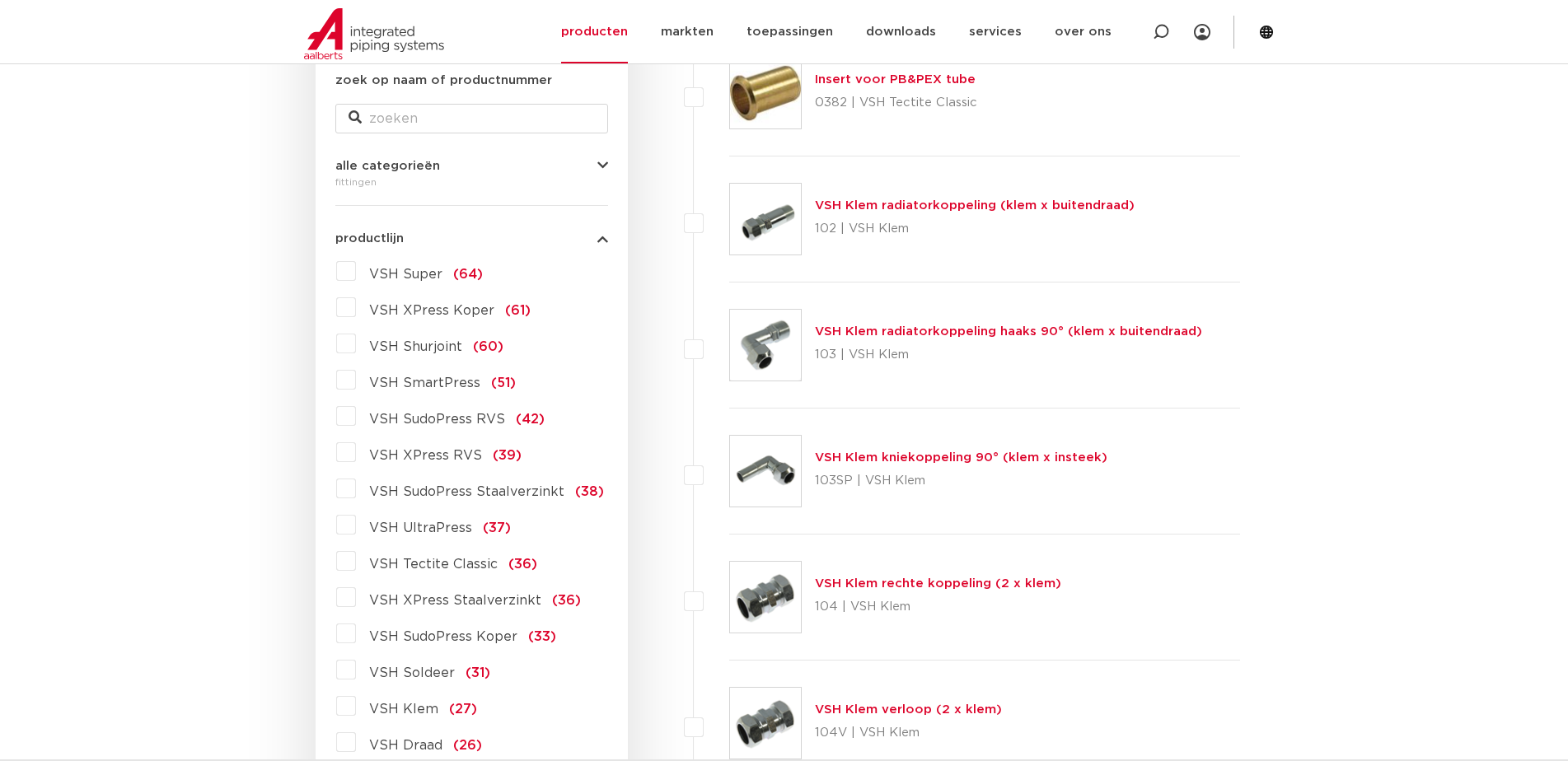
click at [380, 488] on span "VSH SudoPress Staalverzinkt" at bounding box center [467, 492] width 196 height 13
click at [0, 0] on input "VSH SudoPress Staalverzinkt (38)" at bounding box center [0, 0] width 0 height 0
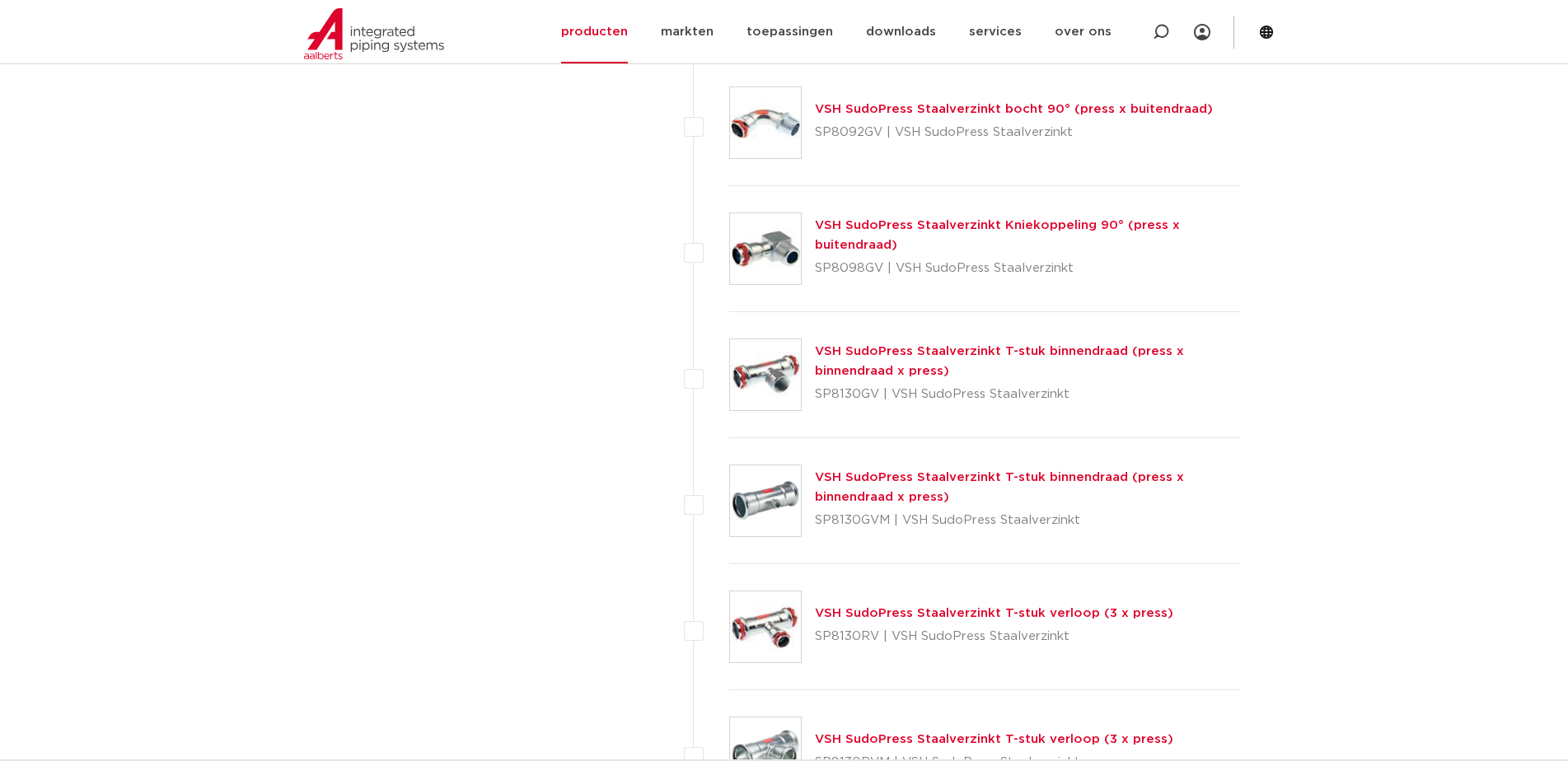
scroll to position [1891, 0]
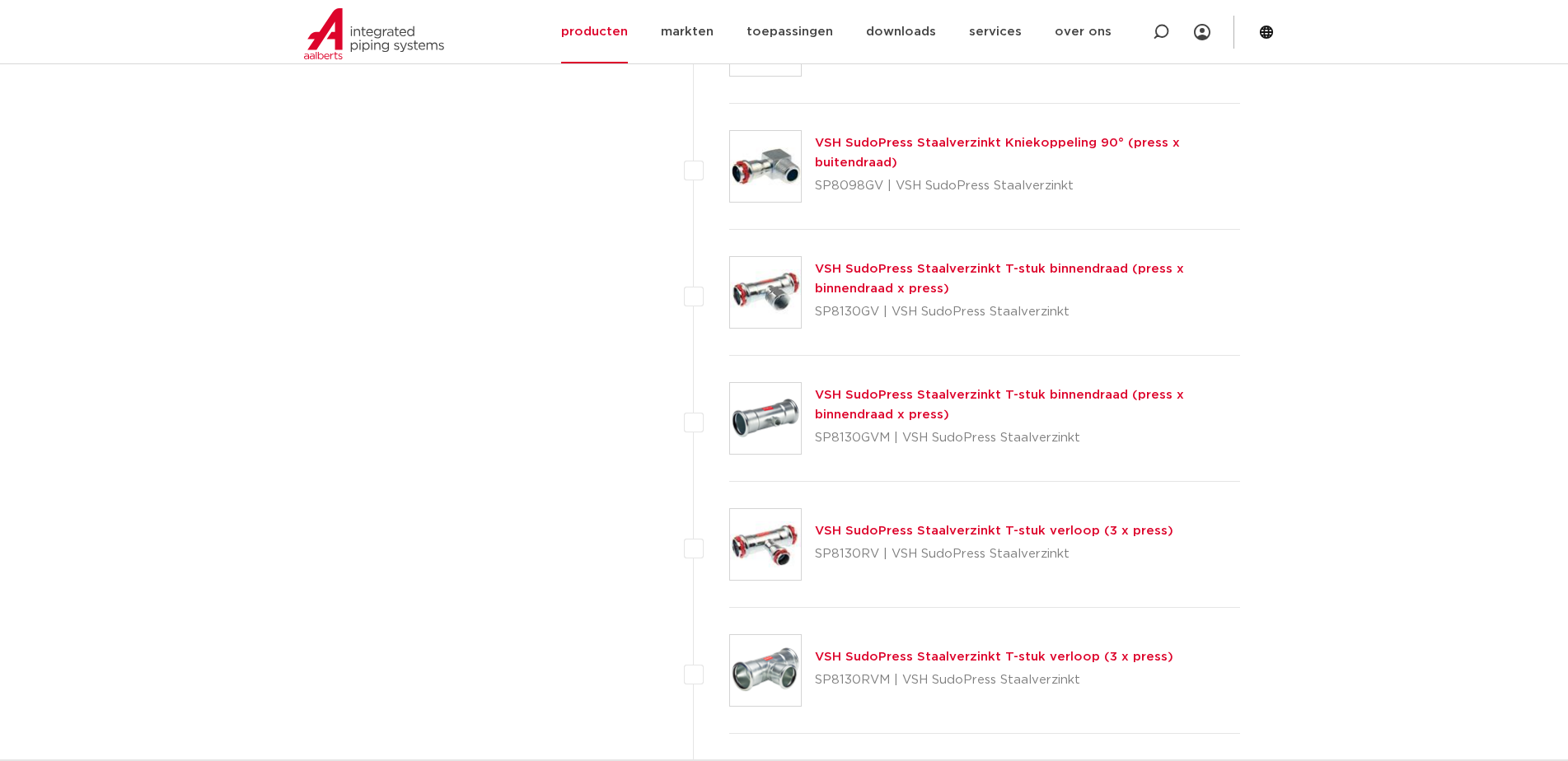
click at [948, 655] on link "VSH SudoPress Staalverzinkt T-stuk verloop (3 x press)" at bounding box center [994, 656] width 358 height 13
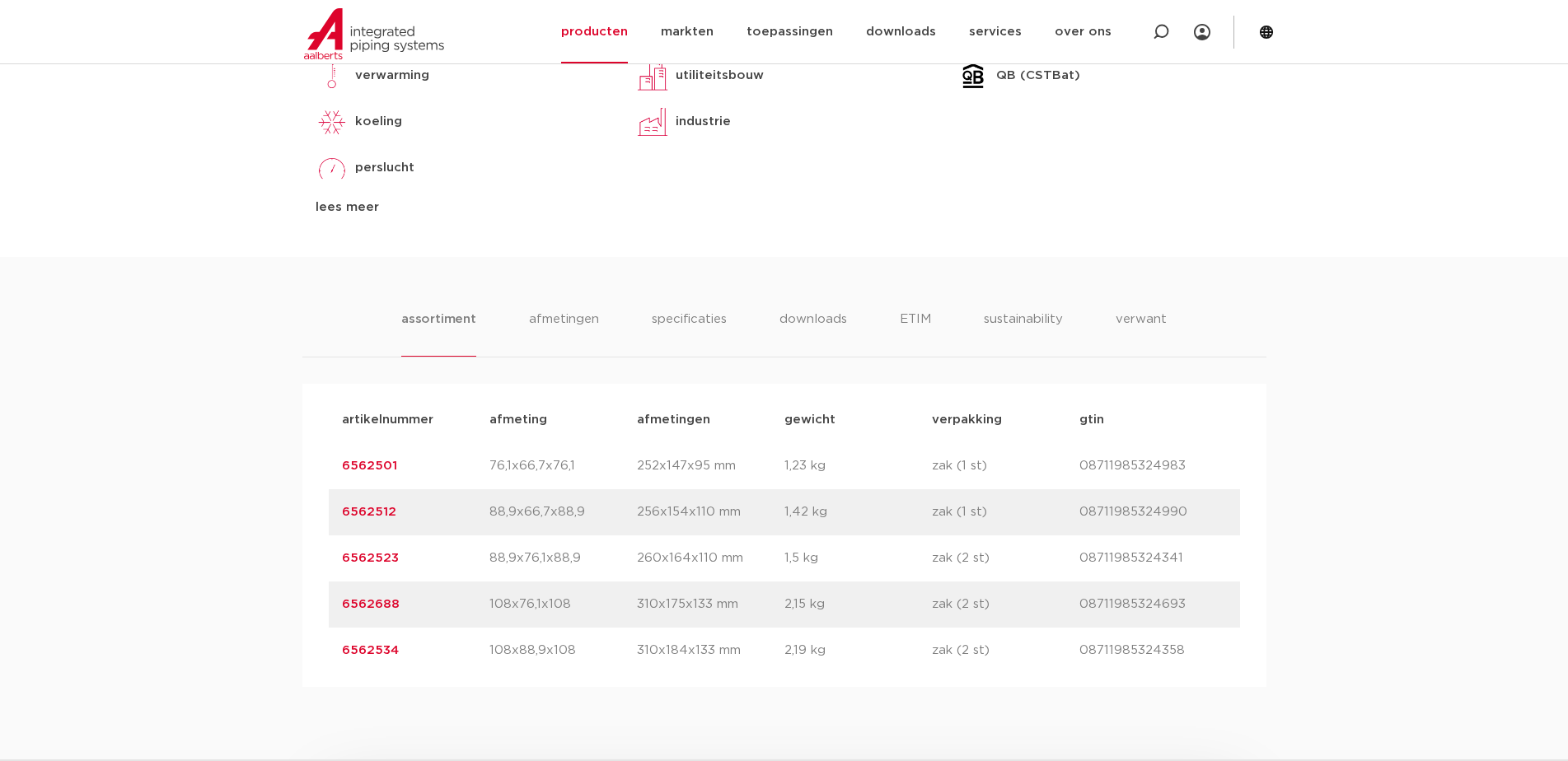
scroll to position [906, 0]
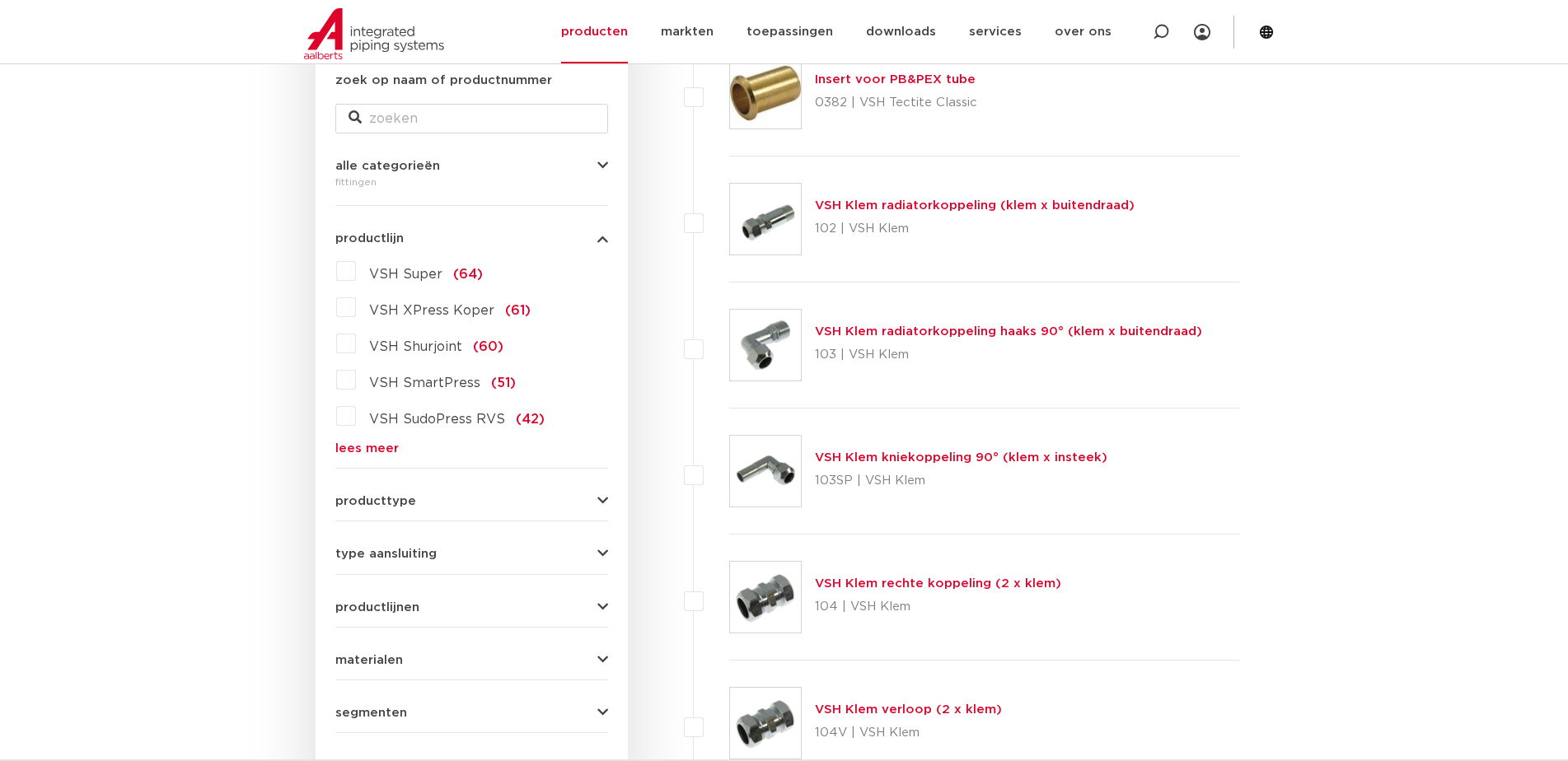
click at [374, 449] on link "lees meer" at bounding box center [472, 448] width 273 height 13
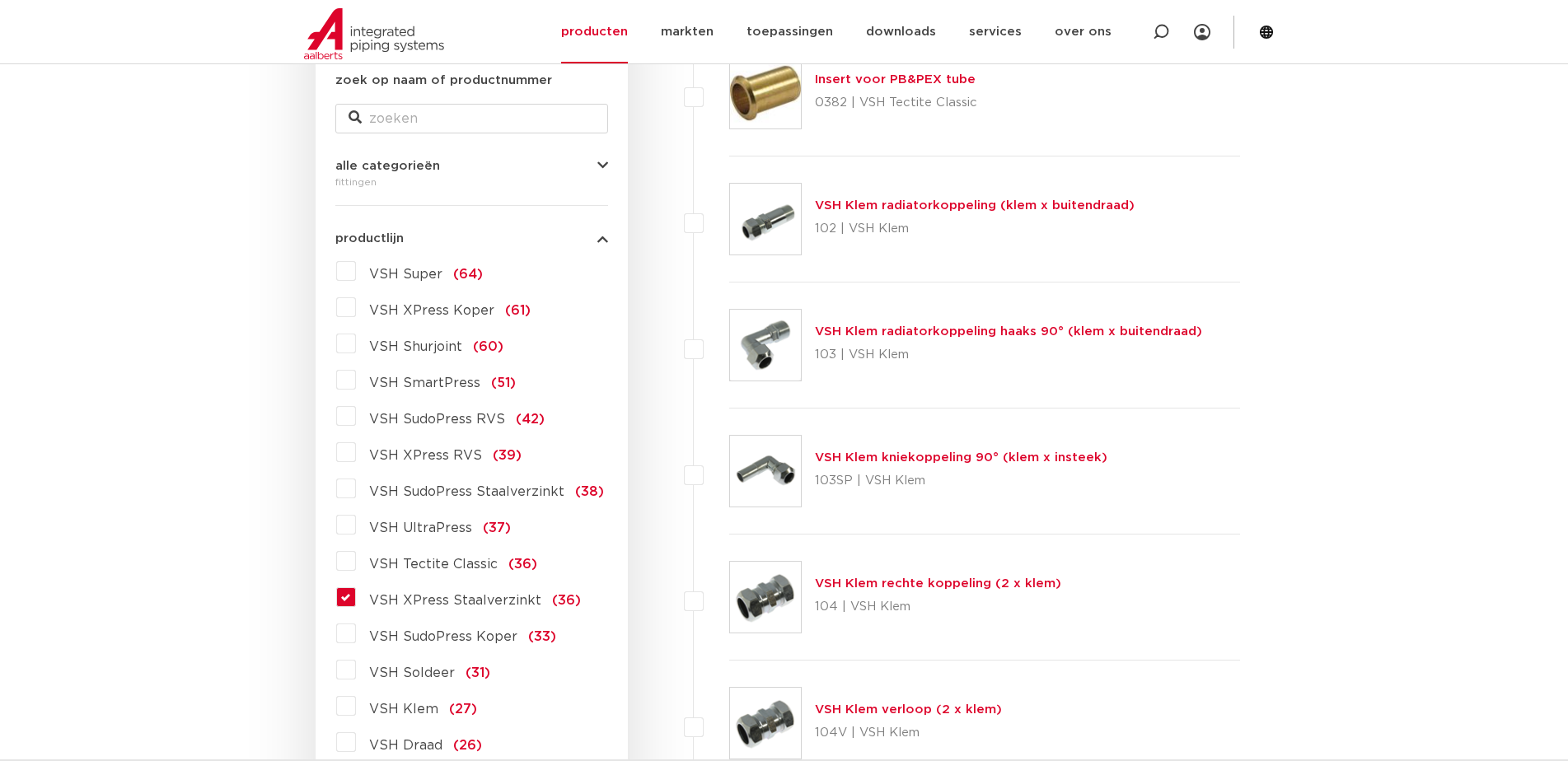
click at [356, 603] on label "VSH XPress Staalverzinkt (36)" at bounding box center [468, 597] width 225 height 26
click at [0, 0] on input "VSH XPress Staalverzinkt (36)" at bounding box center [0, 0] width 0 height 0
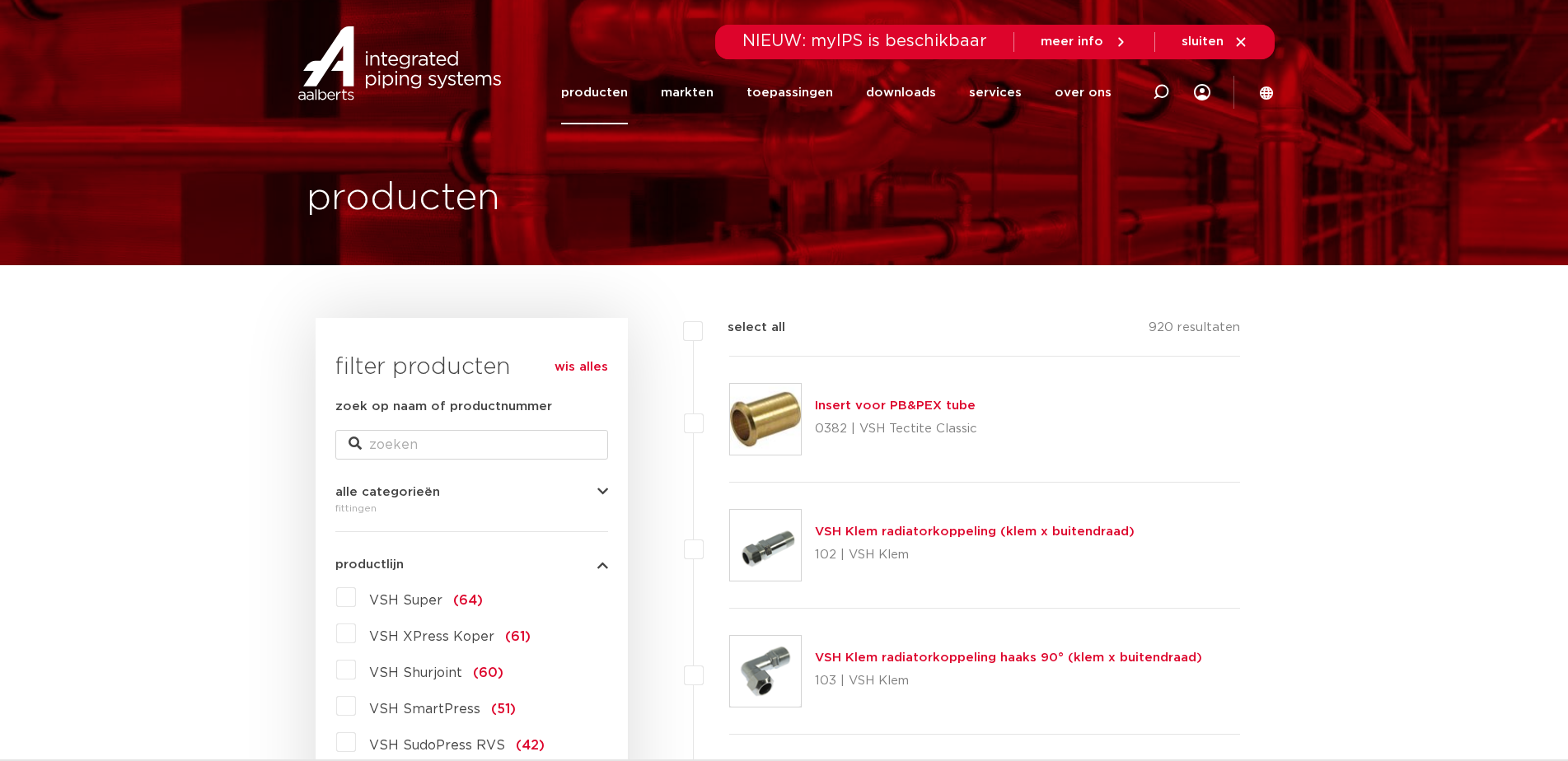
scroll to position [326, 0]
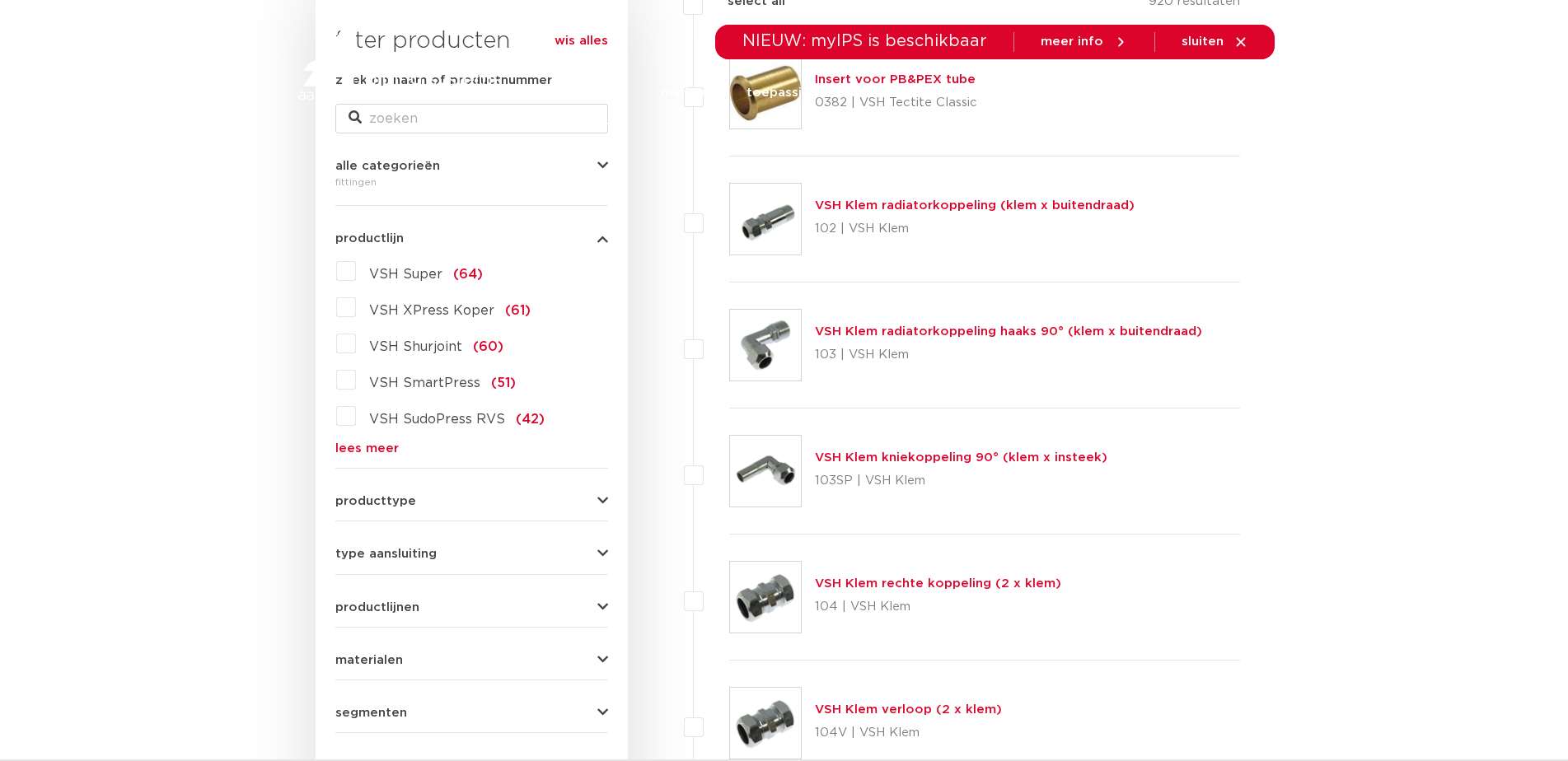
click at [373, 445] on link "lees meer" at bounding box center [472, 448] width 273 height 13
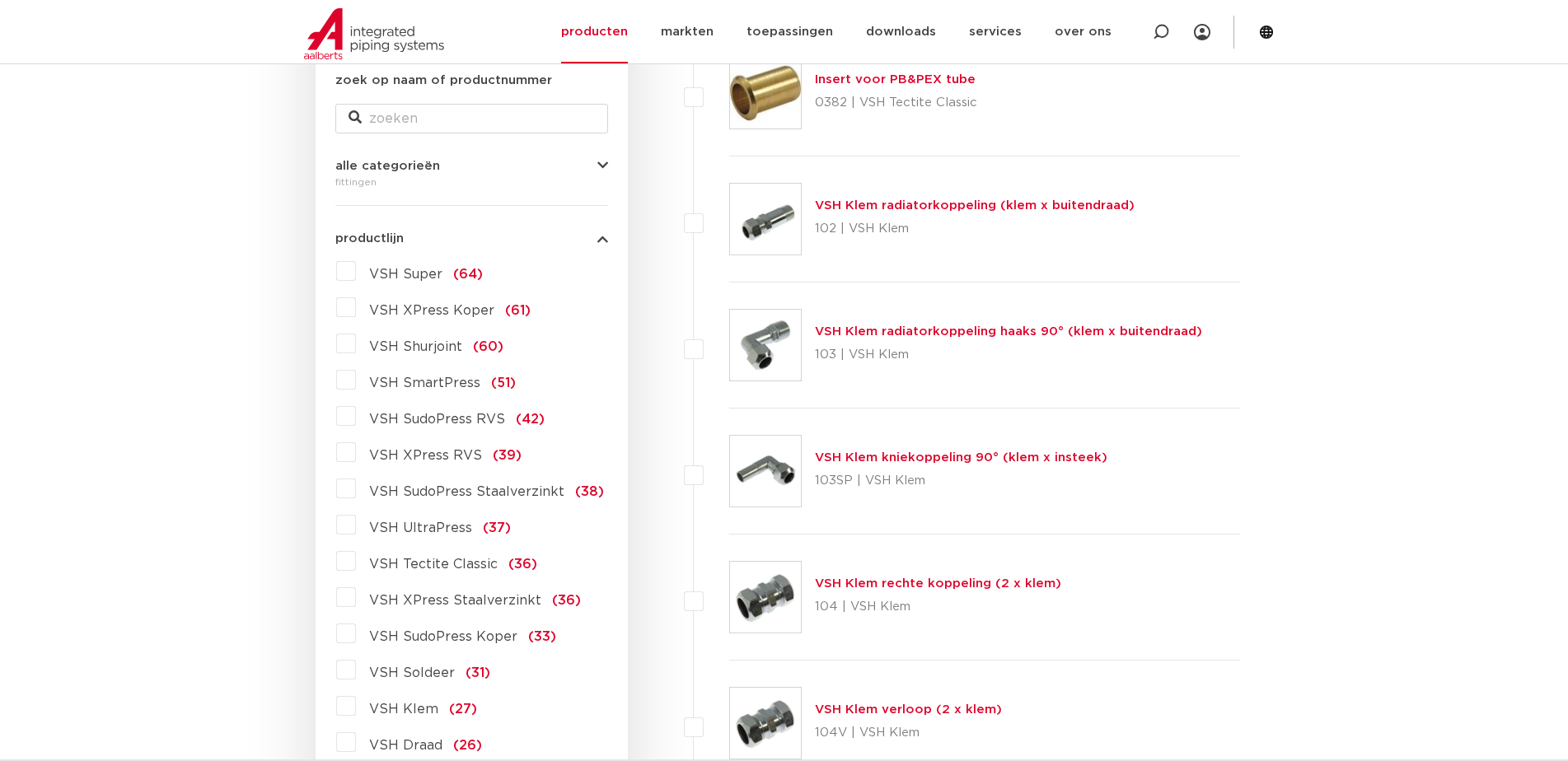
click at [604, 240] on icon "button" at bounding box center [603, 238] width 11 height 13
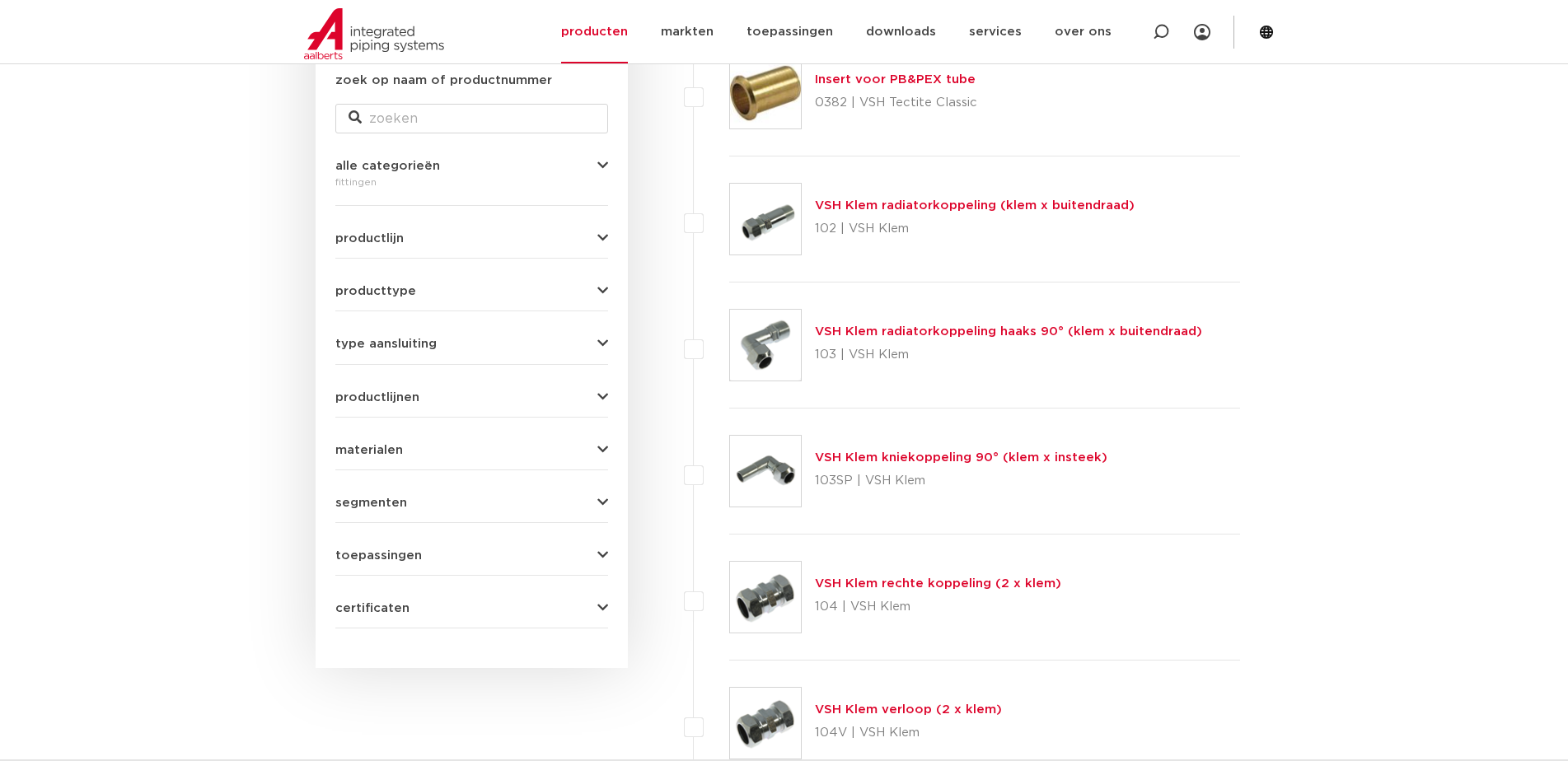
click at [391, 244] on span "productlijn" at bounding box center [369, 238] width 68 height 13
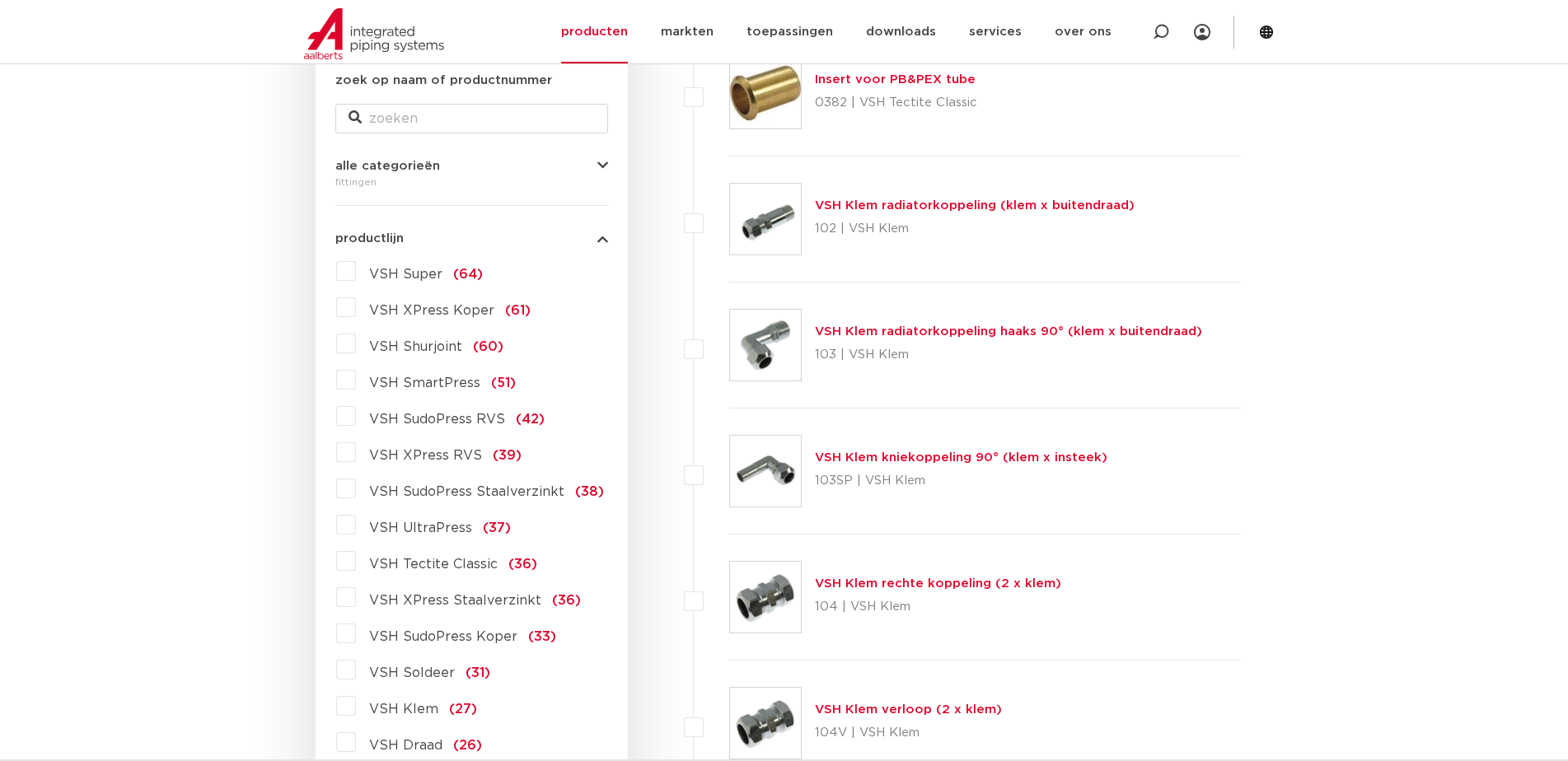
scroll to position [491, 0]
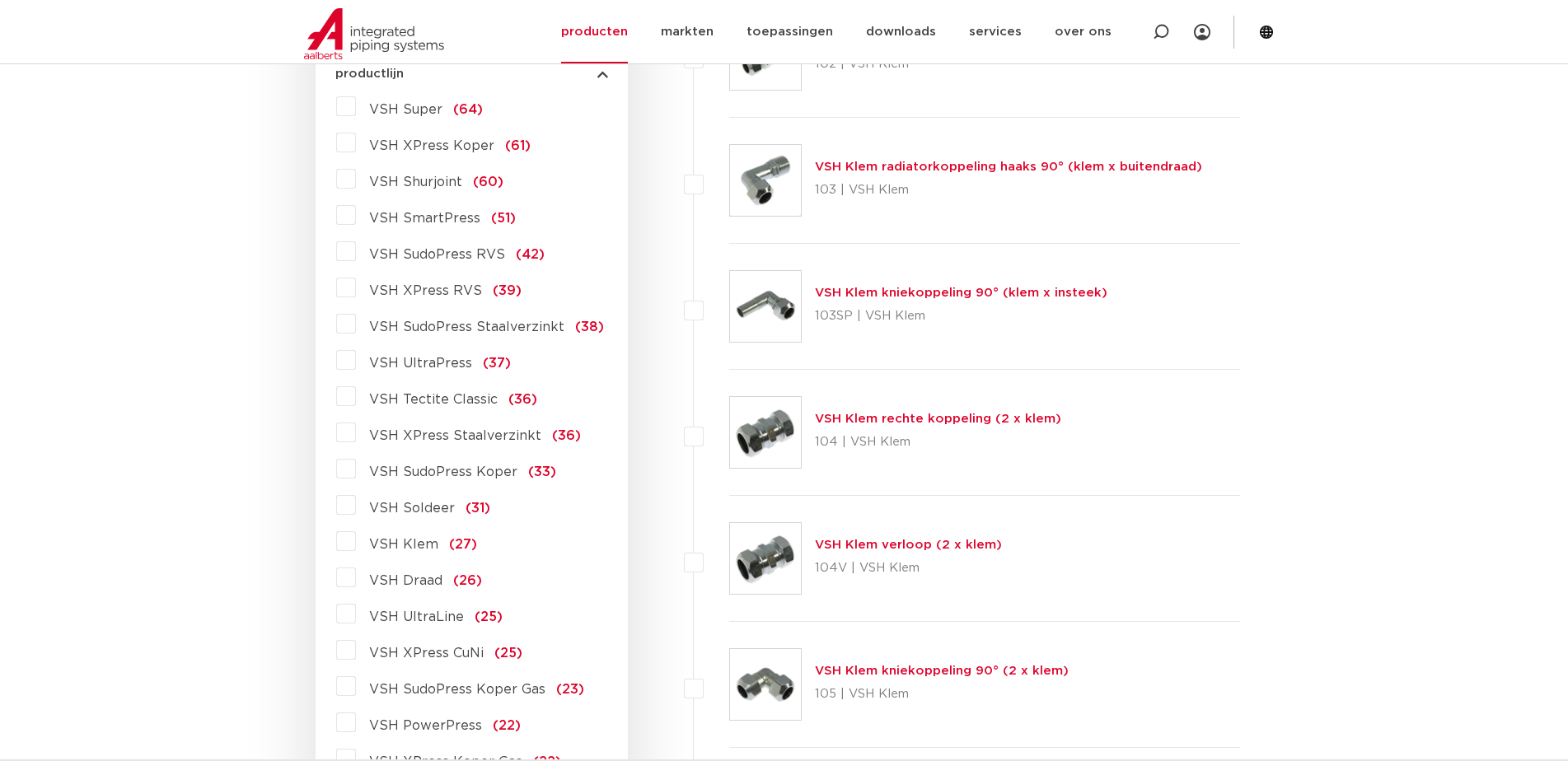
click at [459, 332] on span "VSH SudoPress Staalverzinkt" at bounding box center [467, 327] width 196 height 13
click at [0, 0] on input "VSH SudoPress Staalverzinkt (38)" at bounding box center [0, 0] width 0 height 0
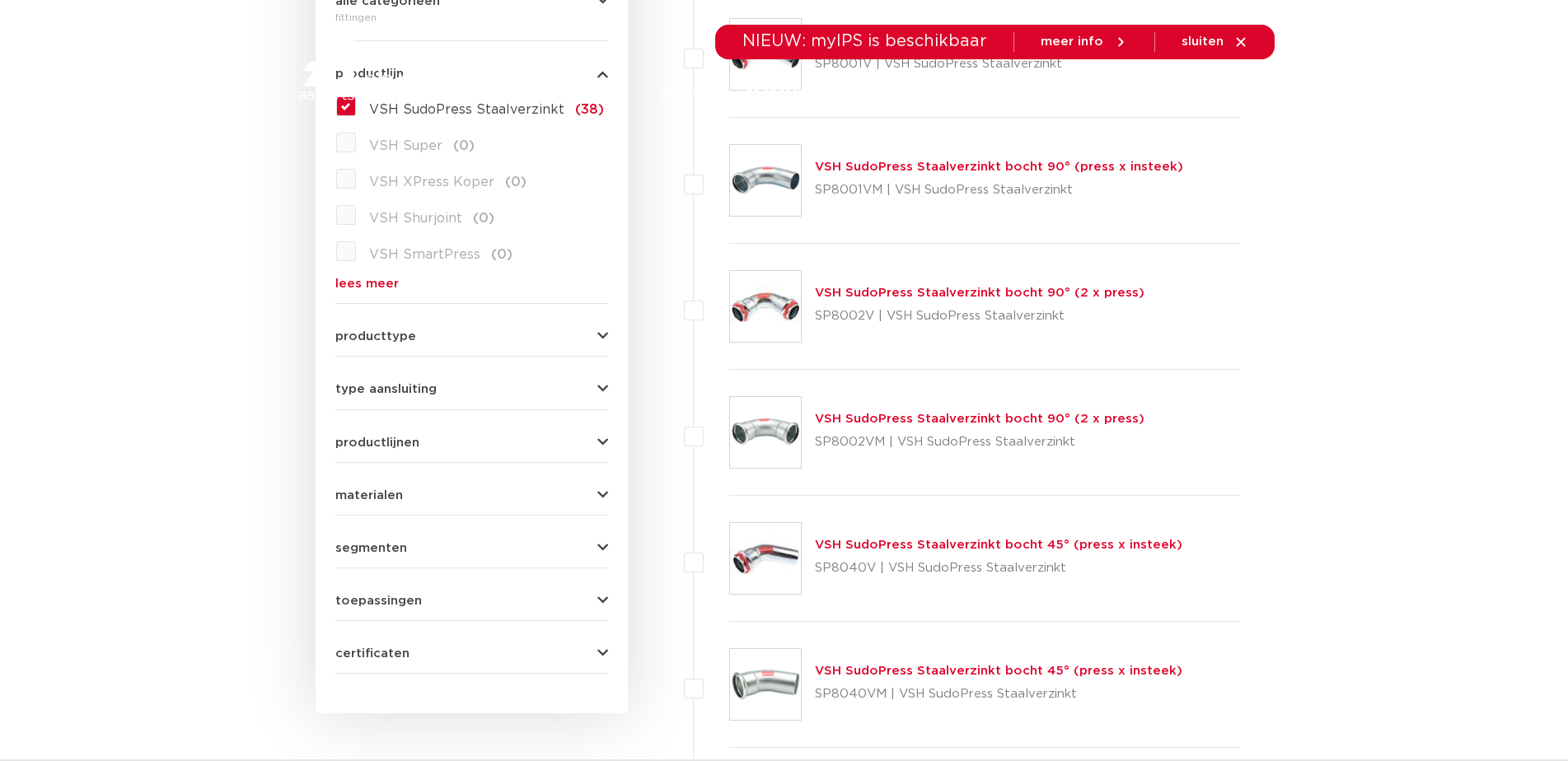
click at [604, 330] on icon "button" at bounding box center [603, 336] width 11 height 13
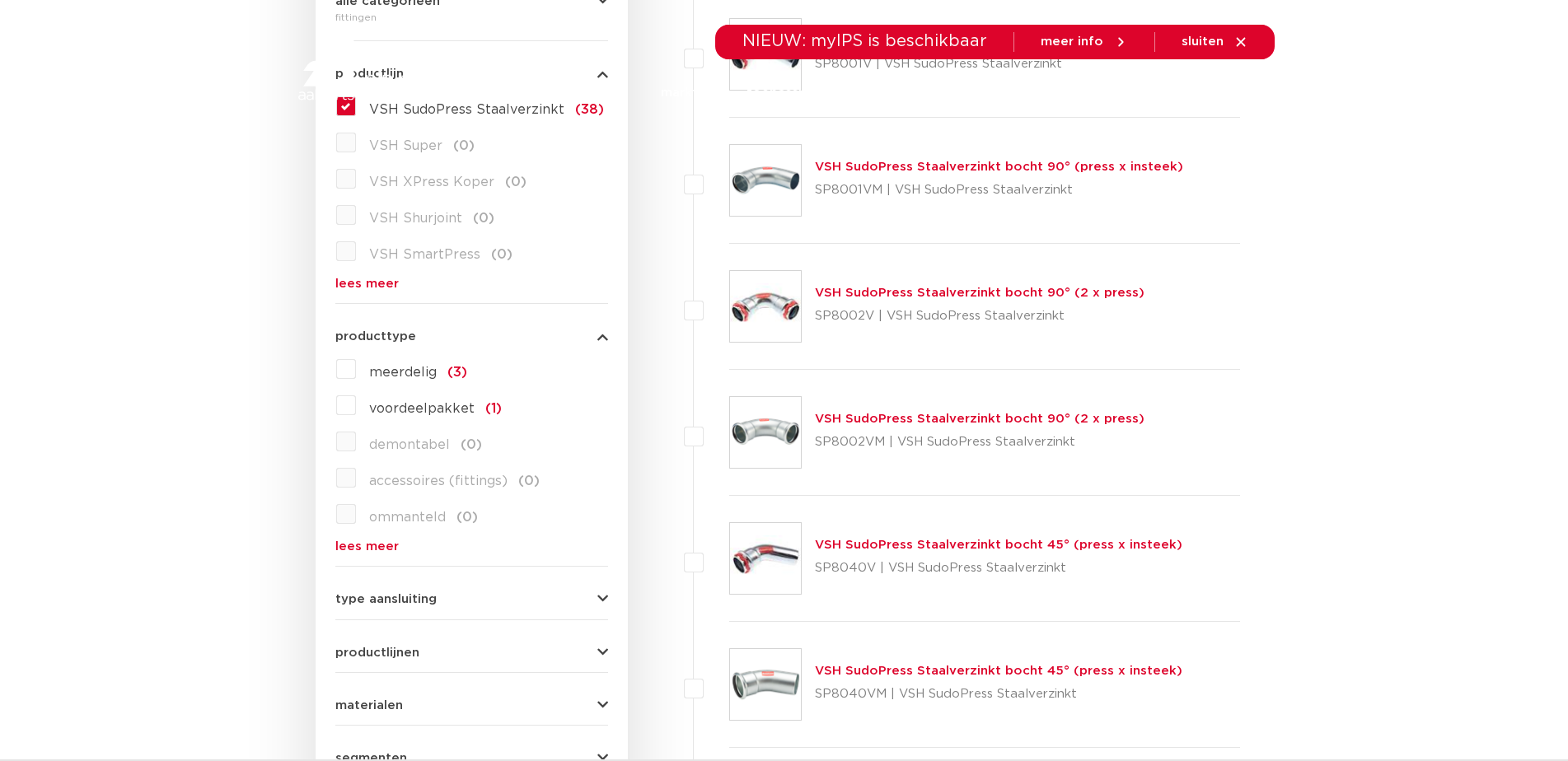
click at [602, 331] on icon "button" at bounding box center [603, 336] width 11 height 13
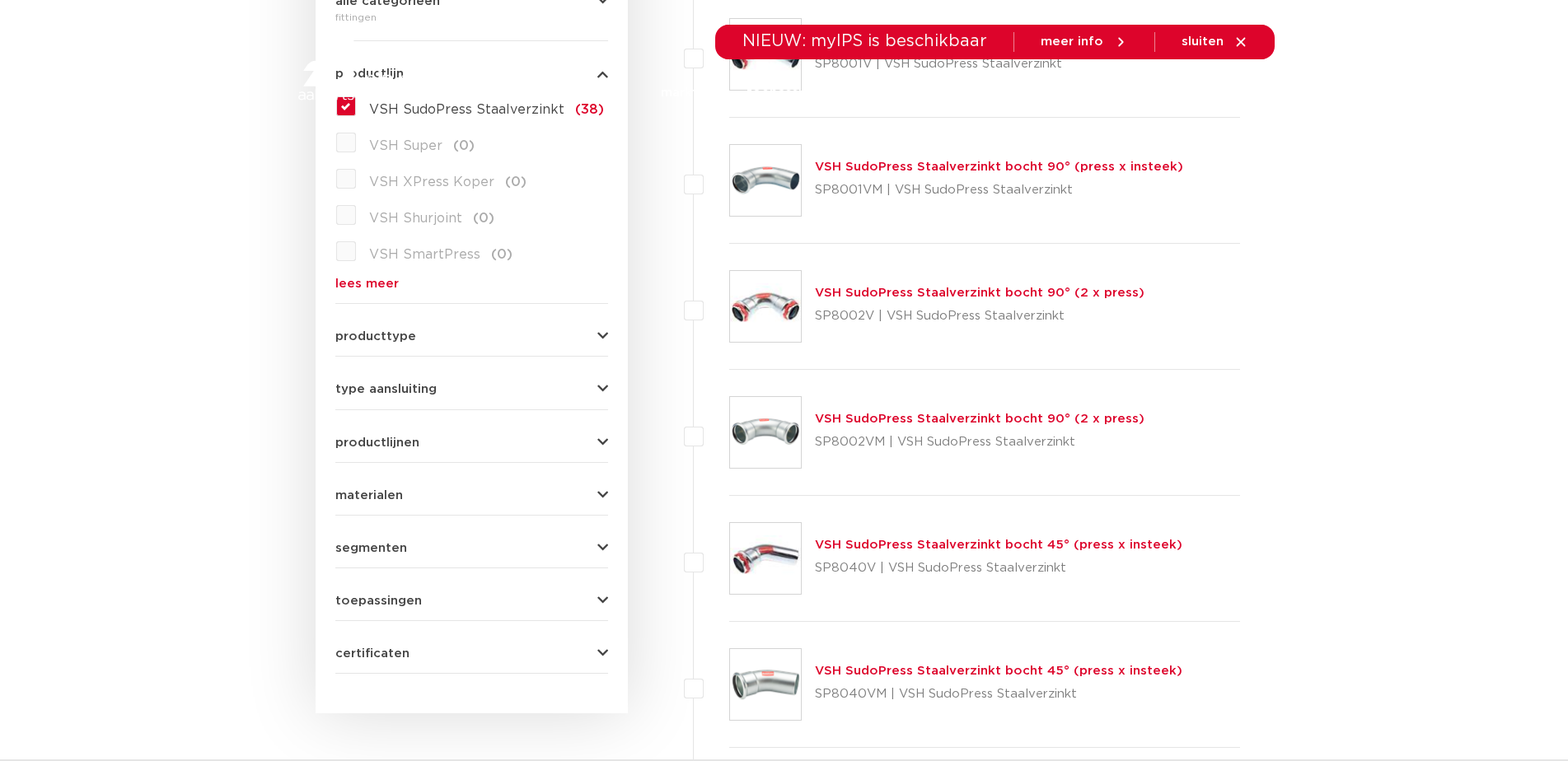
click at [604, 383] on icon "button" at bounding box center [603, 389] width 11 height 13
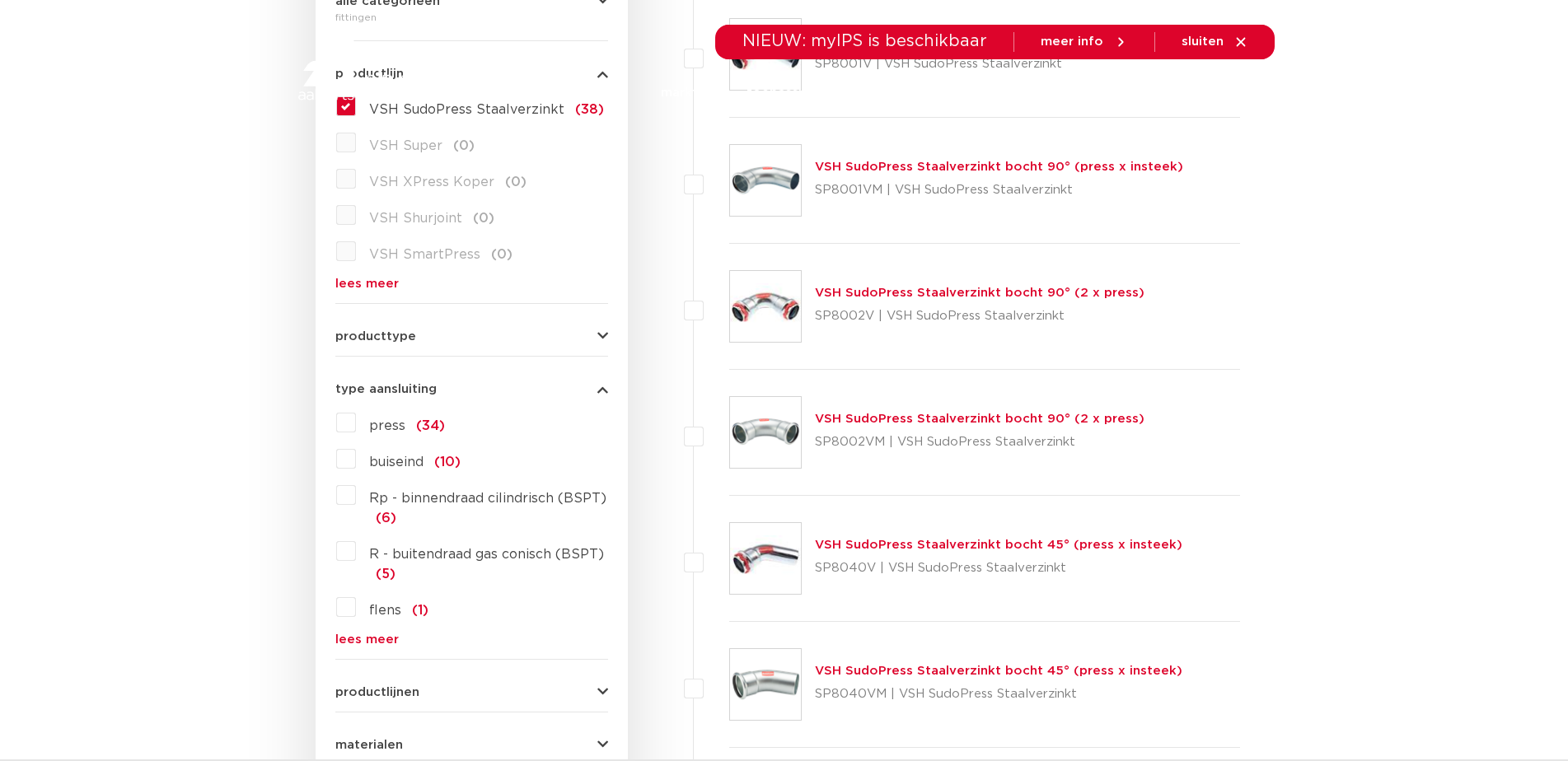
click at [604, 383] on icon "button" at bounding box center [603, 389] width 11 height 13
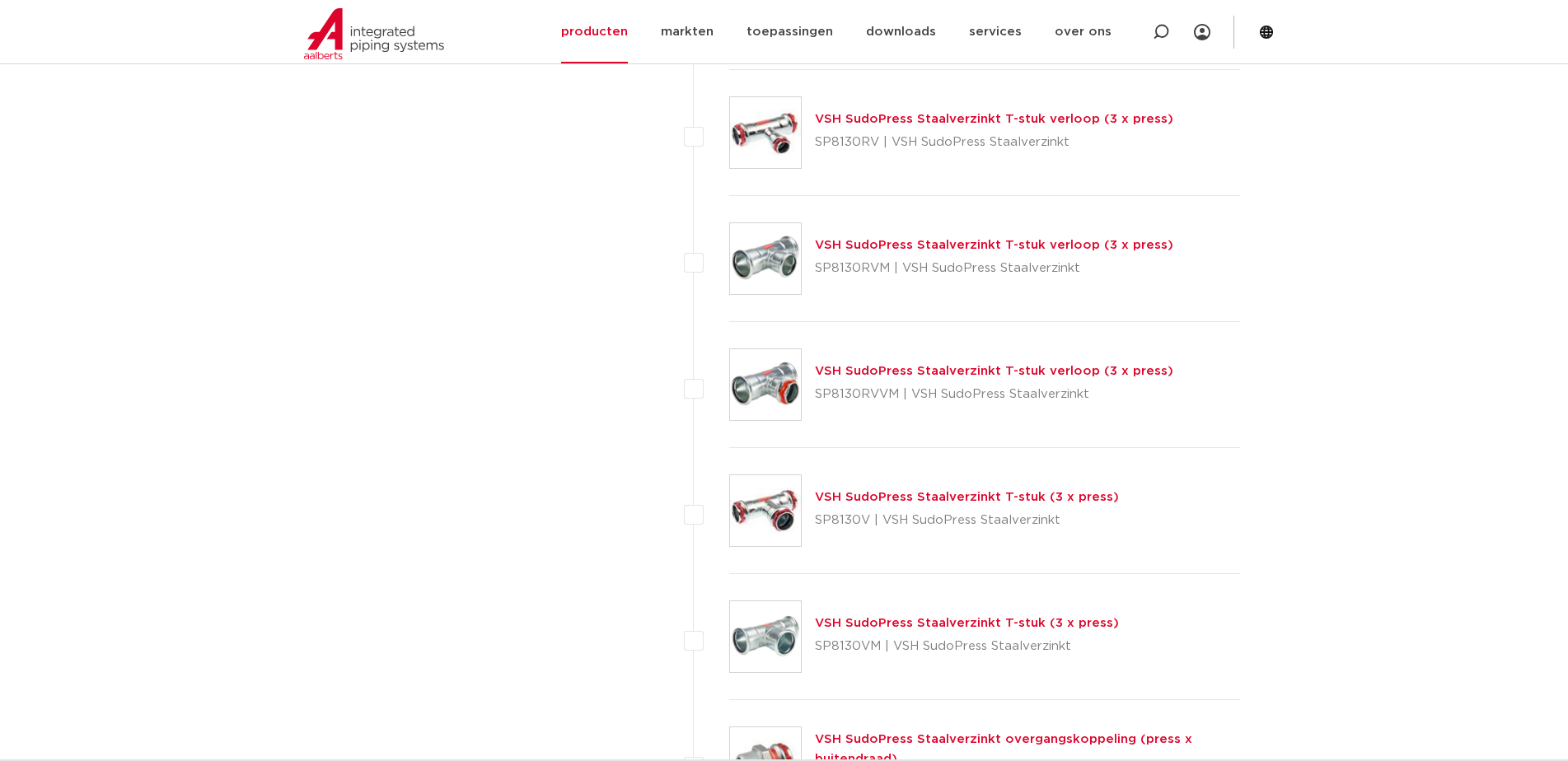
scroll to position [2386, 0]
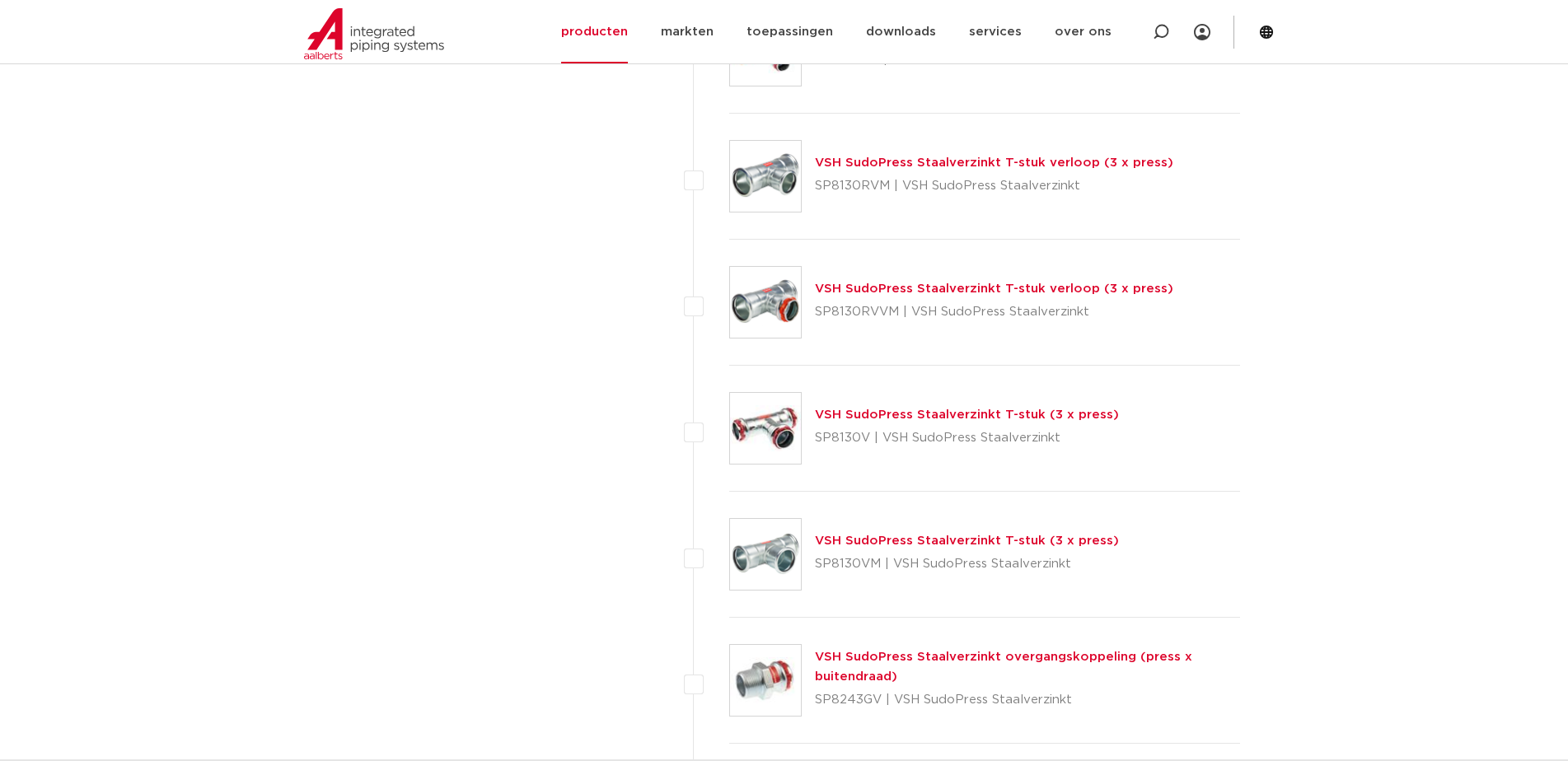
click at [1020, 421] on link "VSH SudoPress Staalverzinkt T-stuk (3 x press)" at bounding box center [967, 415] width 304 height 13
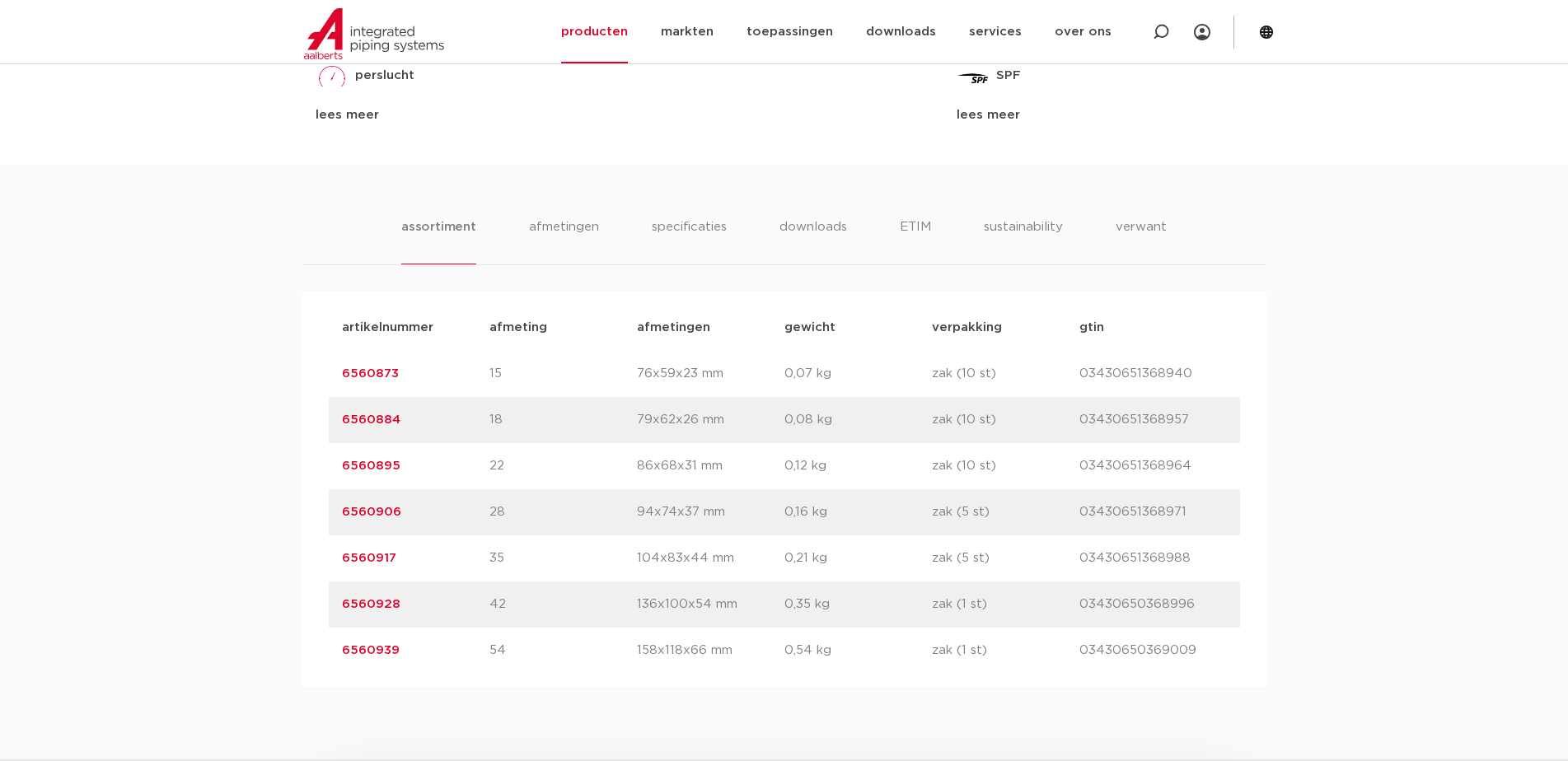
scroll to position [751, 0]
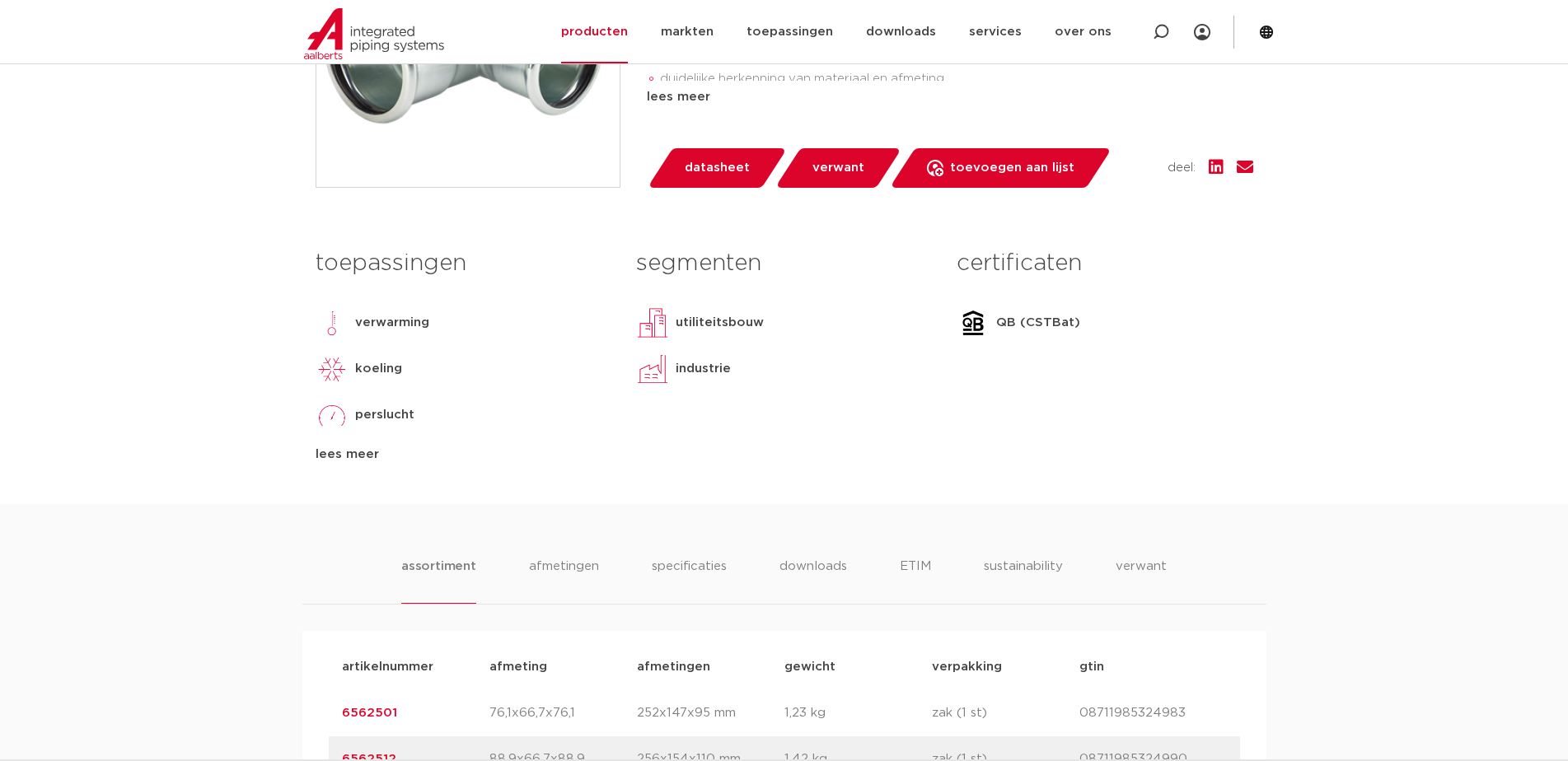
scroll to position [330, 0]
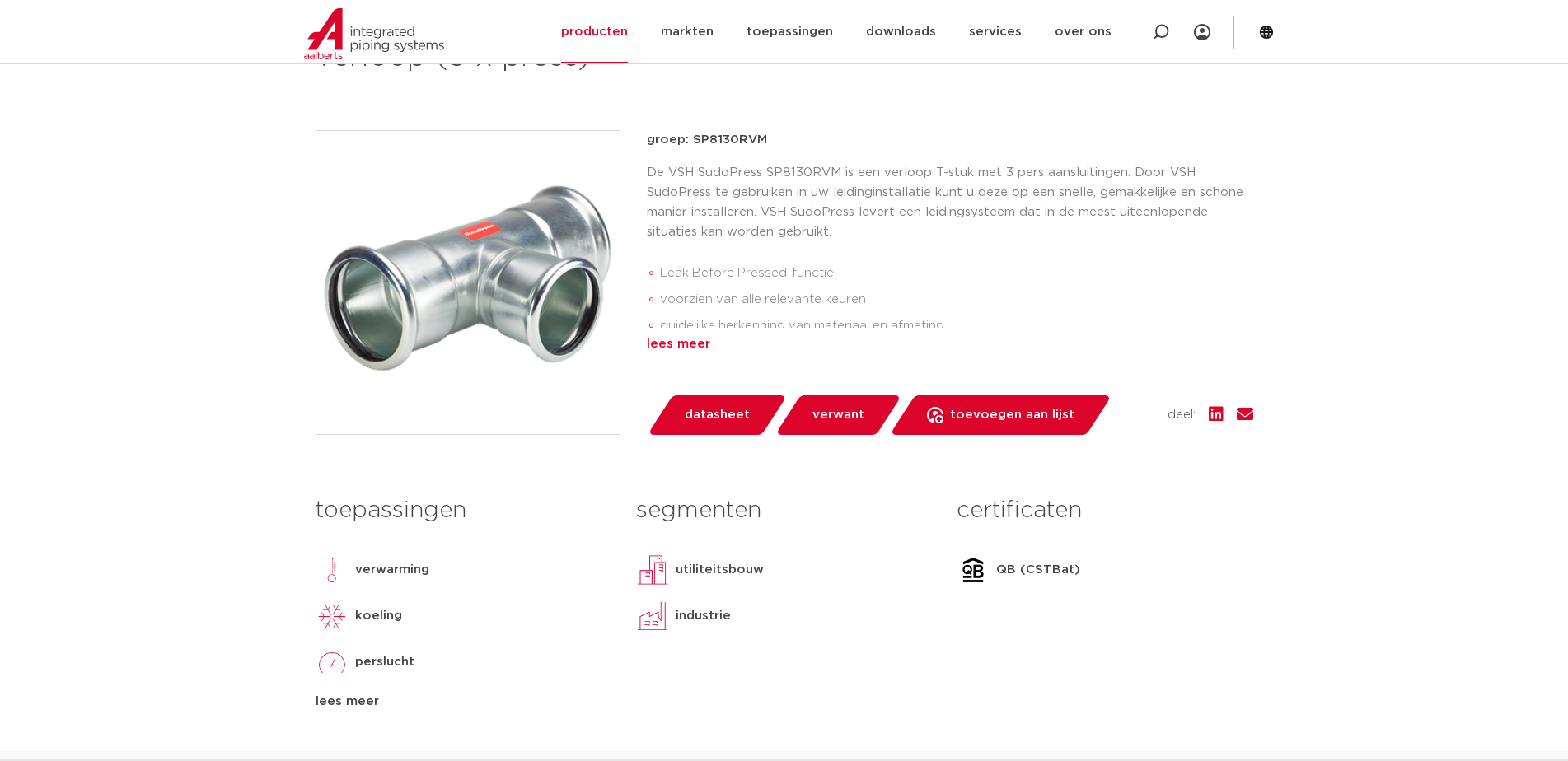
click at [703, 348] on div "lees meer" at bounding box center [949, 344] width 606 height 19
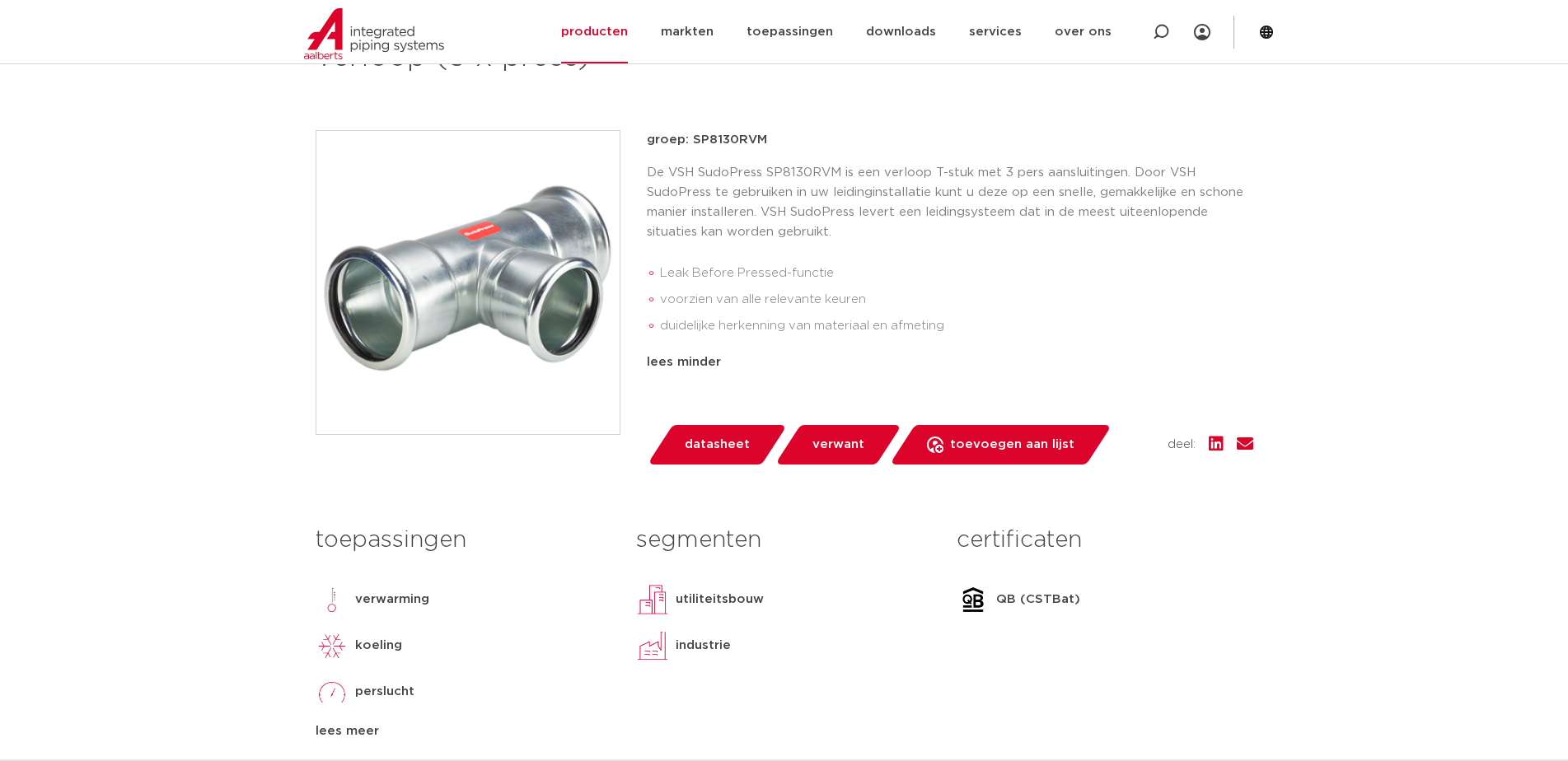
scroll to position [164, 0]
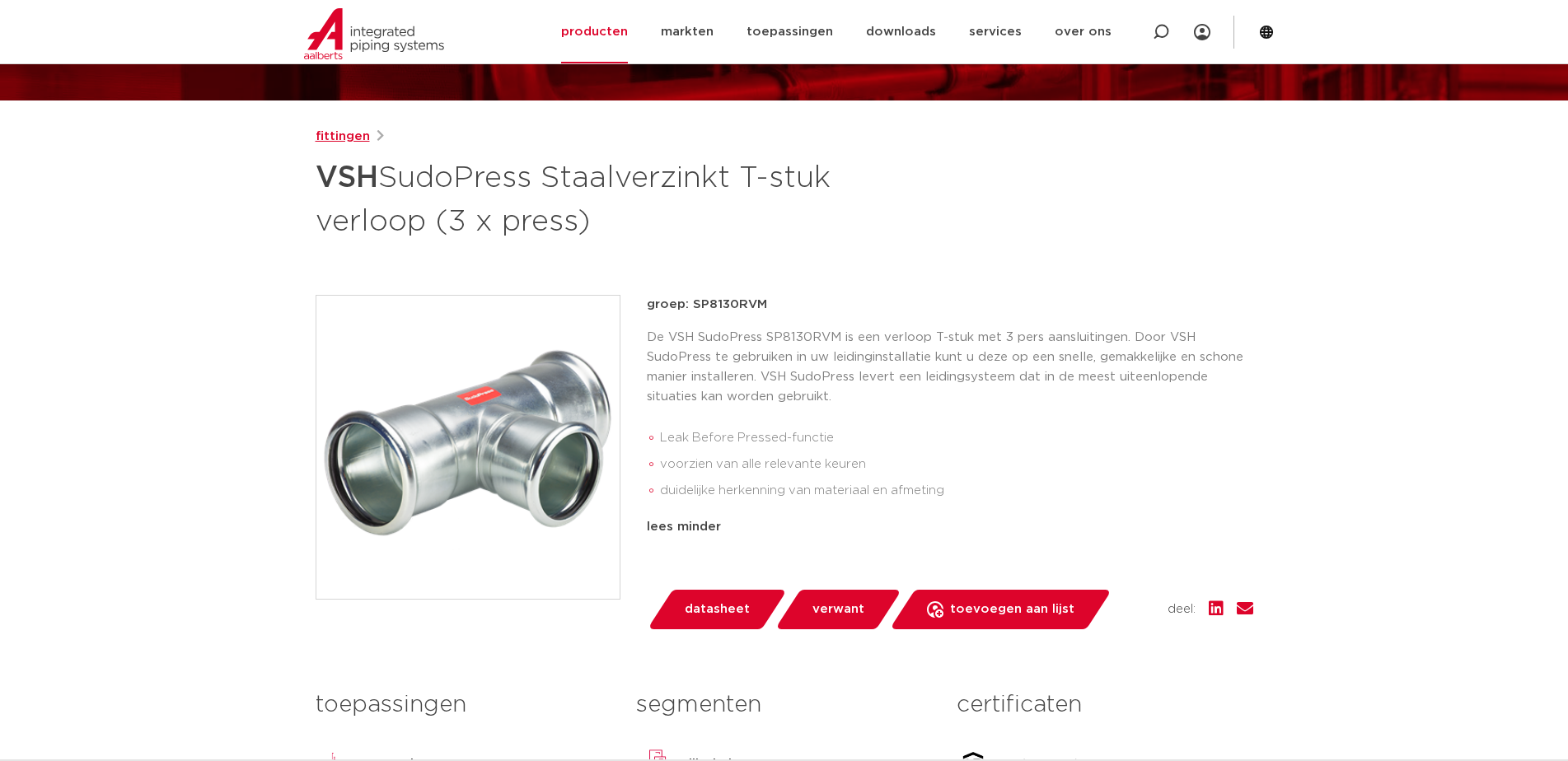
click at [344, 143] on link "fittingen" at bounding box center [342, 137] width 55 height 19
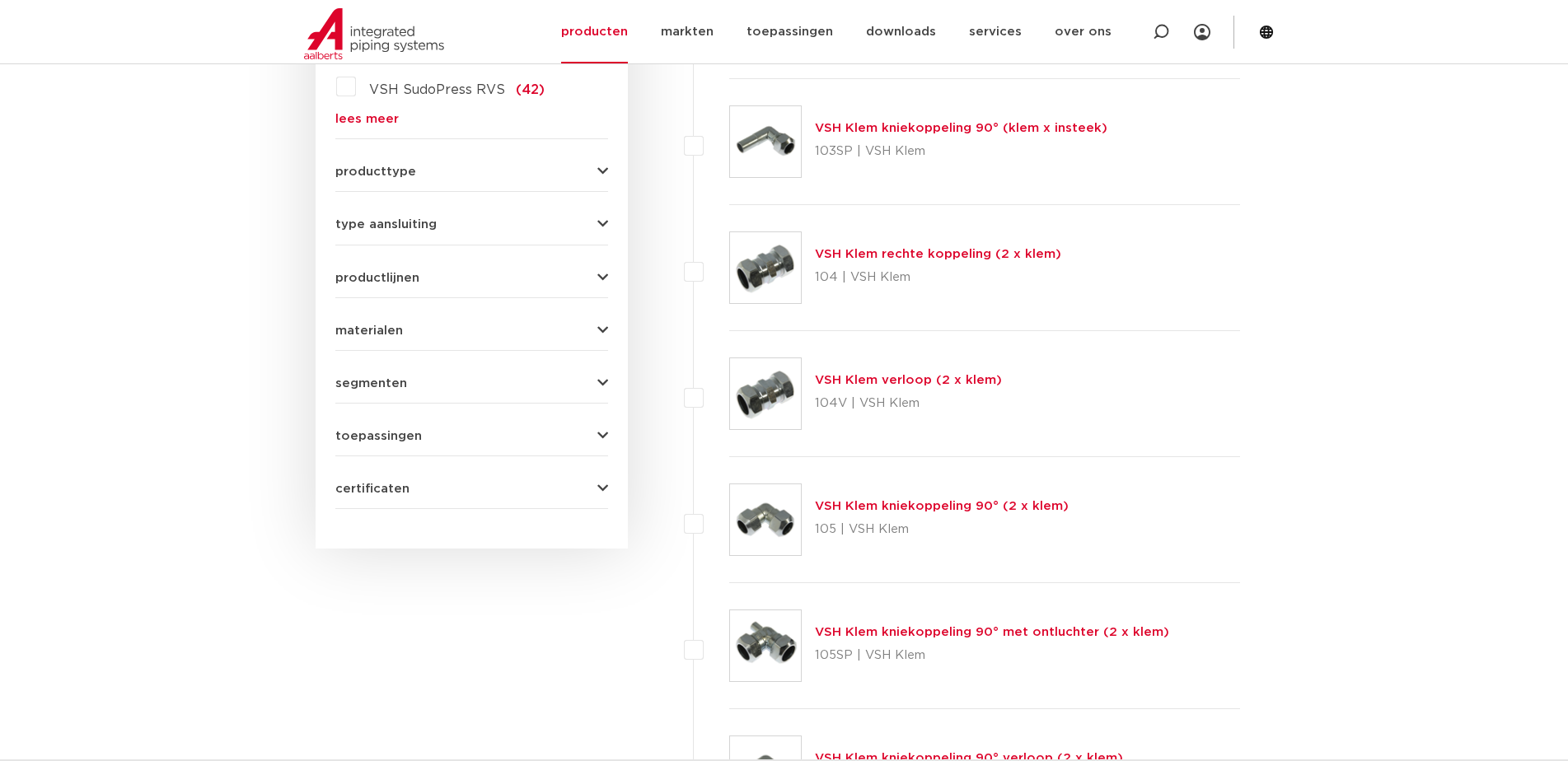
scroll to position [326, 0]
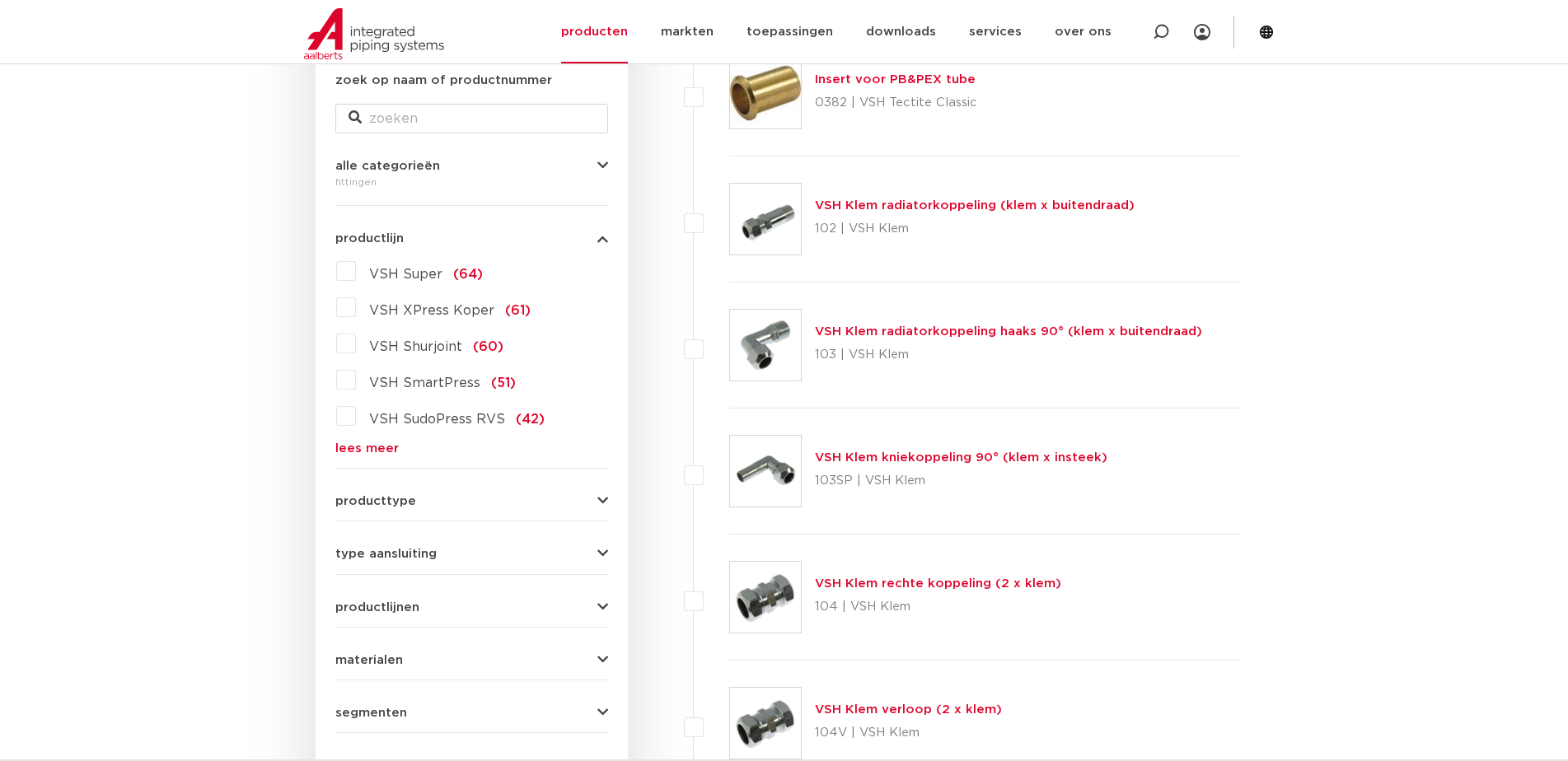
click at [378, 450] on link "lees meer" at bounding box center [472, 448] width 273 height 13
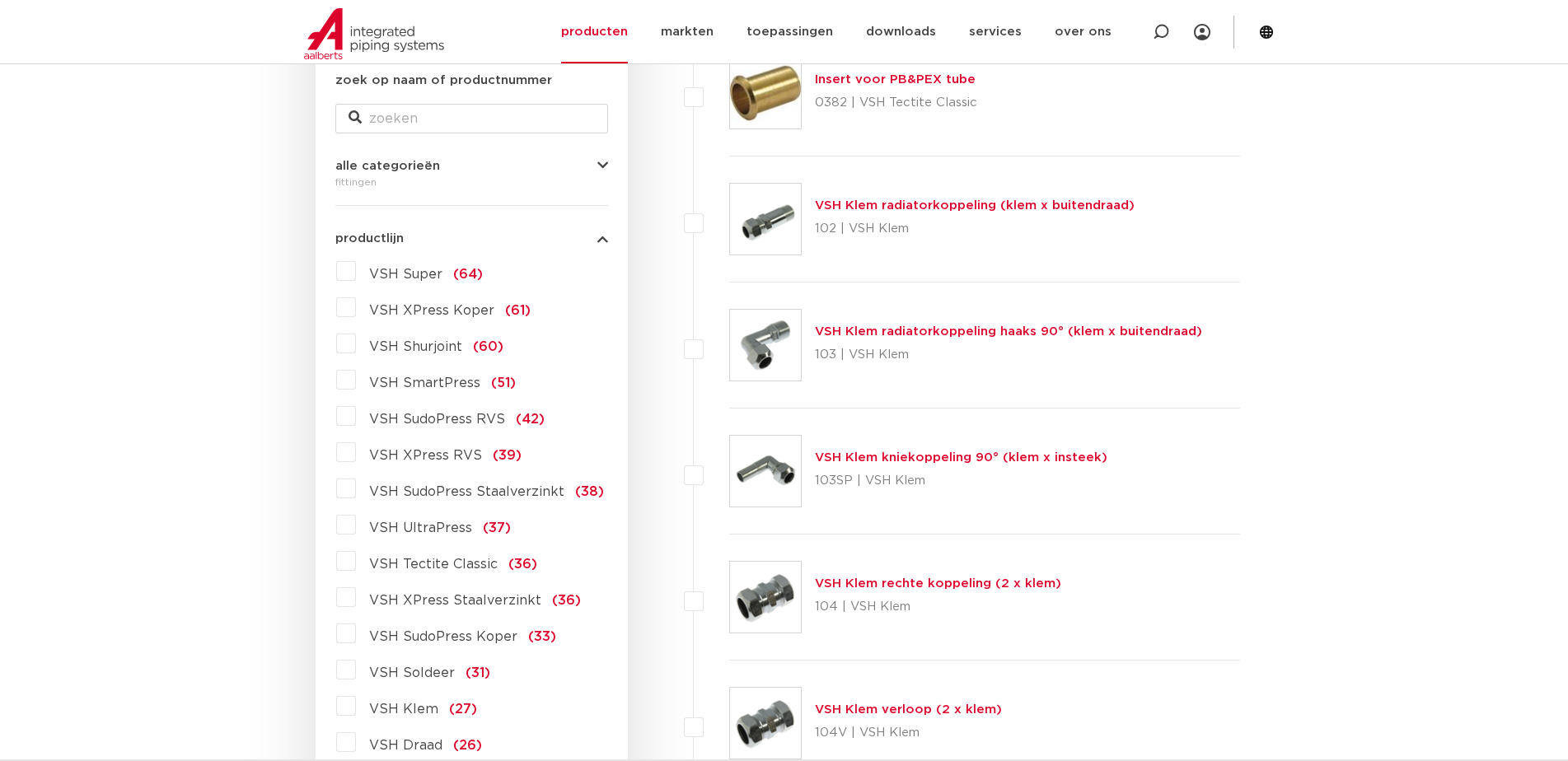
click at [387, 489] on span "VSH SudoPress Staalverzinkt" at bounding box center [467, 492] width 196 height 13
click at [0, 0] on input "VSH SudoPress Staalverzinkt (38)" at bounding box center [0, 0] width 0 height 0
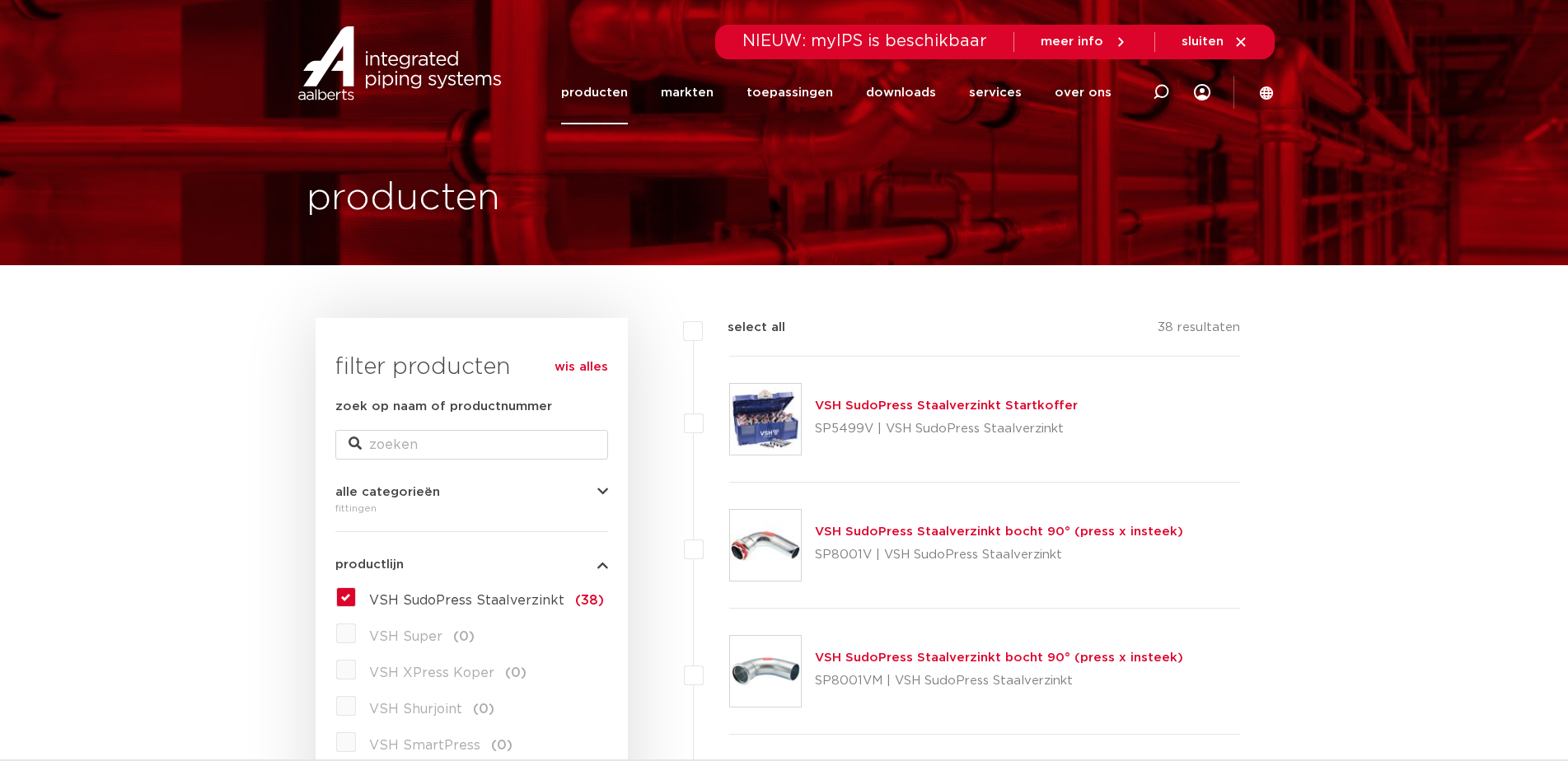
click at [609, 318] on div "wis alles filter producten zoek op naam of productnummer alle categorieën fitti…" at bounding box center [471, 761] width 312 height 887
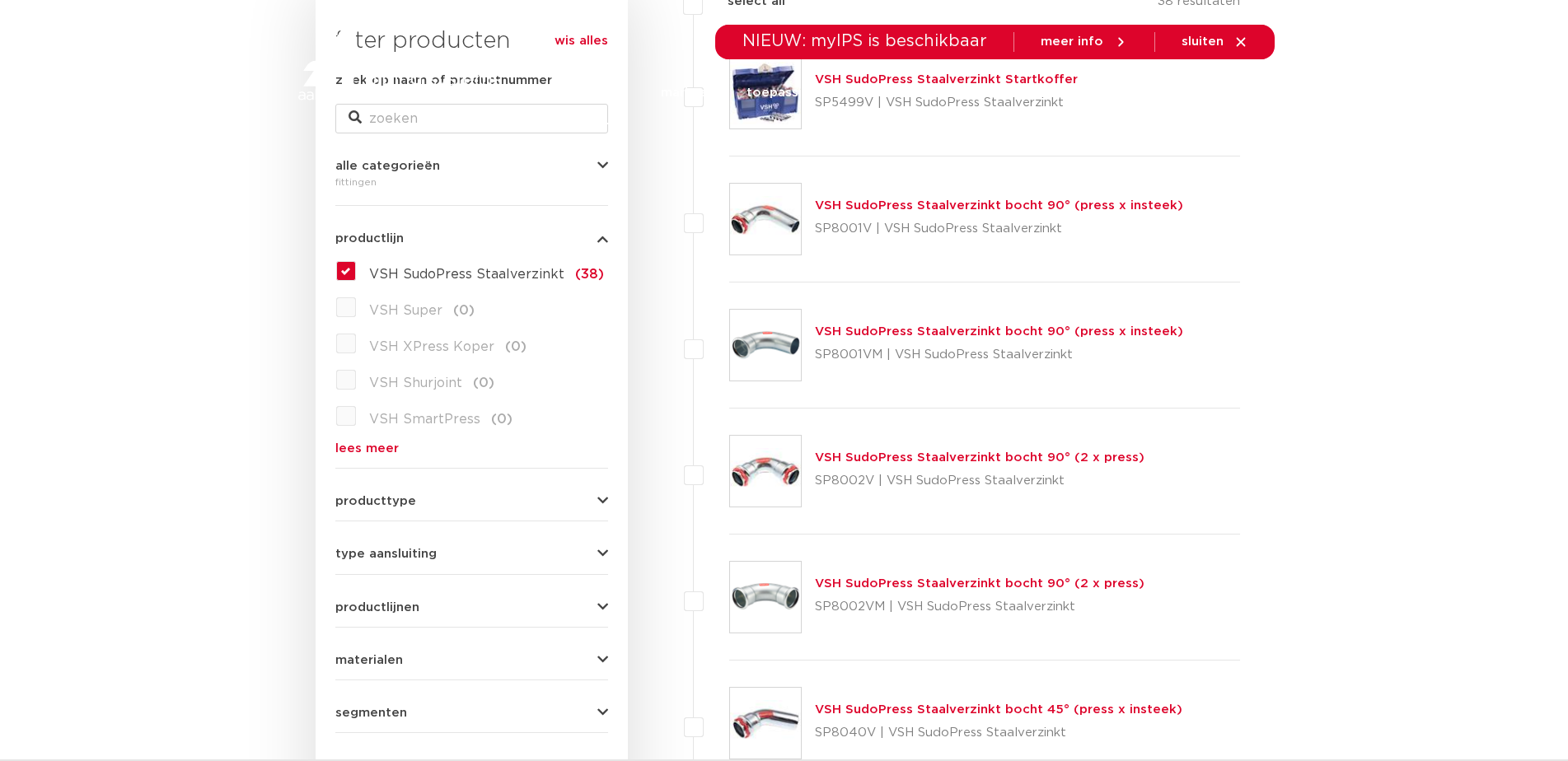
click at [604, 163] on icon "button" at bounding box center [603, 166] width 11 height 13
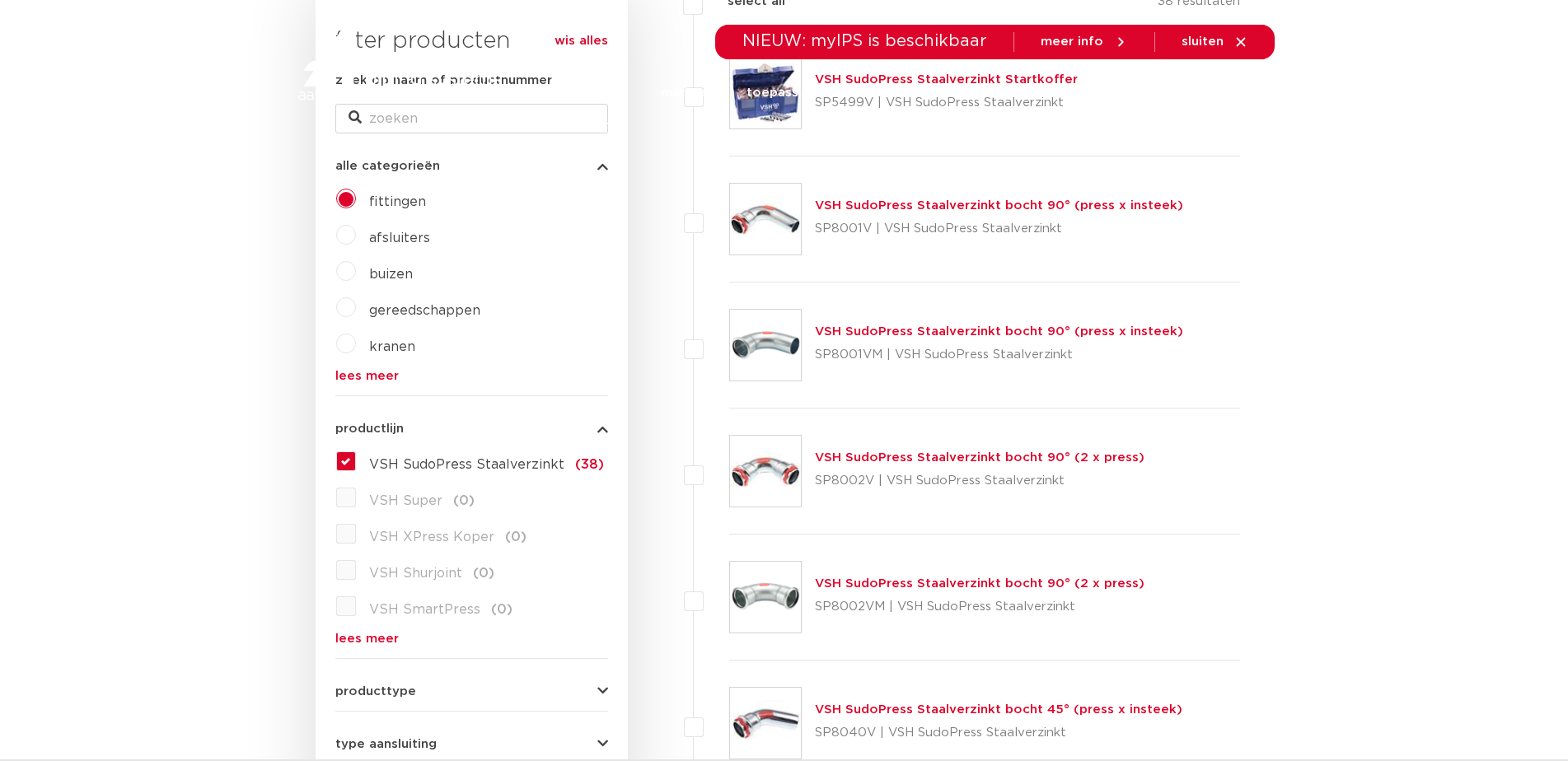
click at [604, 163] on icon "button" at bounding box center [603, 166] width 11 height 13
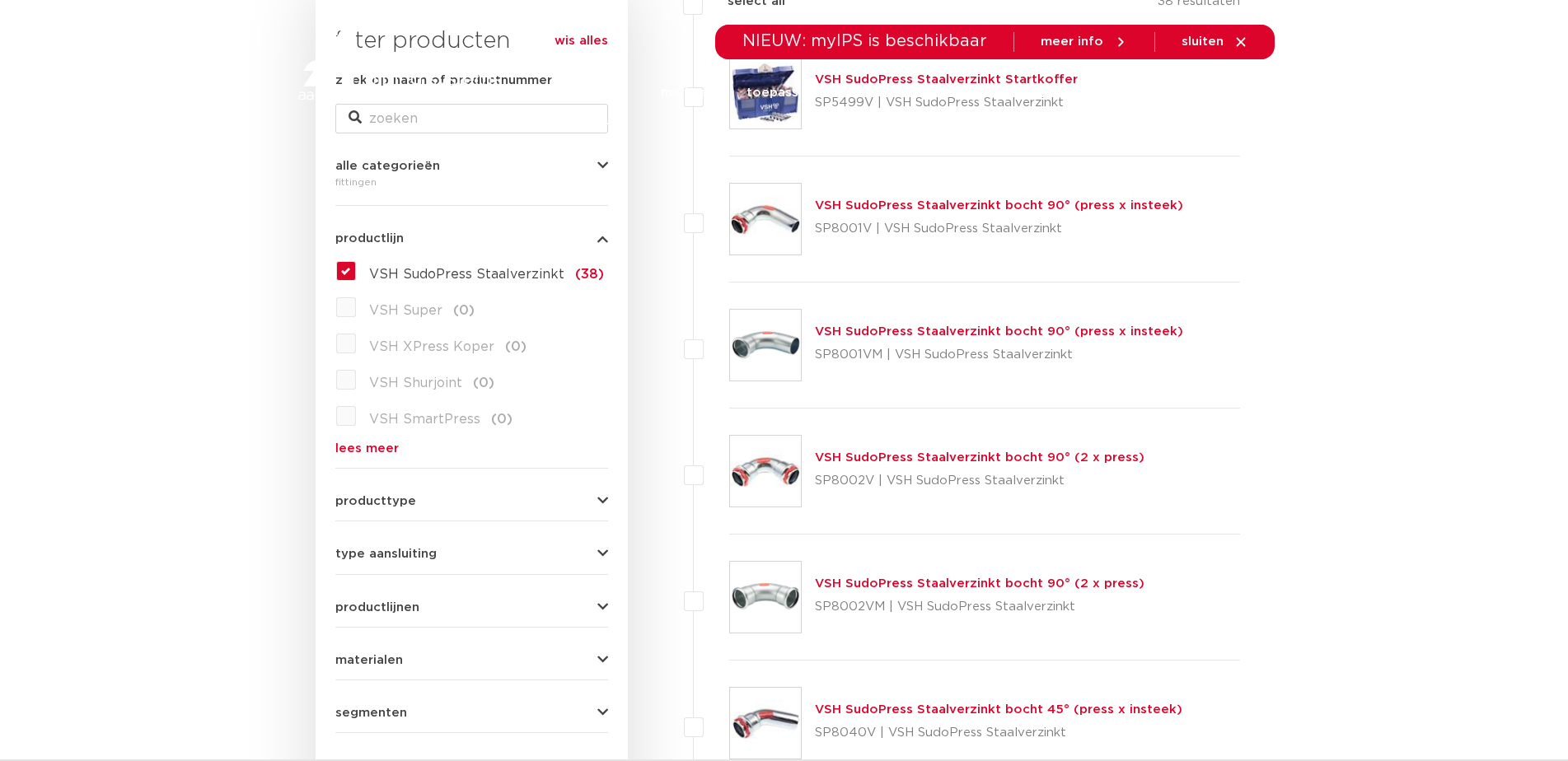
scroll to position [491, 0]
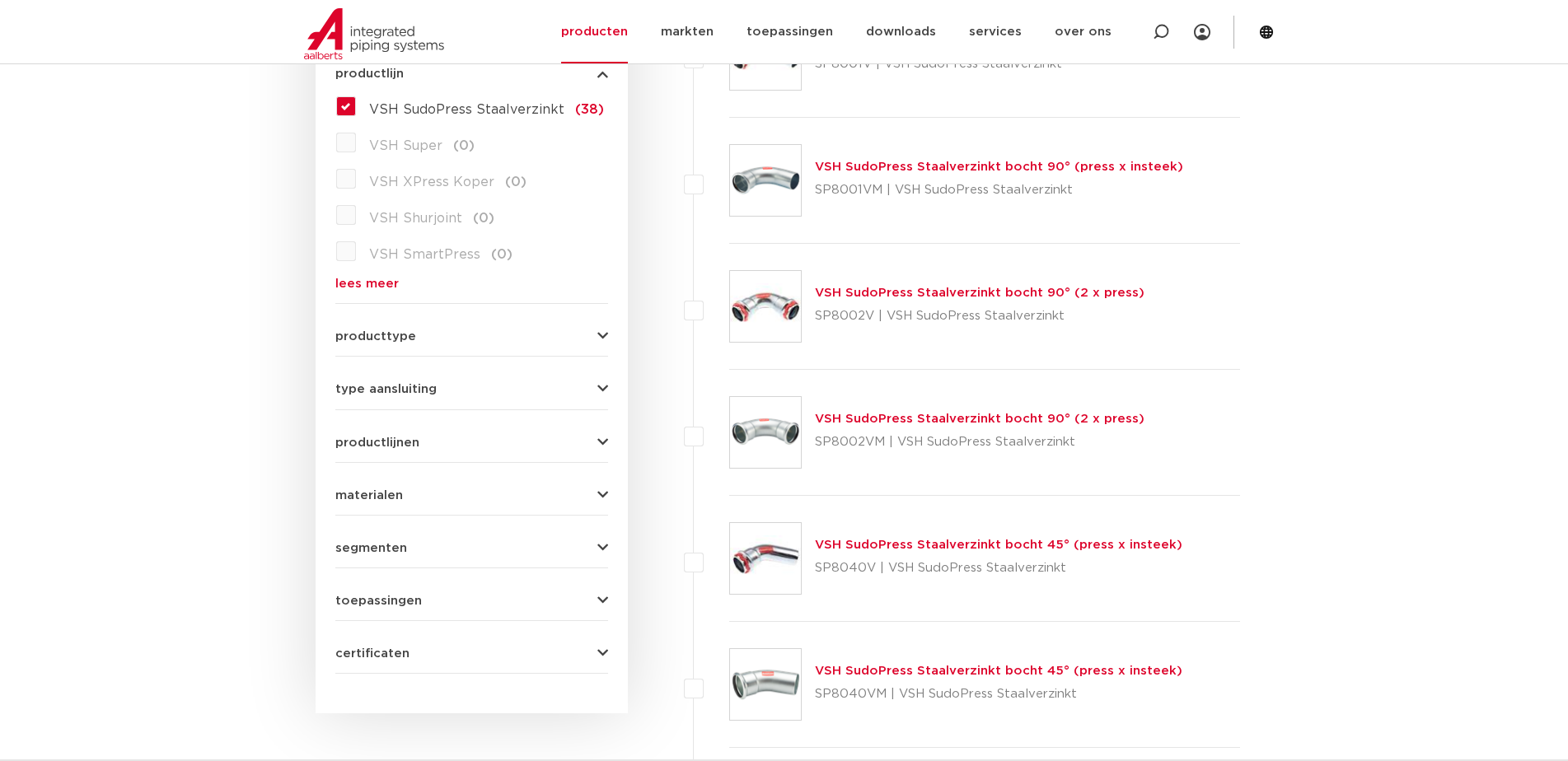
click at [599, 336] on icon "button" at bounding box center [603, 336] width 11 height 13
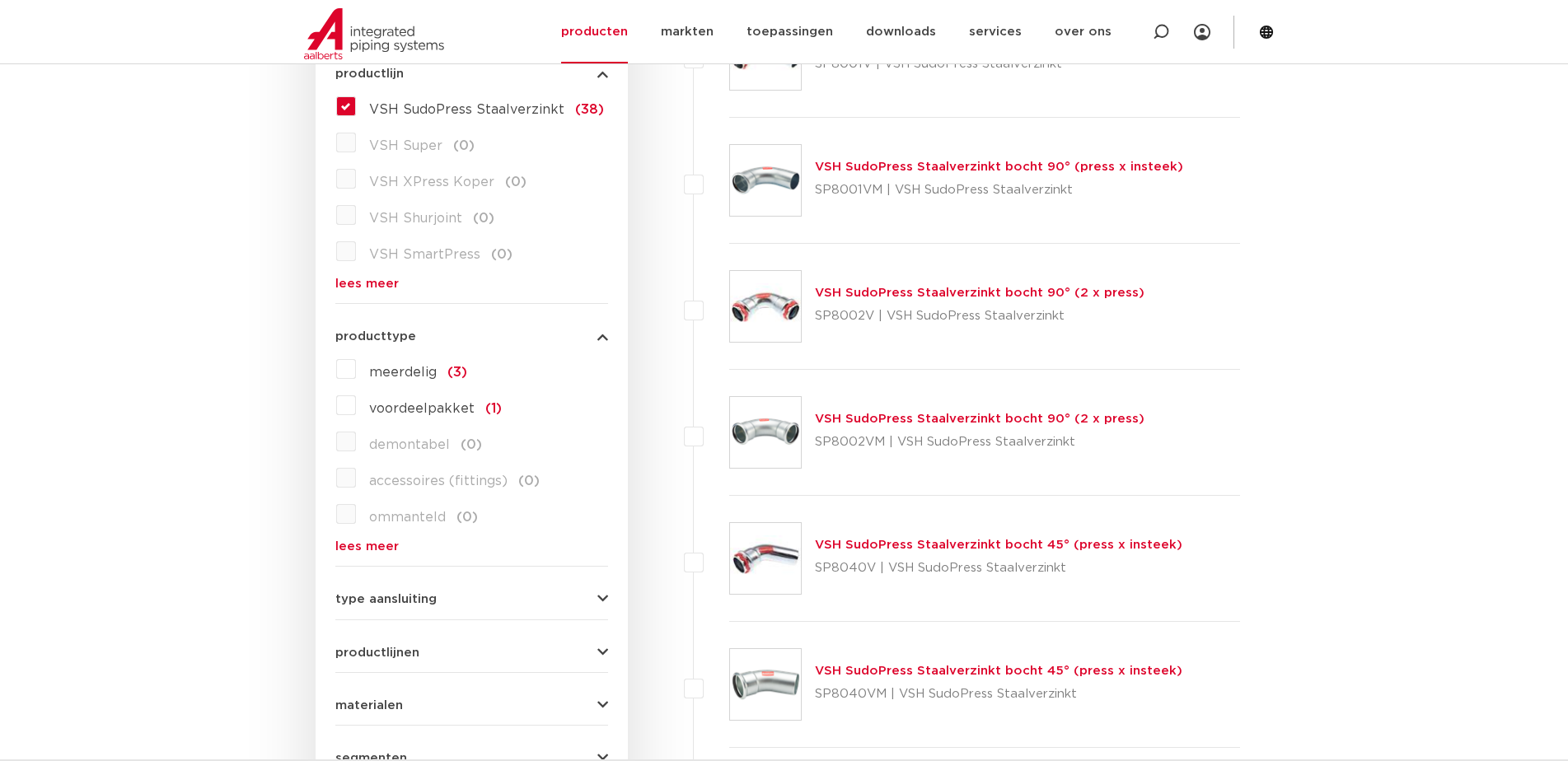
click at [601, 330] on div "producttype meerdelig (3) voordeelpakket (1) demontabel (0) accessoires (fittin…" at bounding box center [472, 435] width 273 height 236
click at [602, 335] on icon "button" at bounding box center [603, 336] width 11 height 13
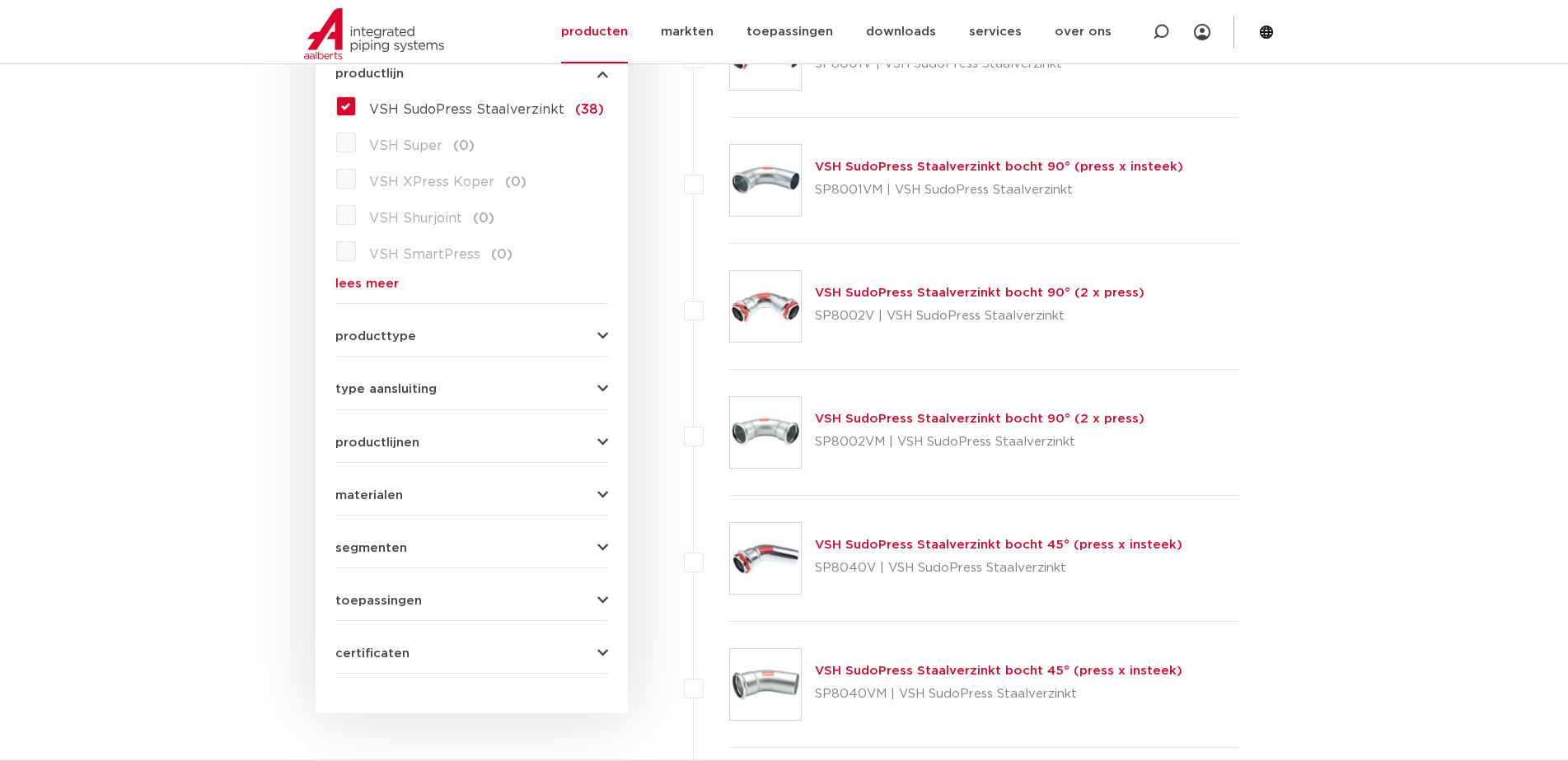
click at [604, 387] on icon "button" at bounding box center [603, 389] width 11 height 13
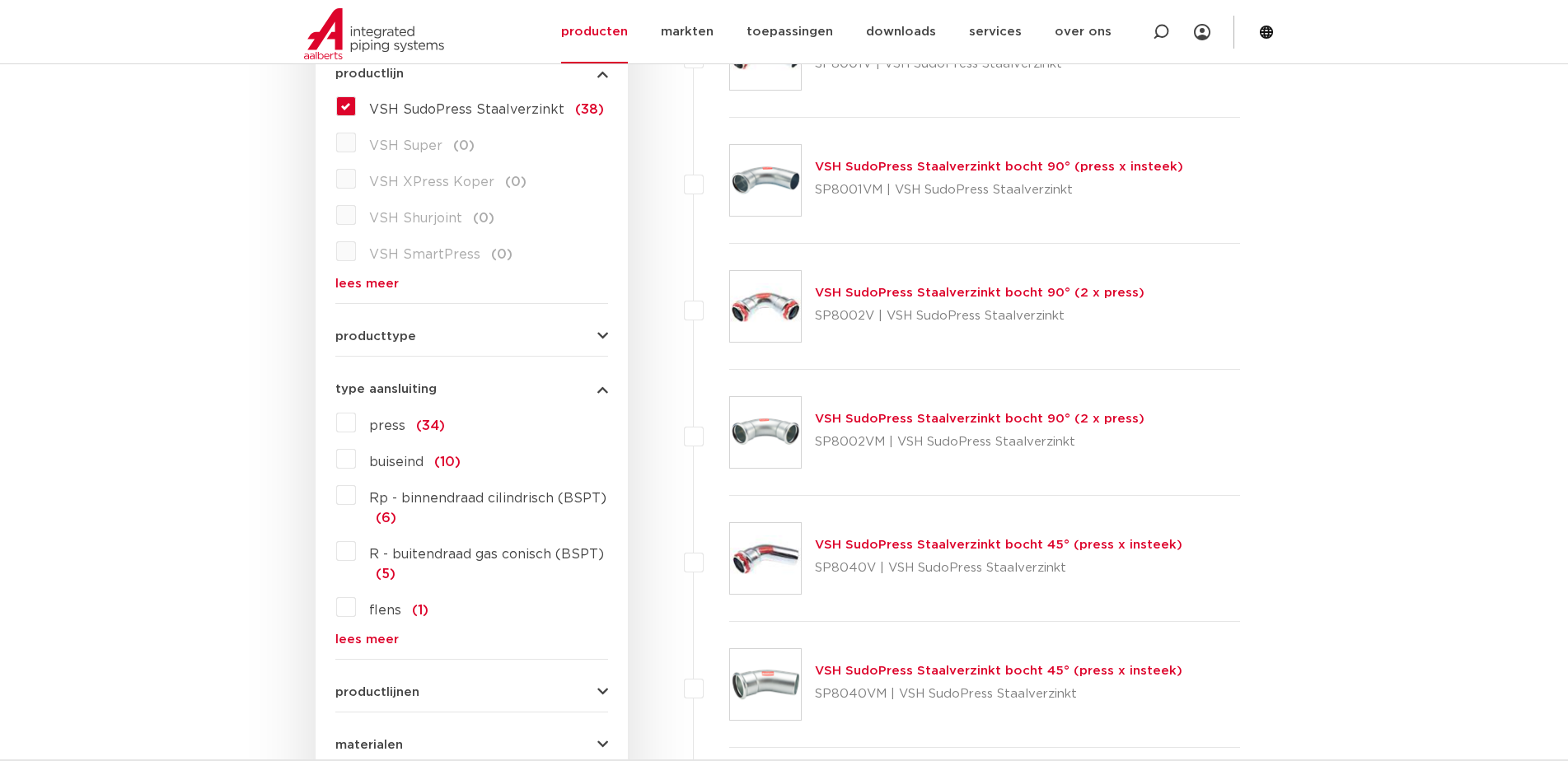
click at [356, 424] on label "press (34)" at bounding box center [400, 422] width 89 height 26
click at [0, 0] on input "press (34)" at bounding box center [0, 0] width 0 height 0
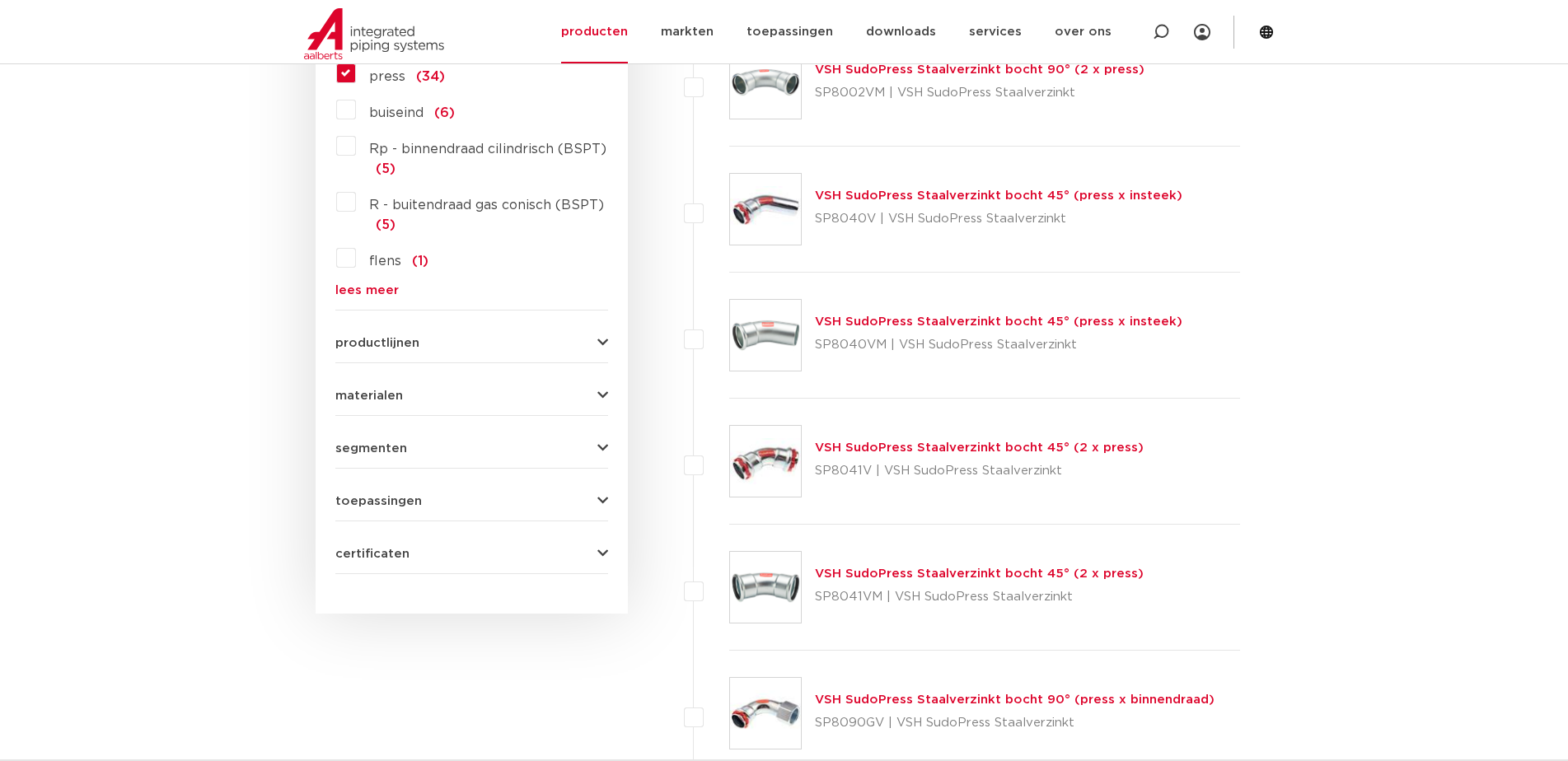
click at [604, 391] on icon "button" at bounding box center [603, 395] width 11 height 13
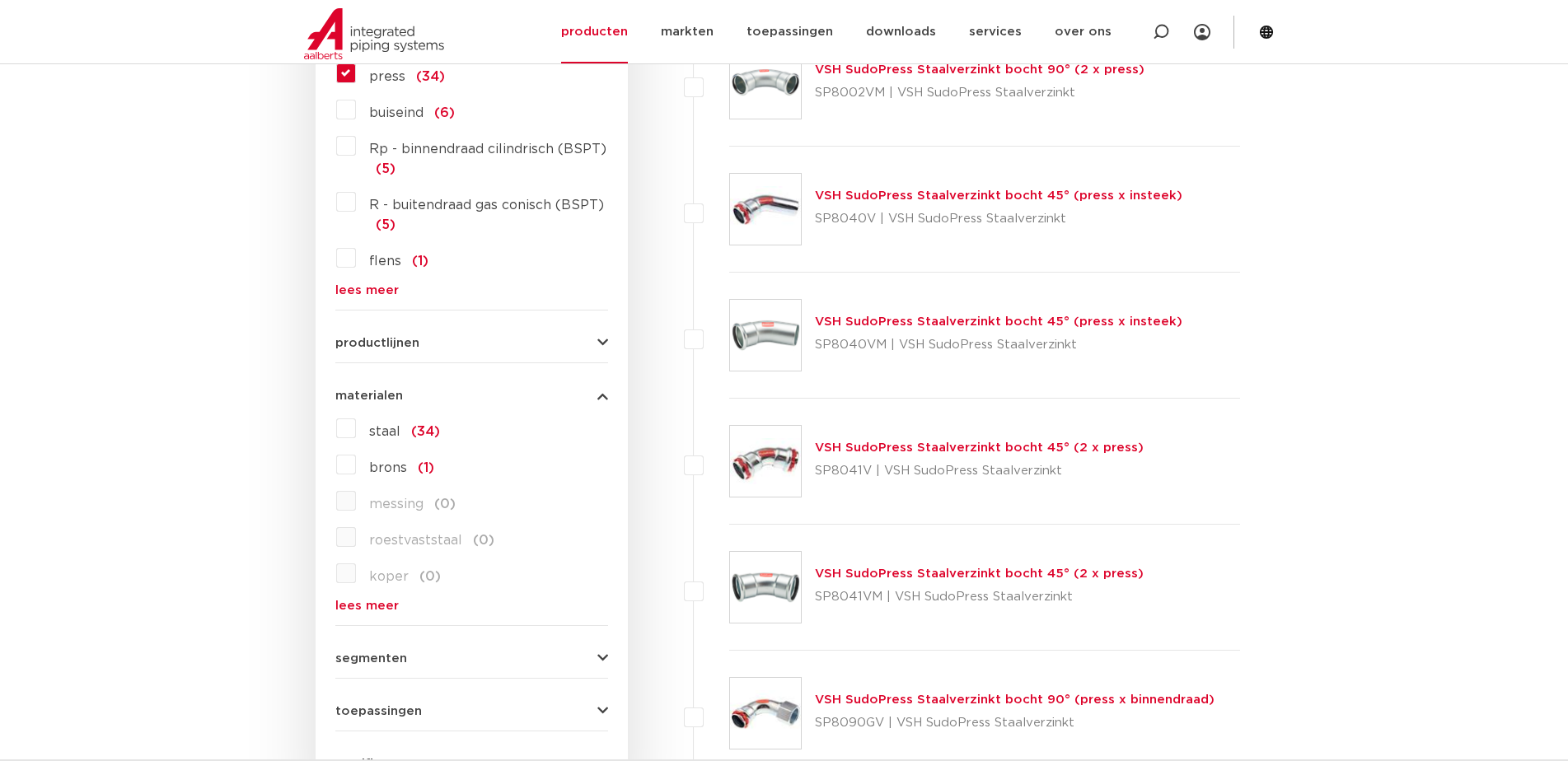
click at [356, 426] on label "staal (34)" at bounding box center [398, 428] width 84 height 26
click at [0, 0] on input "staal (34)" at bounding box center [0, 0] width 0 height 0
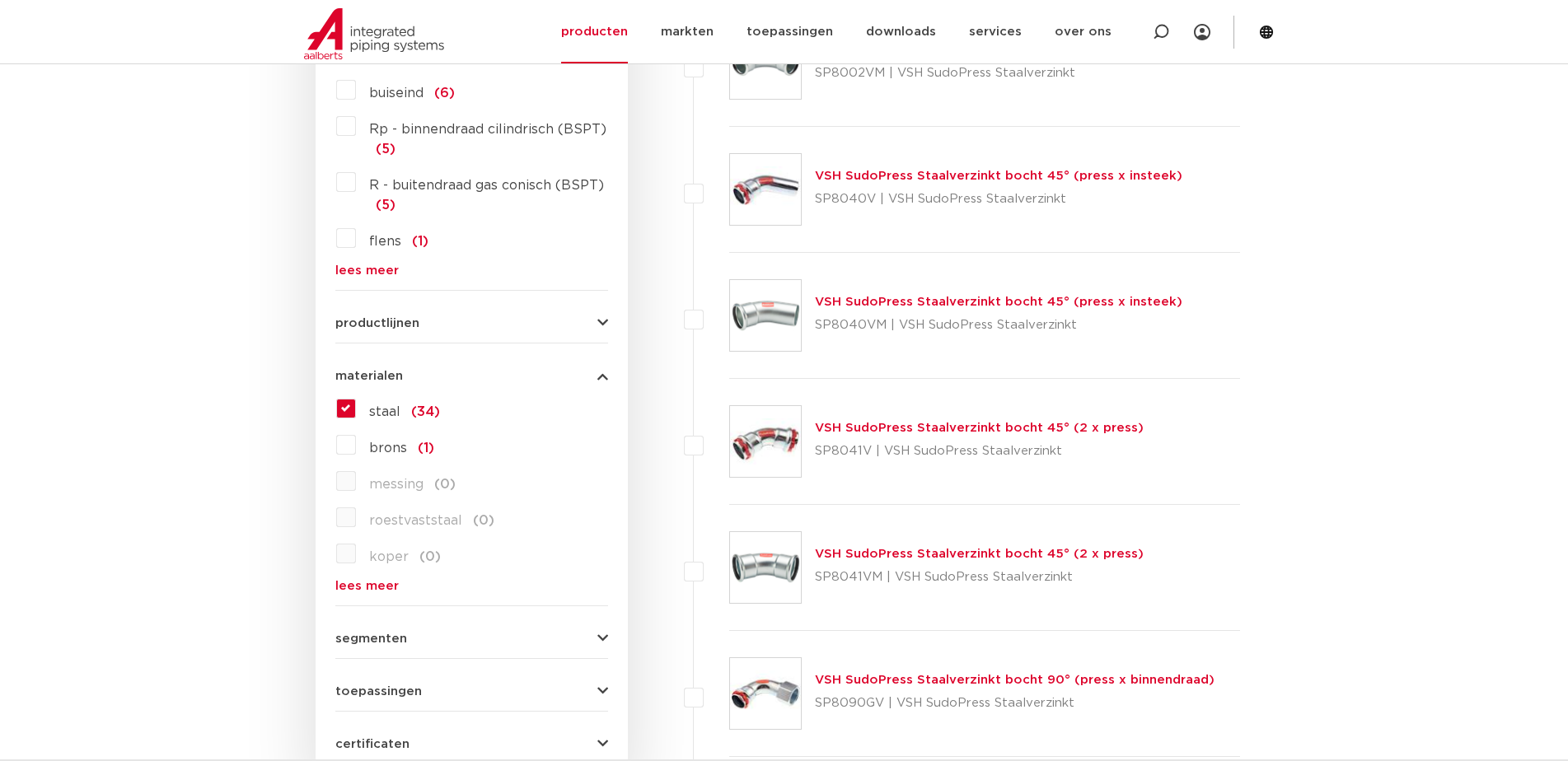
scroll to position [1107, 0]
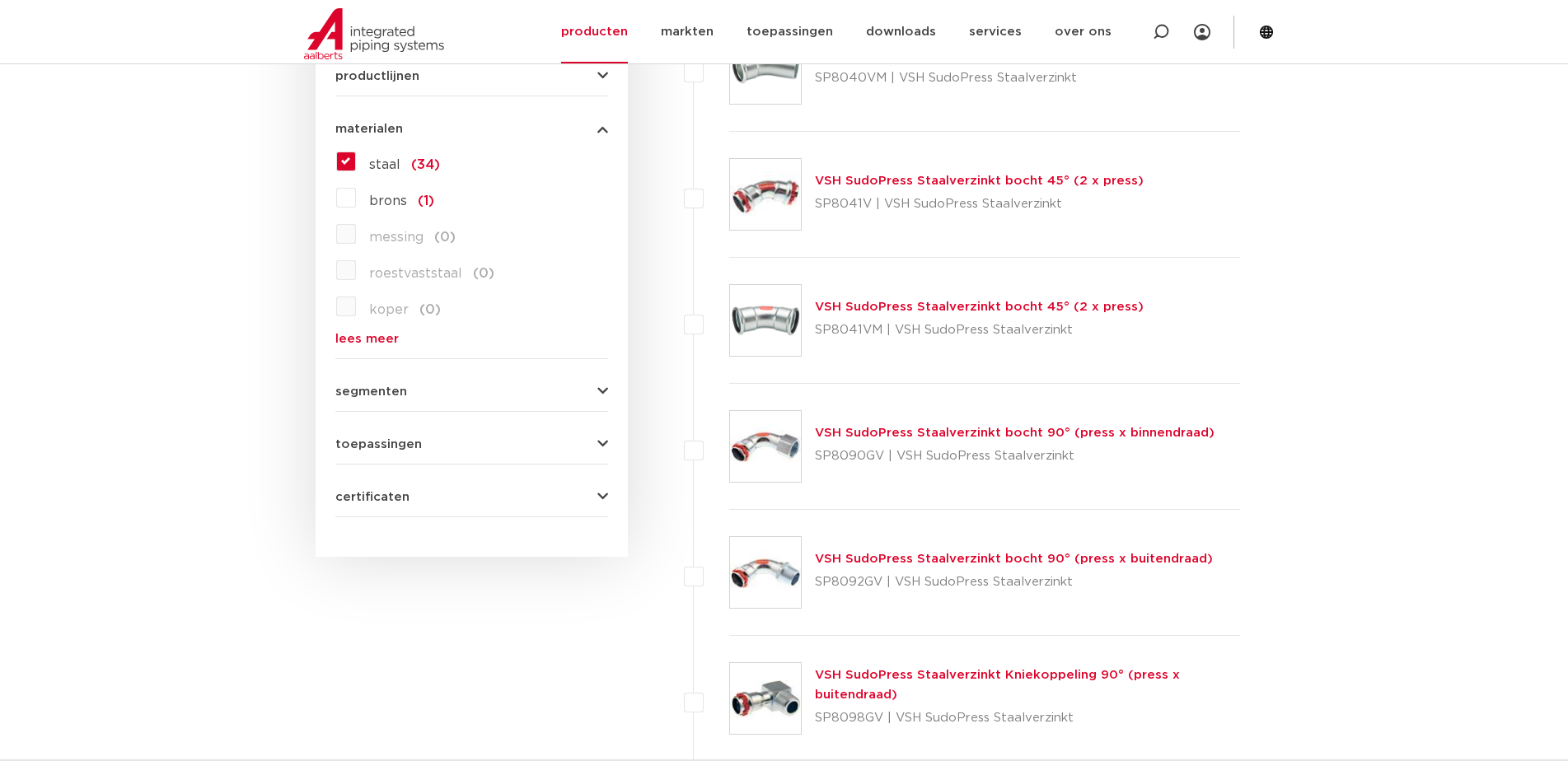
click at [593, 390] on button "segmenten" at bounding box center [472, 391] width 273 height 13
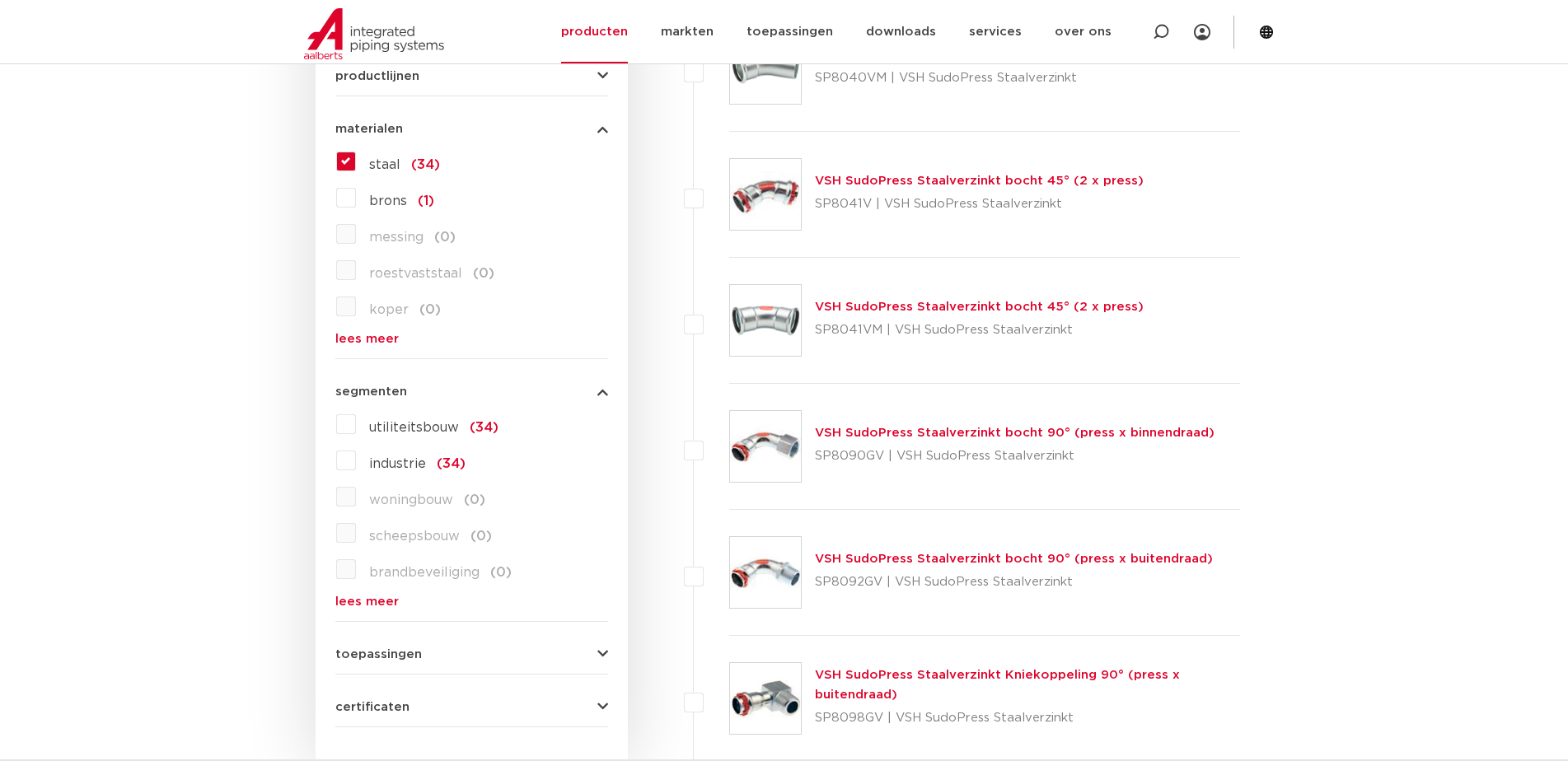
click at [604, 394] on icon "button" at bounding box center [603, 391] width 11 height 13
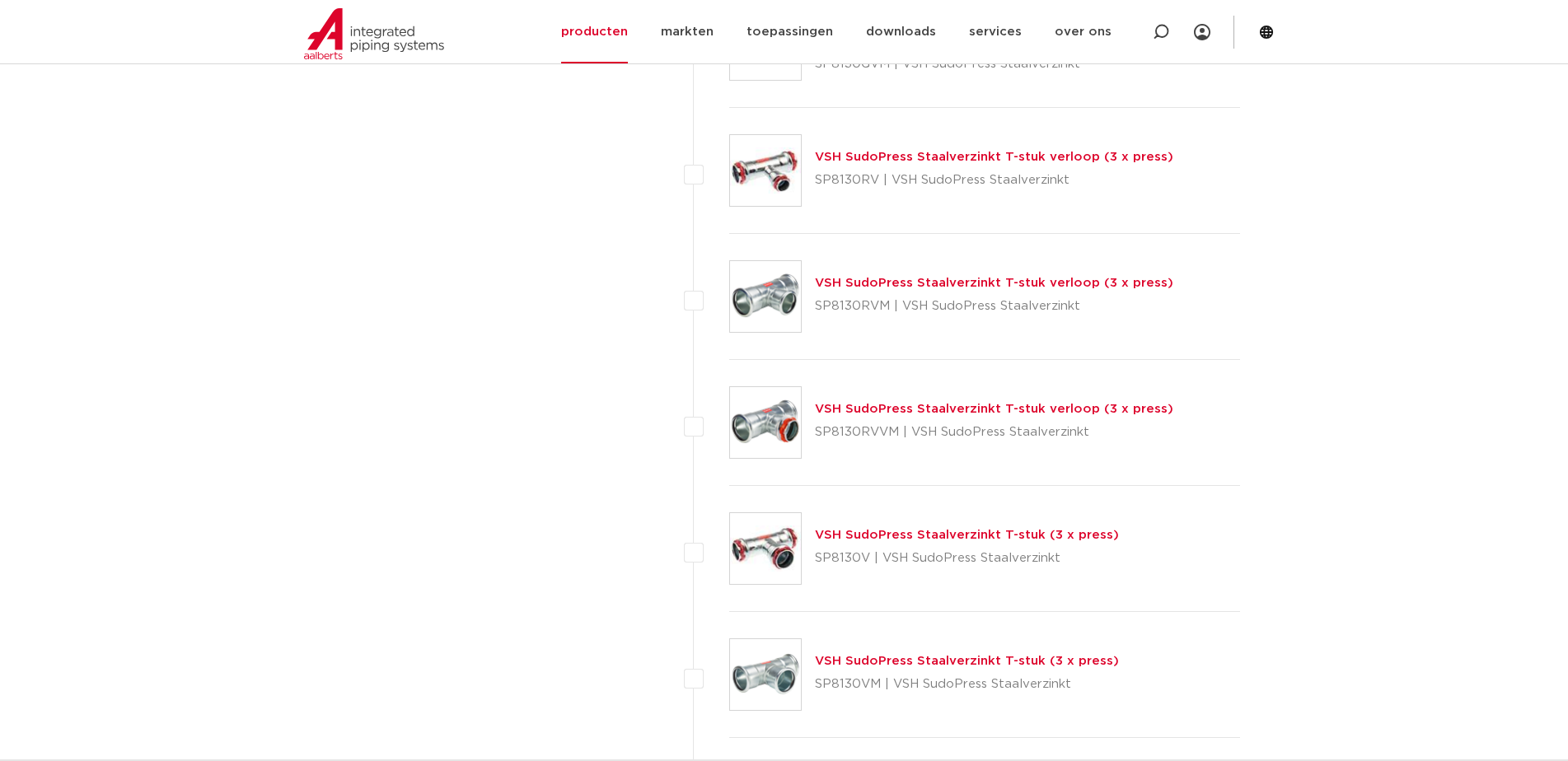
scroll to position [2096, 0]
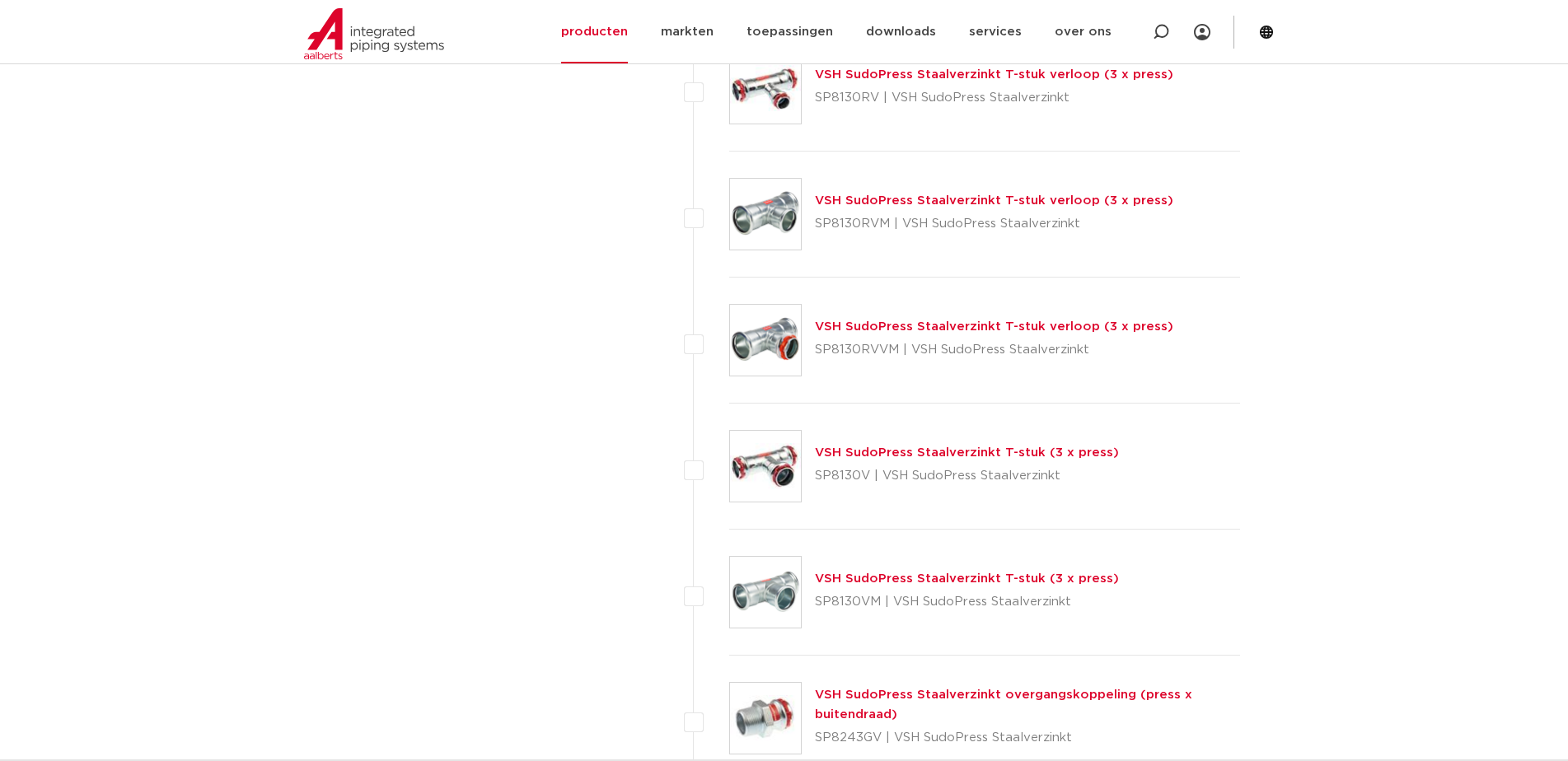
click at [1047, 201] on link "VSH SudoPress Staalverzinkt T-stuk verloop (3 x press)" at bounding box center [994, 201] width 358 height 13
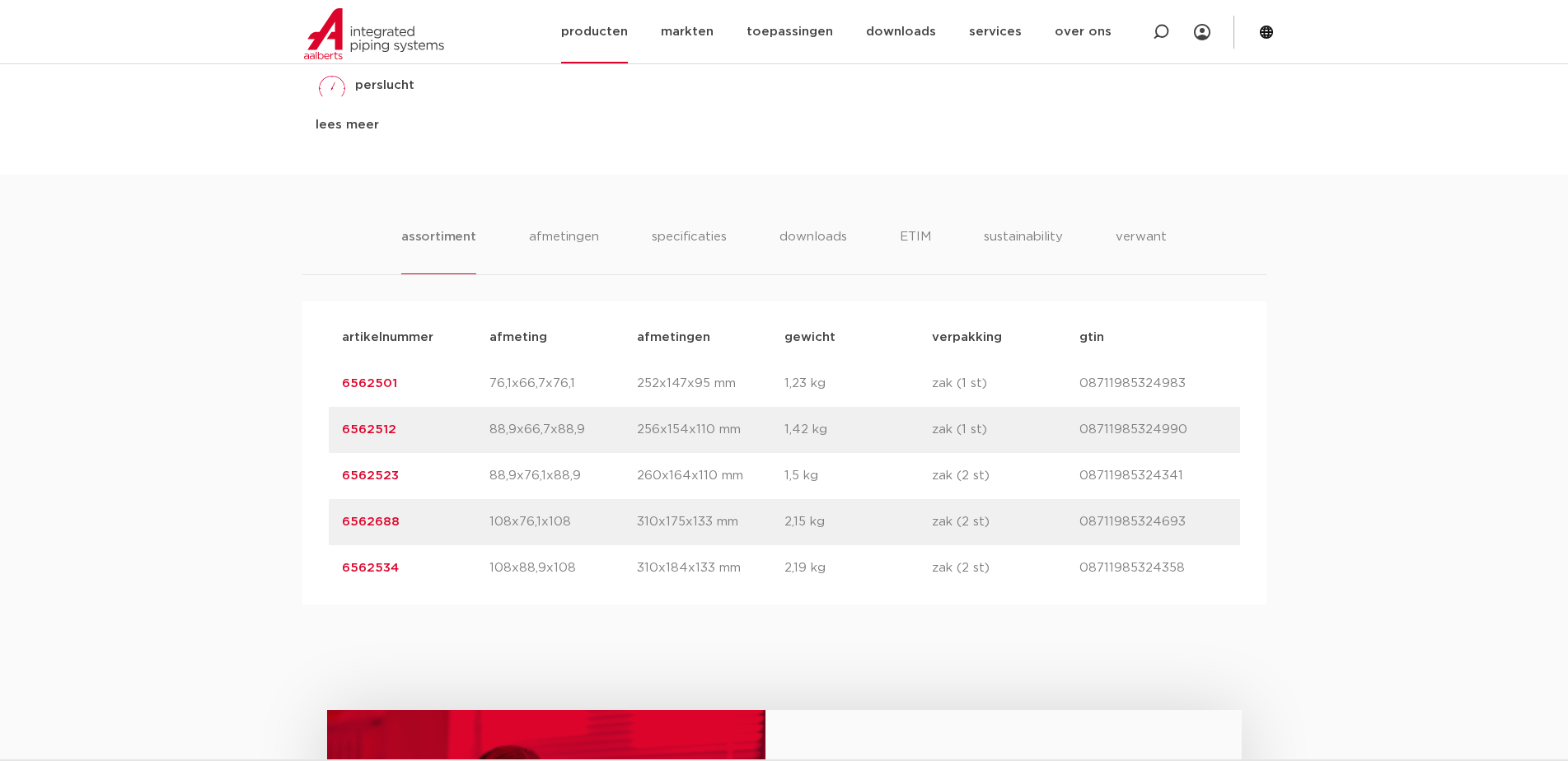
click at [620, 34] on link "producten" at bounding box center [594, 31] width 67 height 63
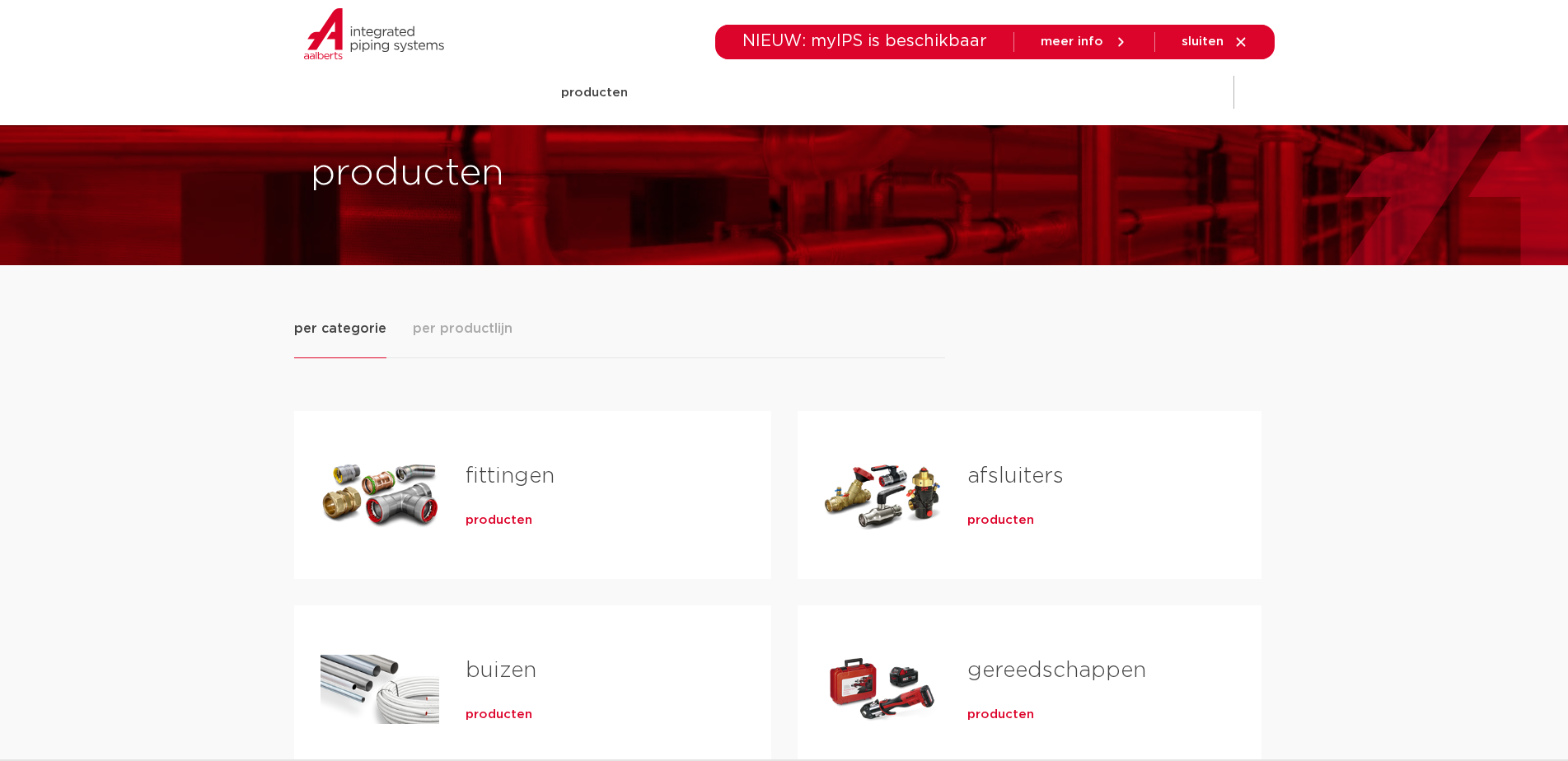
click at [509, 485] on link "fittingen" at bounding box center [510, 475] width 89 height 21
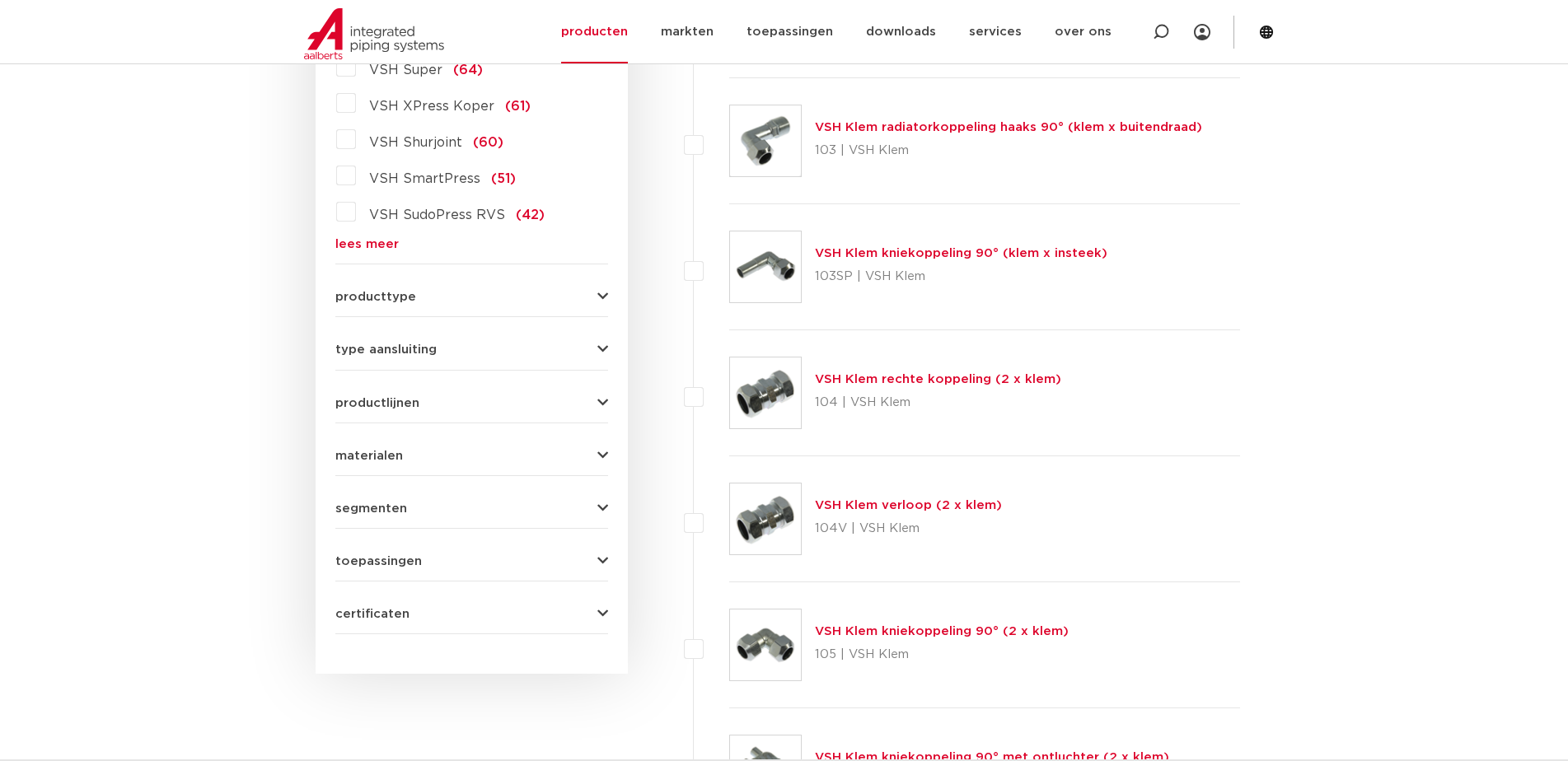
scroll to position [448, 0]
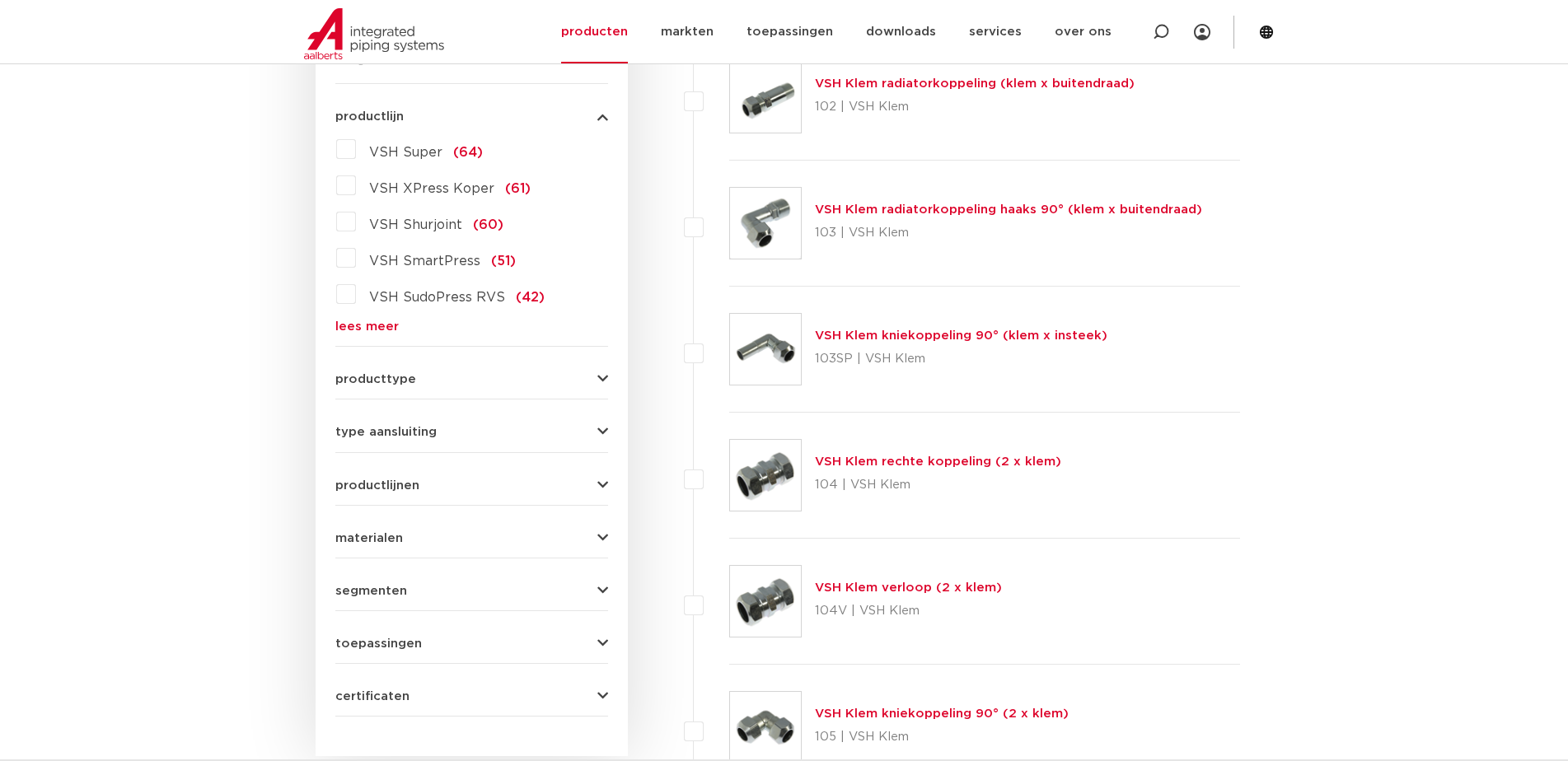
click at [380, 324] on link "lees meer" at bounding box center [472, 326] width 273 height 13
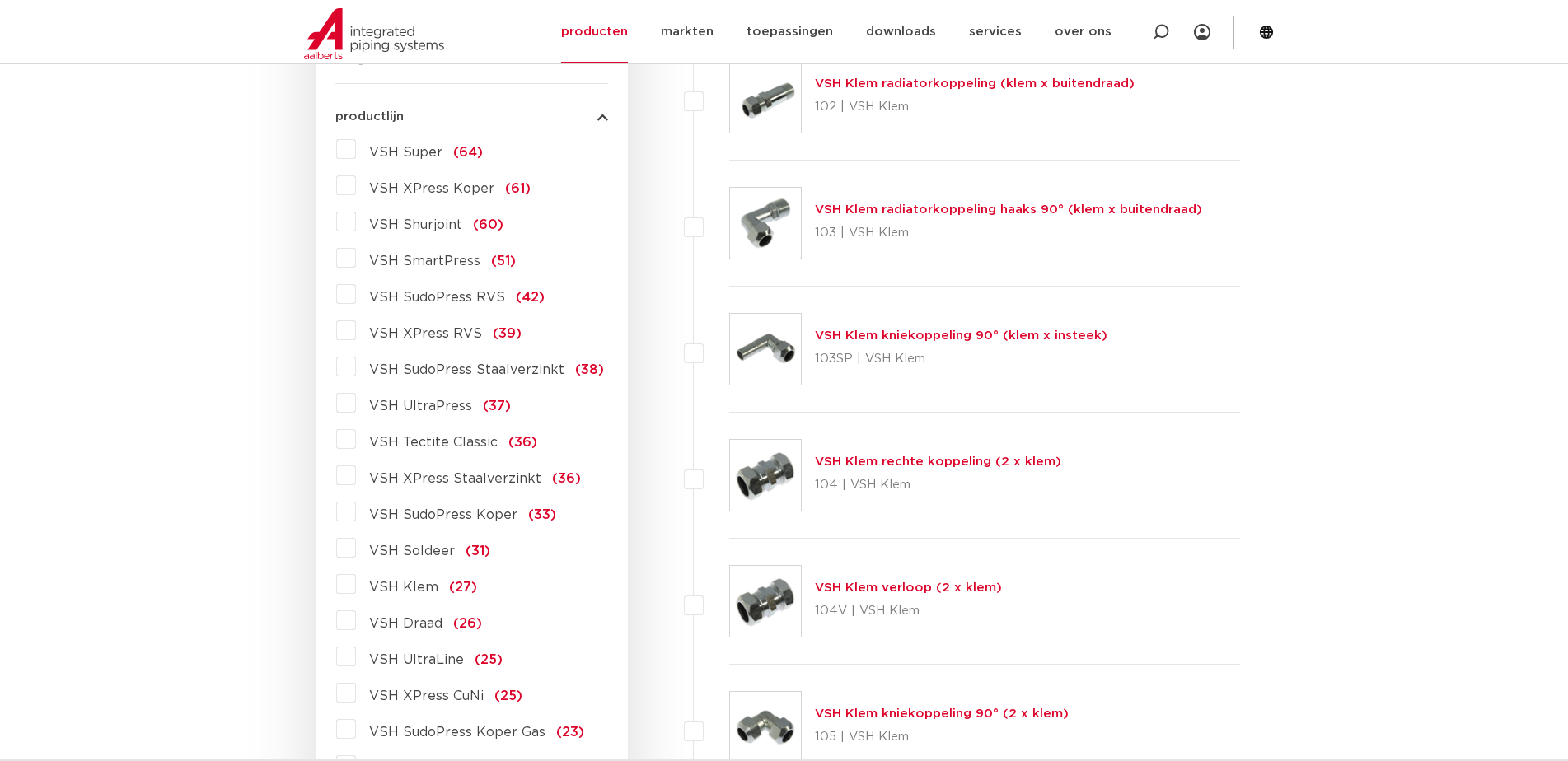
click at [356, 368] on label "VSH SudoPress Staalverzinkt (38)" at bounding box center [480, 366] width 248 height 26
click at [0, 0] on input "VSH SudoPress Staalverzinkt (38)" at bounding box center [0, 0] width 0 height 0
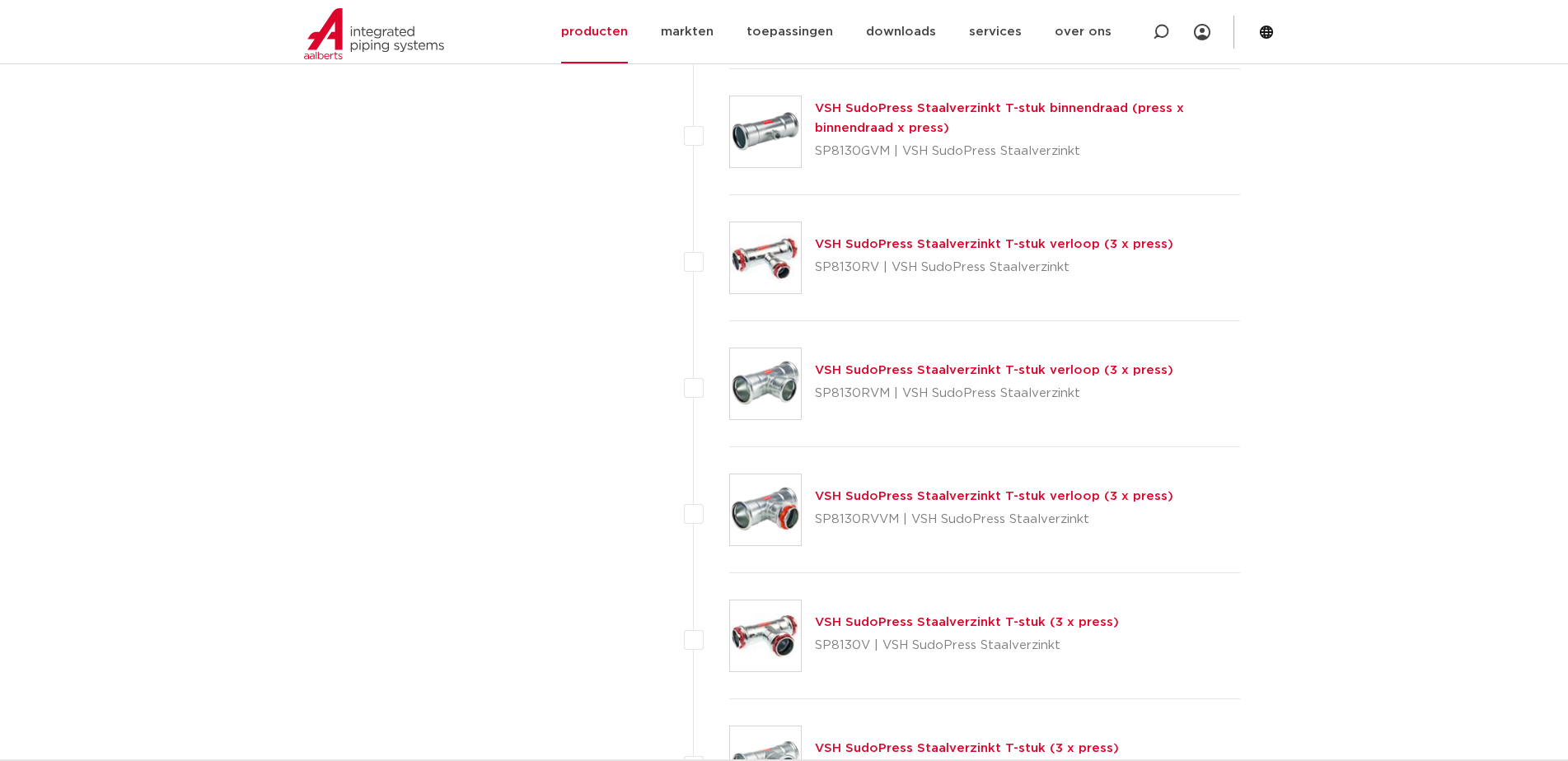
scroll to position [2343, 0]
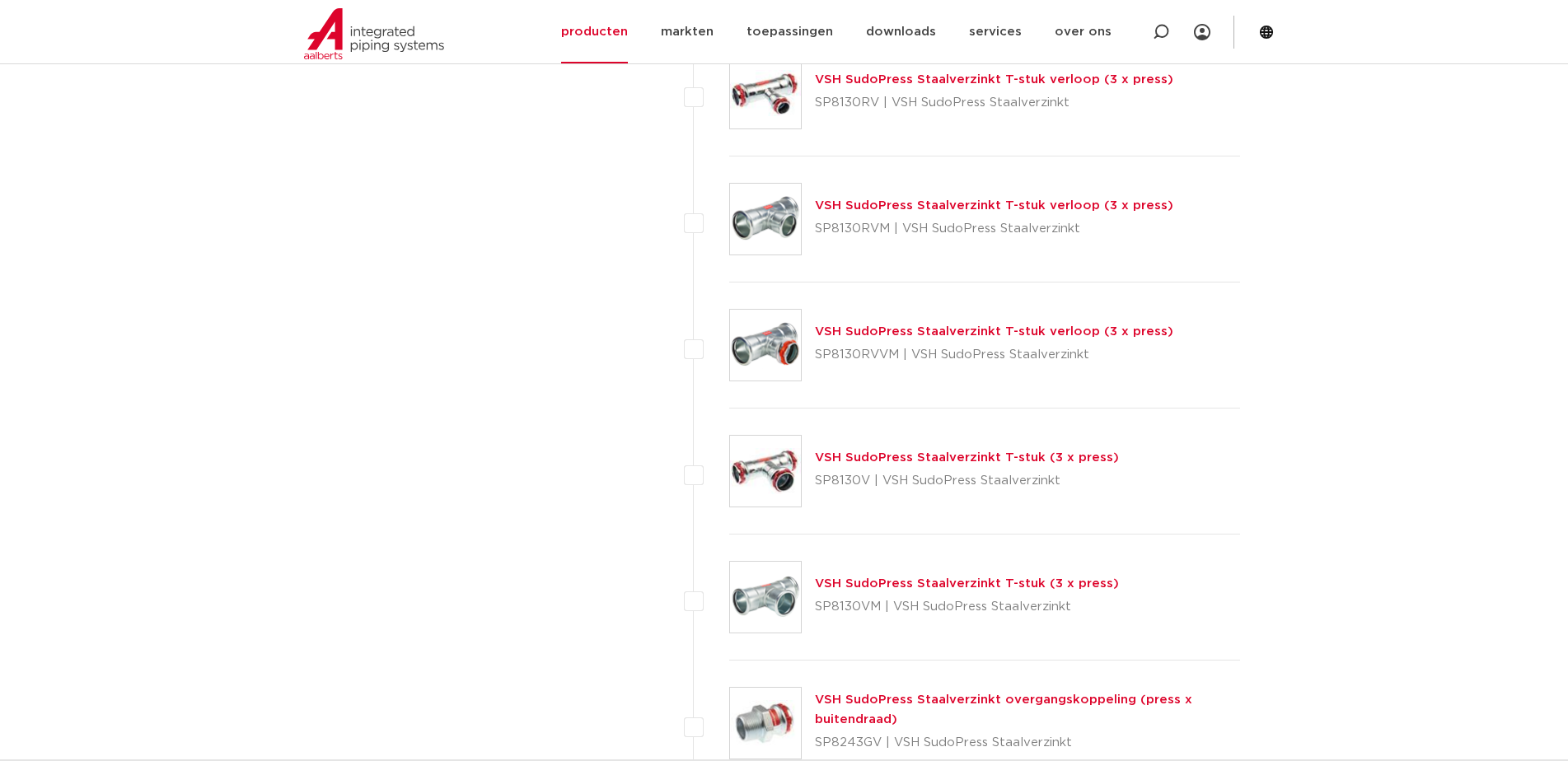
click at [937, 578] on link "VSH SudoPress Staalverzinkt T-stuk (3 x press)" at bounding box center [967, 583] width 304 height 13
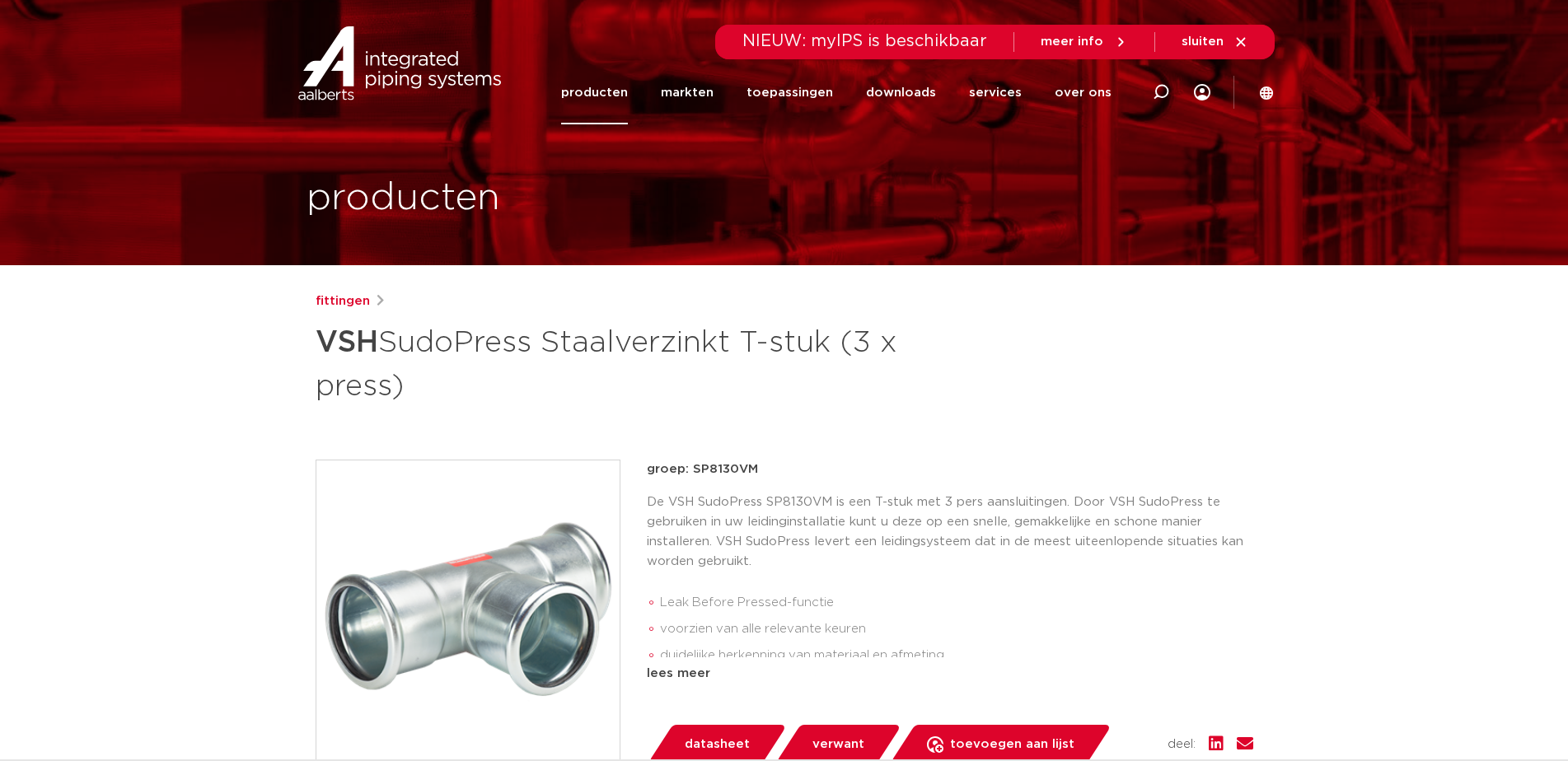
click at [611, 95] on link "producten" at bounding box center [594, 92] width 67 height 63
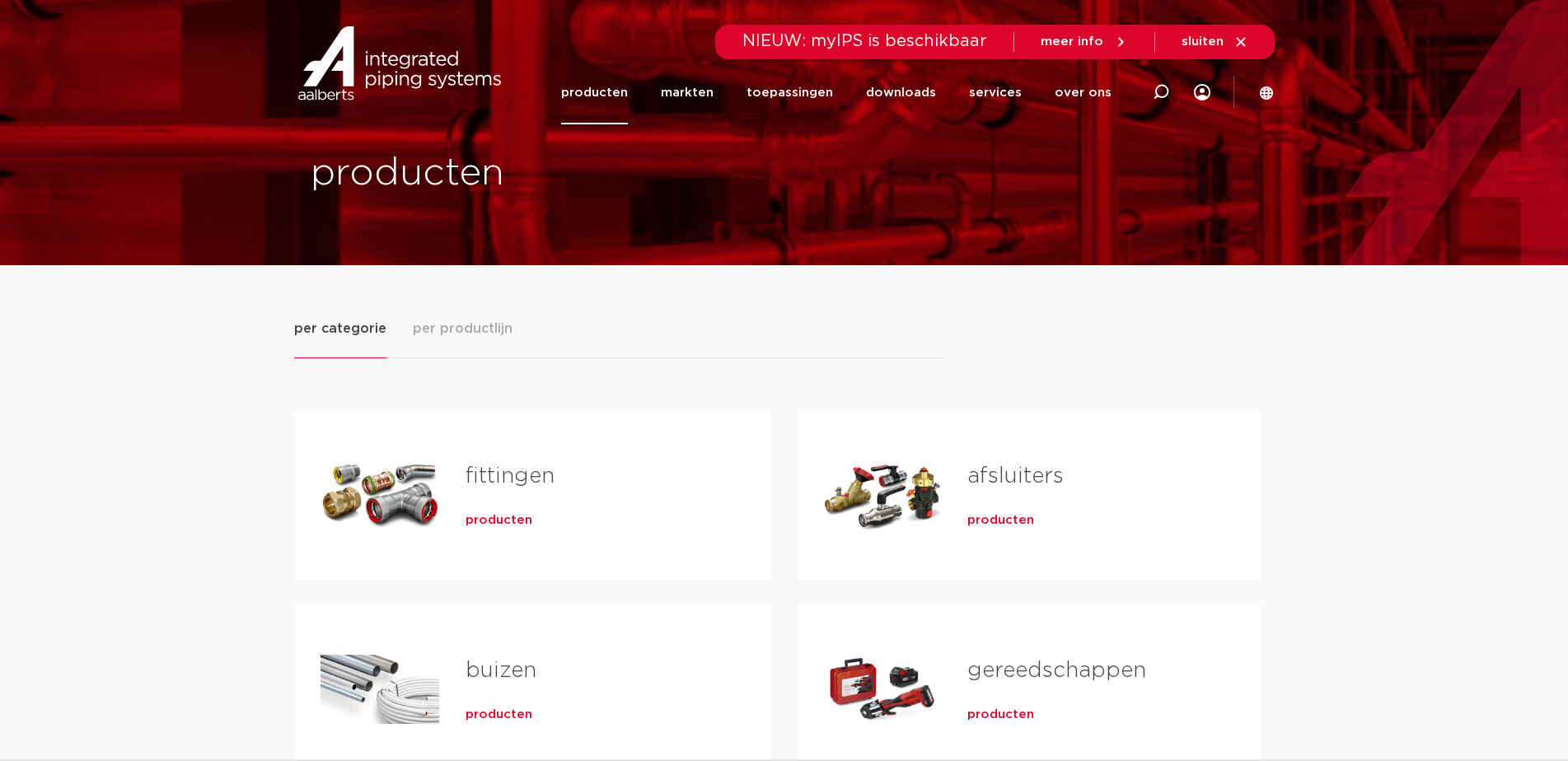
click at [516, 521] on span "producten" at bounding box center [498, 521] width 67 height 17
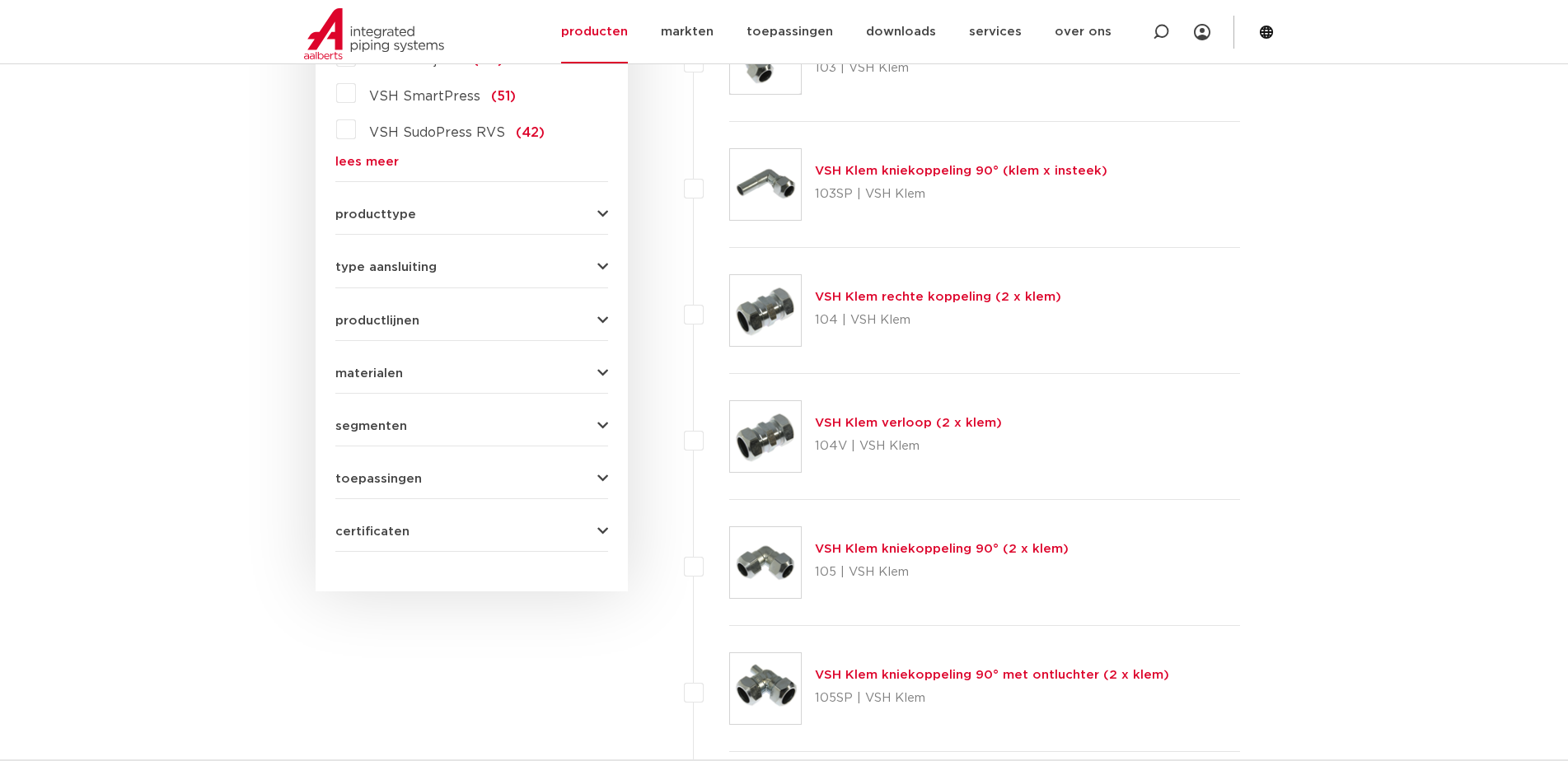
scroll to position [201, 0]
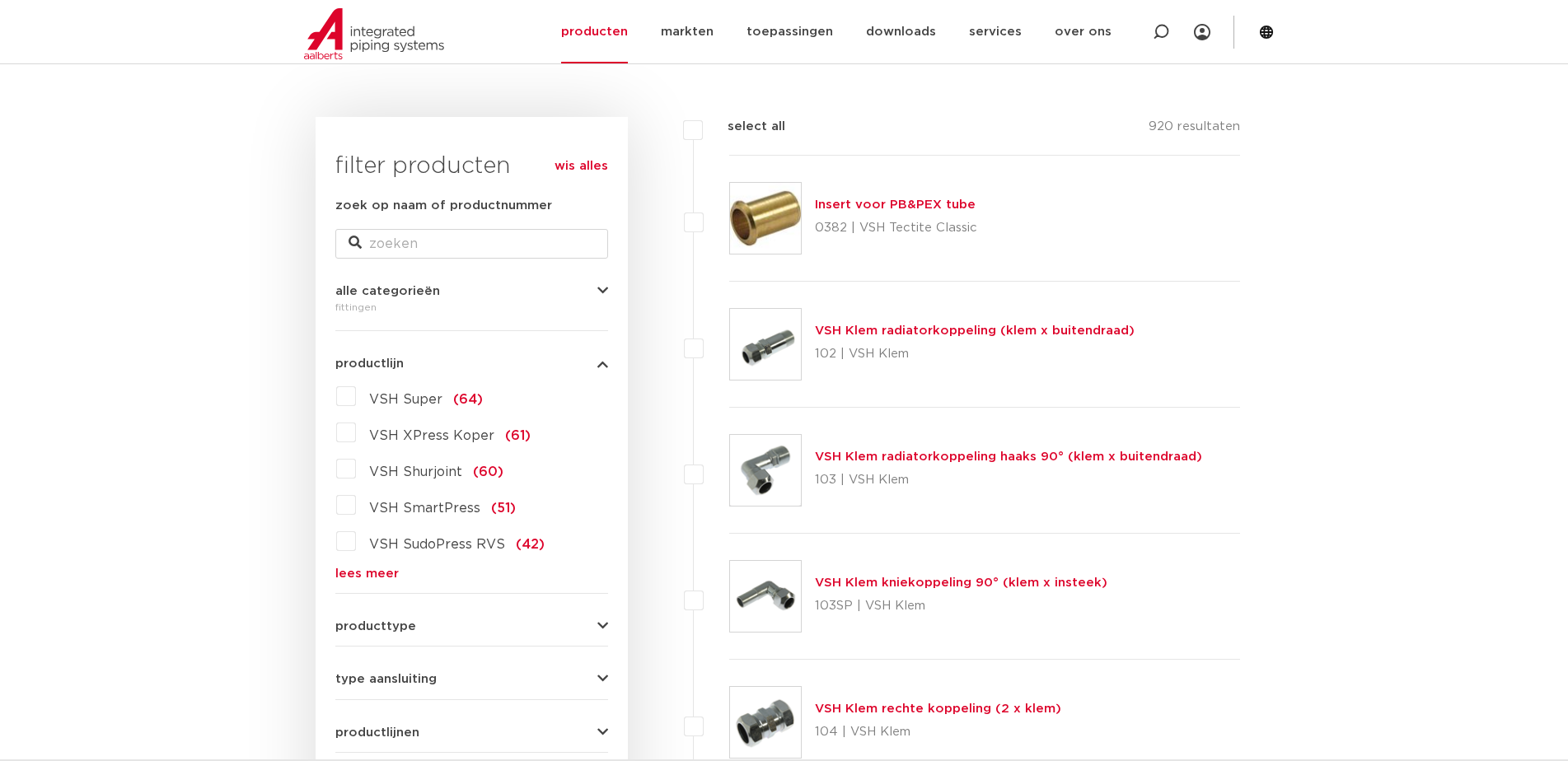
click at [375, 574] on link "lees meer" at bounding box center [472, 573] width 273 height 13
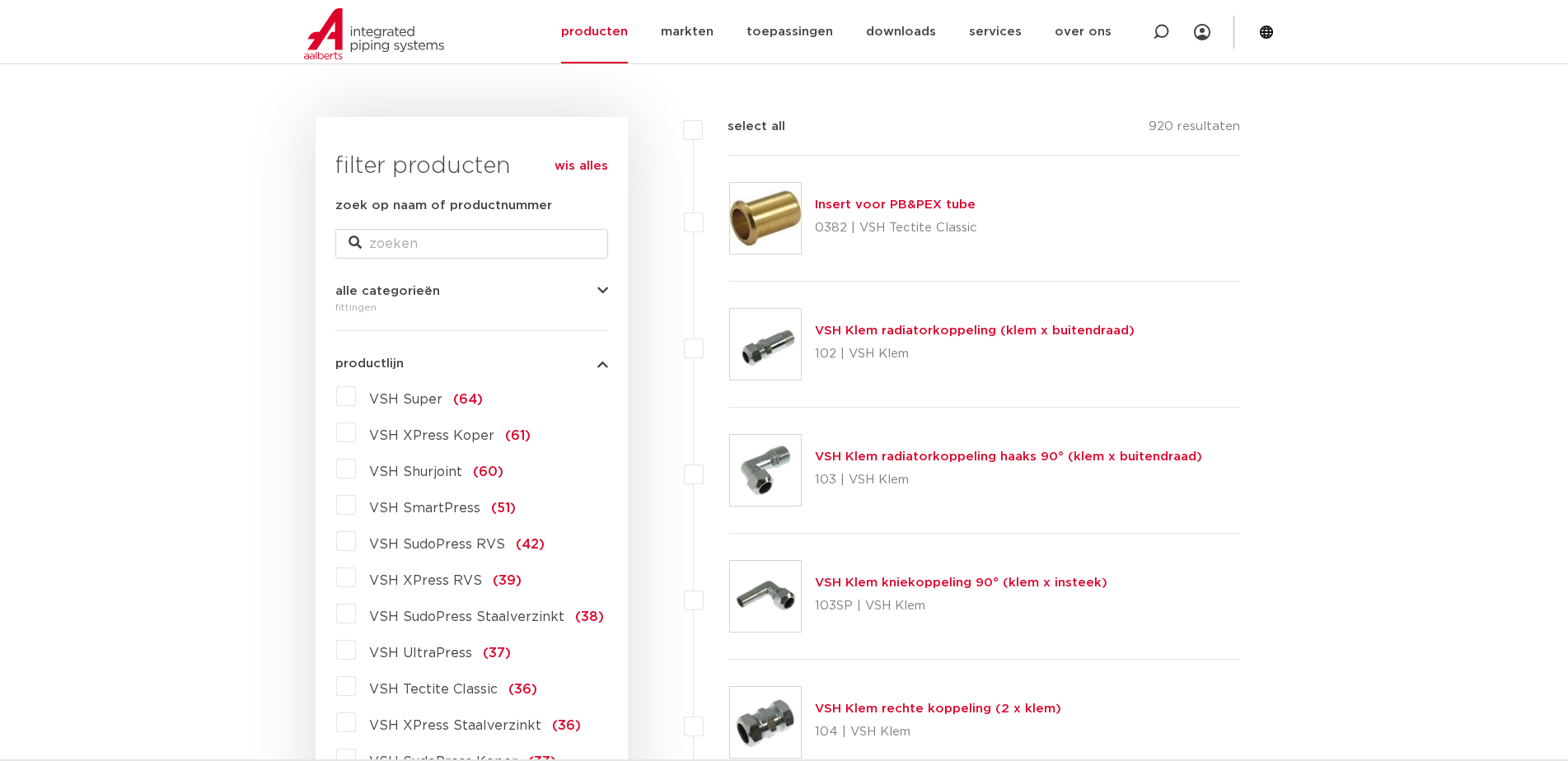
click at [446, 615] on span "VSH SudoPress Staalverzinkt" at bounding box center [467, 617] width 196 height 13
click at [0, 0] on input "VSH SudoPress Staalverzinkt (38)" at bounding box center [0, 0] width 0 height 0
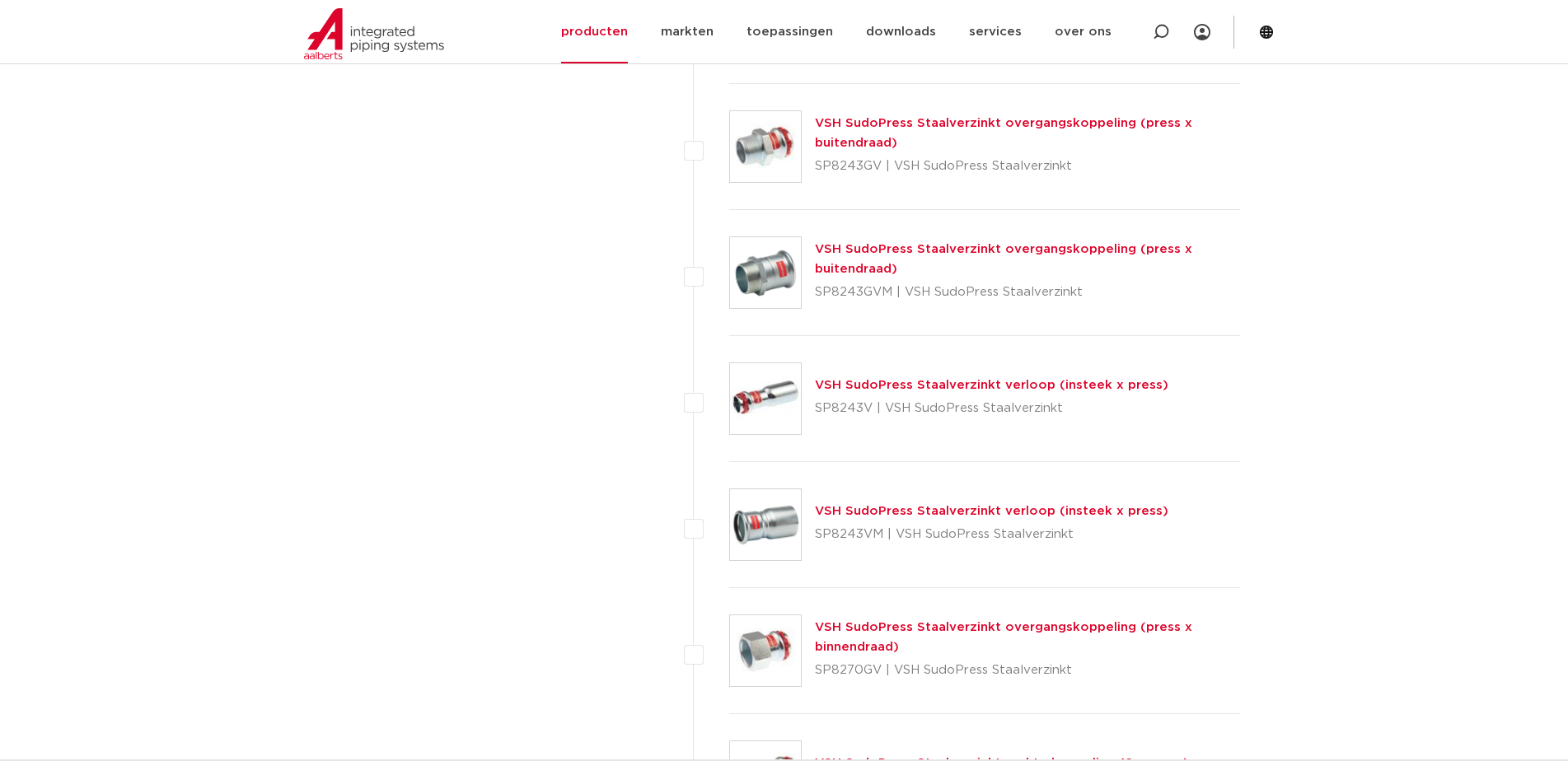
scroll to position [3166, 0]
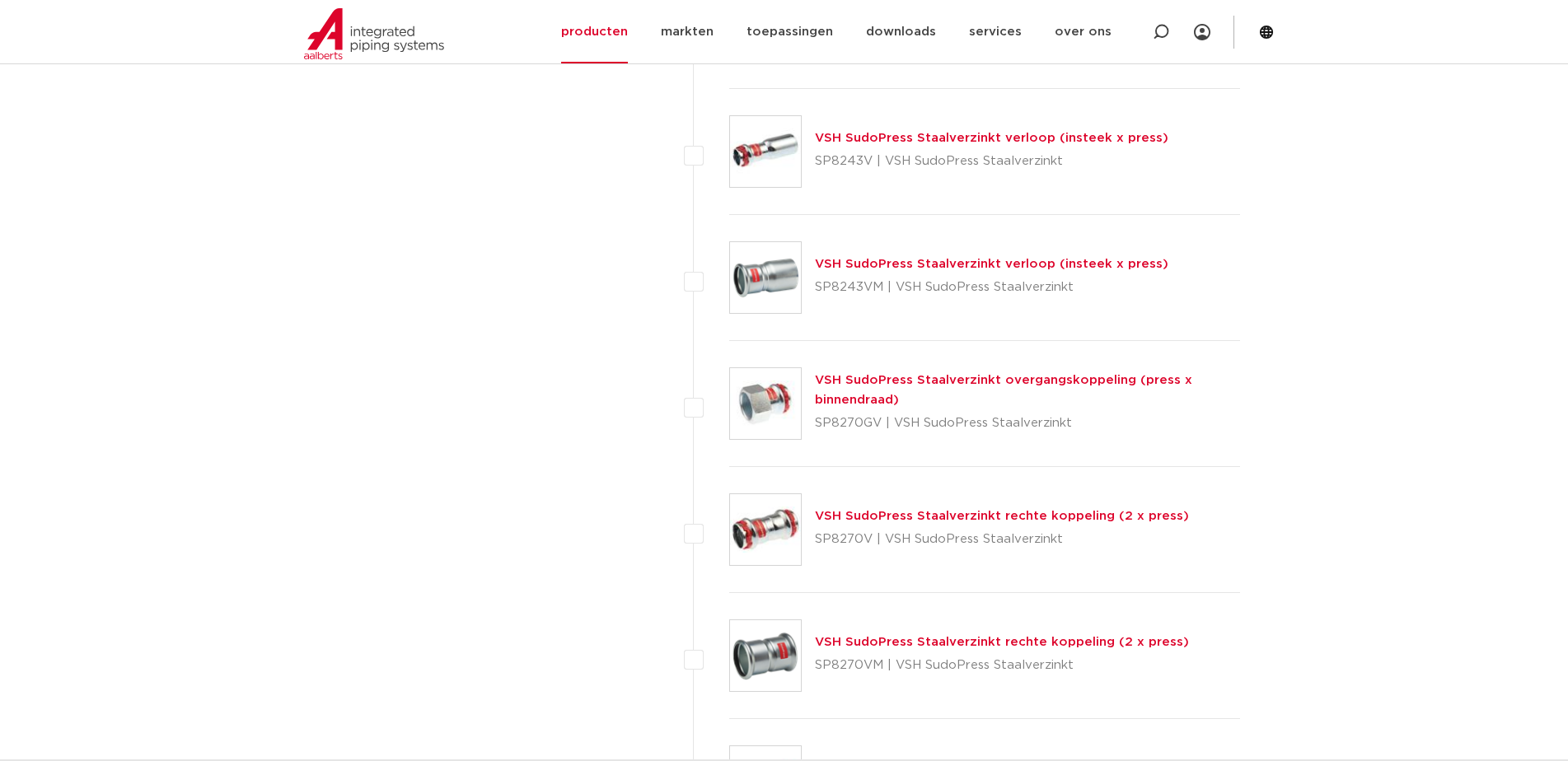
click at [1014, 640] on link "VSH SudoPress Staalverzinkt rechte koppeling (2 x press)" at bounding box center [1002, 642] width 374 height 13
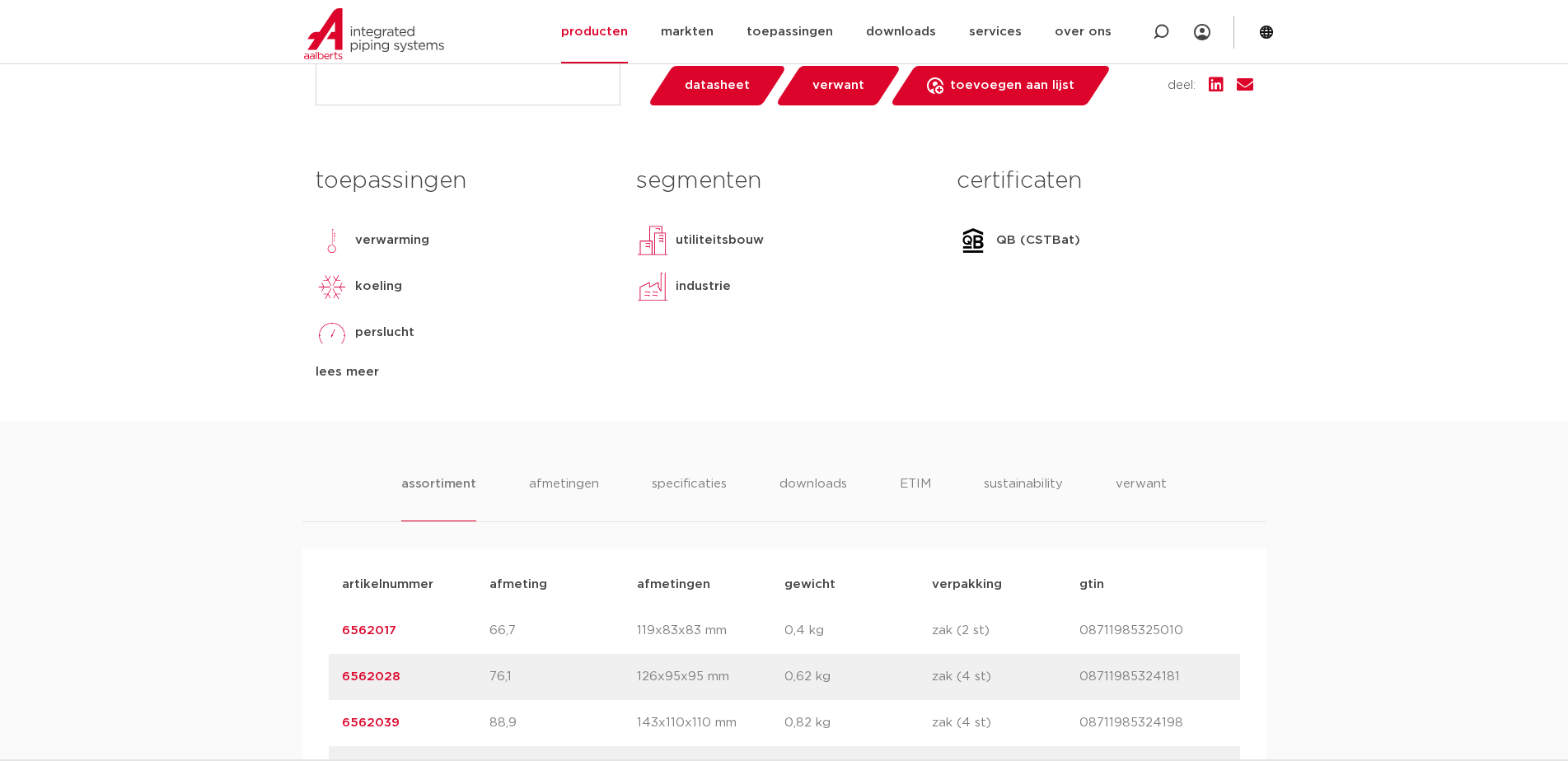
scroll to position [823, 0]
